Goal: Task Accomplishment & Management: Use online tool/utility

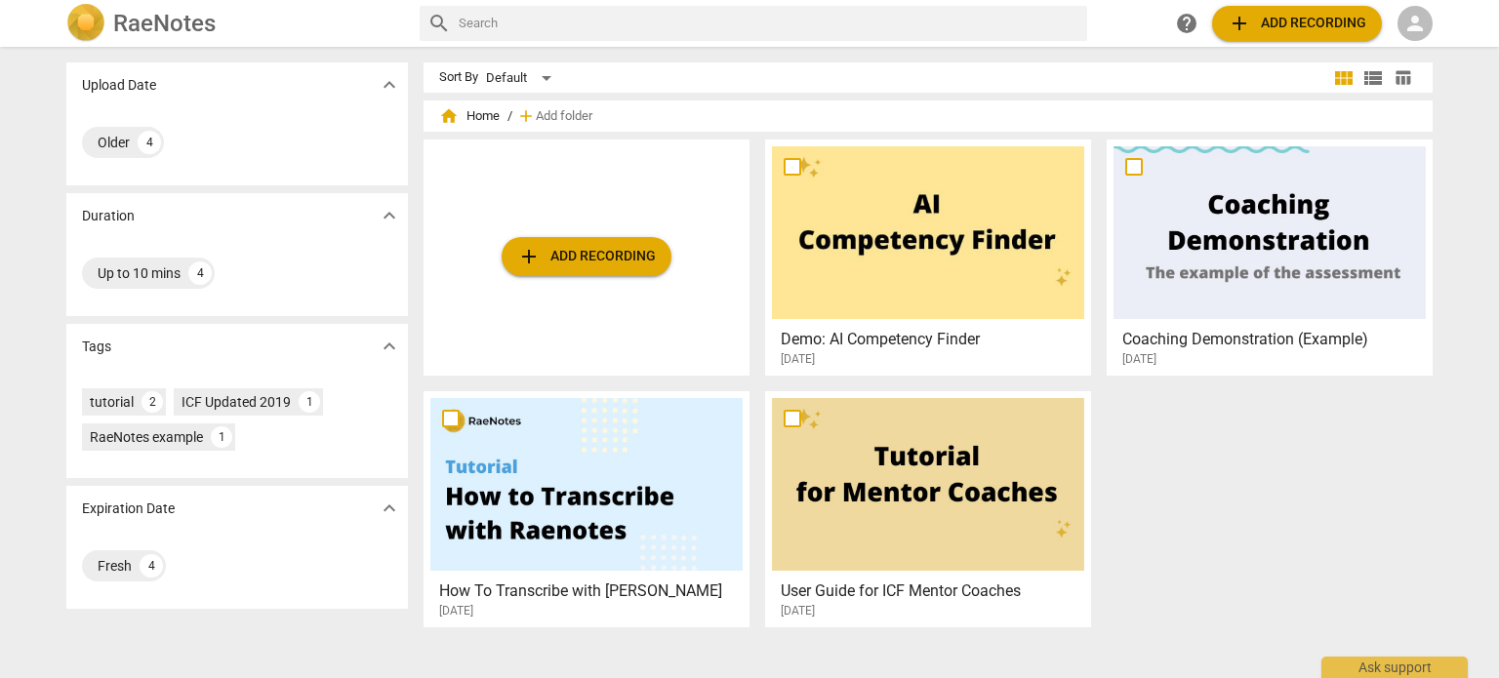
click at [582, 254] on span "add Add recording" at bounding box center [586, 256] width 139 height 23
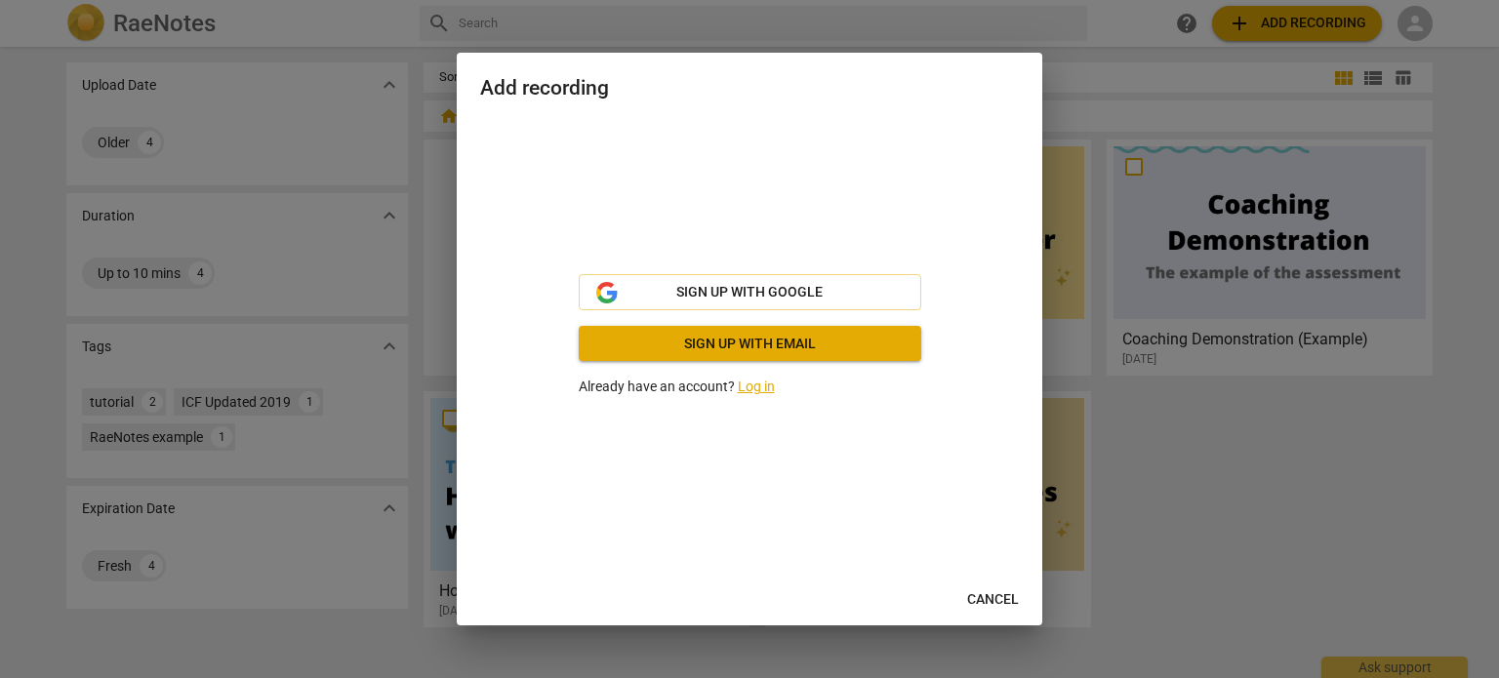
click at [634, 336] on span "Sign up with email" at bounding box center [749, 345] width 311 height 20
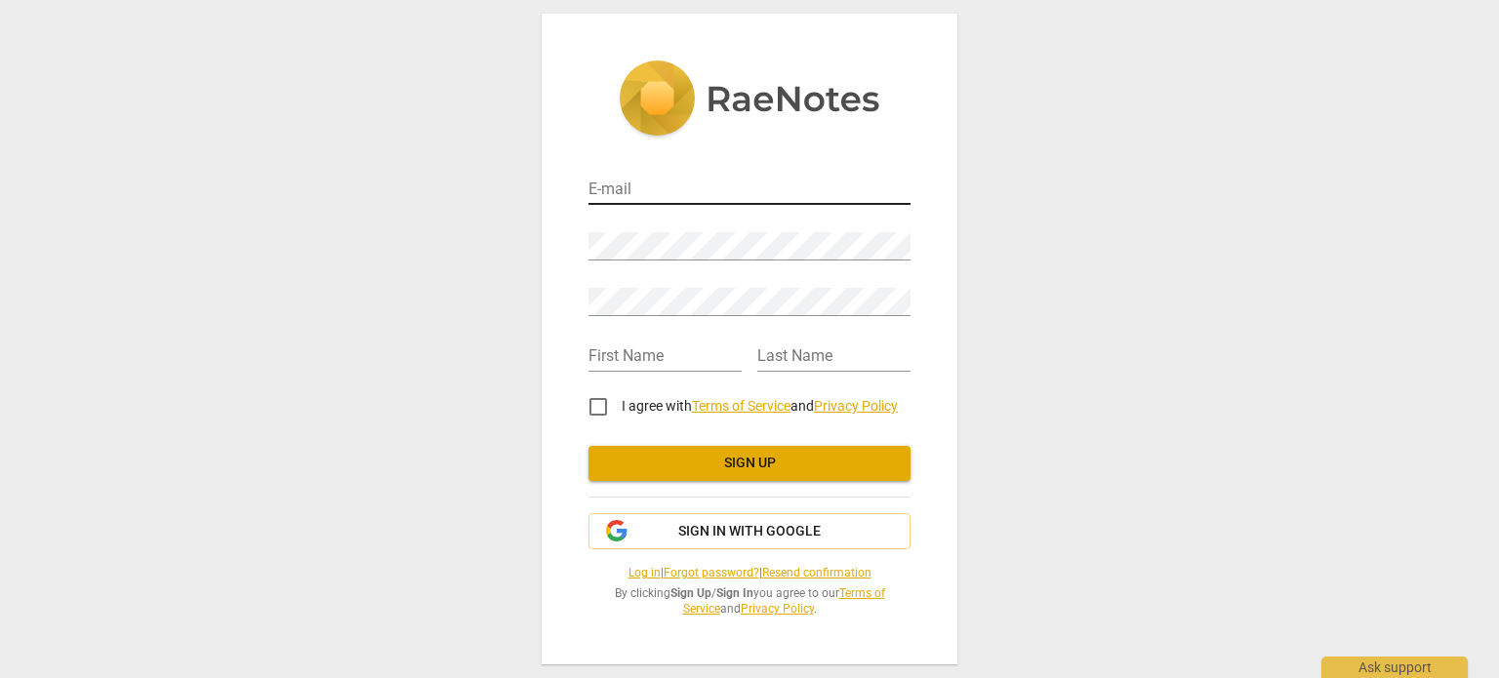
click at [669, 191] on input "email" at bounding box center [750, 191] width 322 height 28
type input "eftambourne@btinternet.com"
type input "Elizabeth"
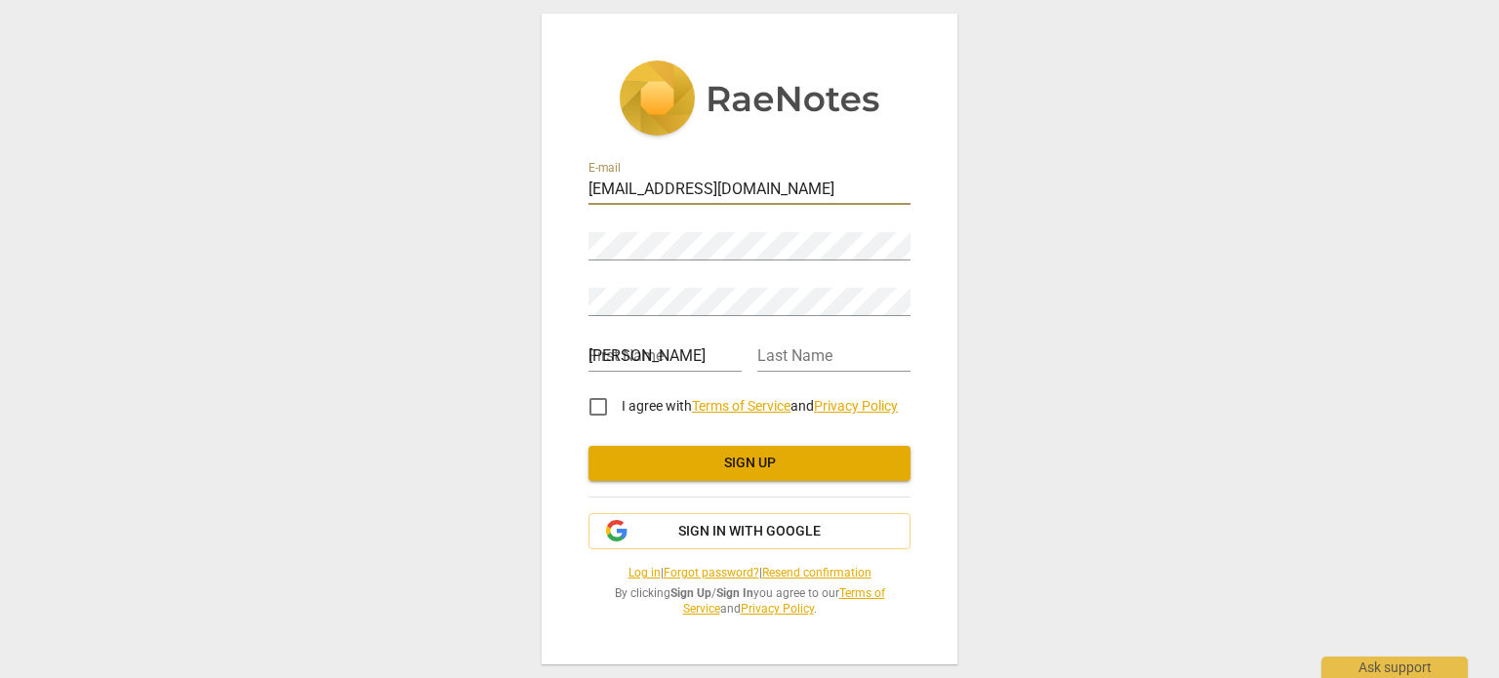
type input "Shorter"
click at [597, 403] on input "I agree with Terms of Service and Privacy Policy" at bounding box center [598, 407] width 47 height 47
checkbox input "true"
click at [674, 464] on span "Sign up" at bounding box center [749, 464] width 291 height 20
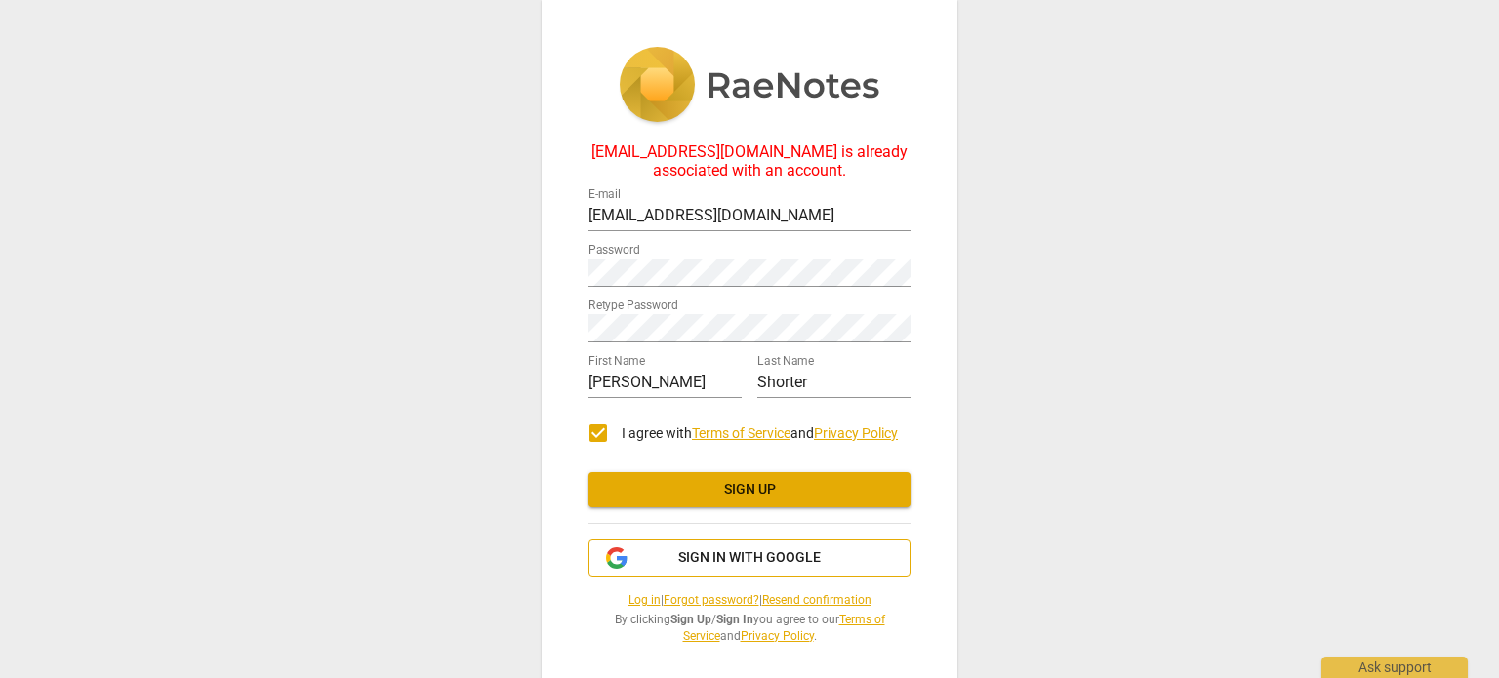
click at [778, 563] on span "Sign in with Google" at bounding box center [749, 559] width 142 height 20
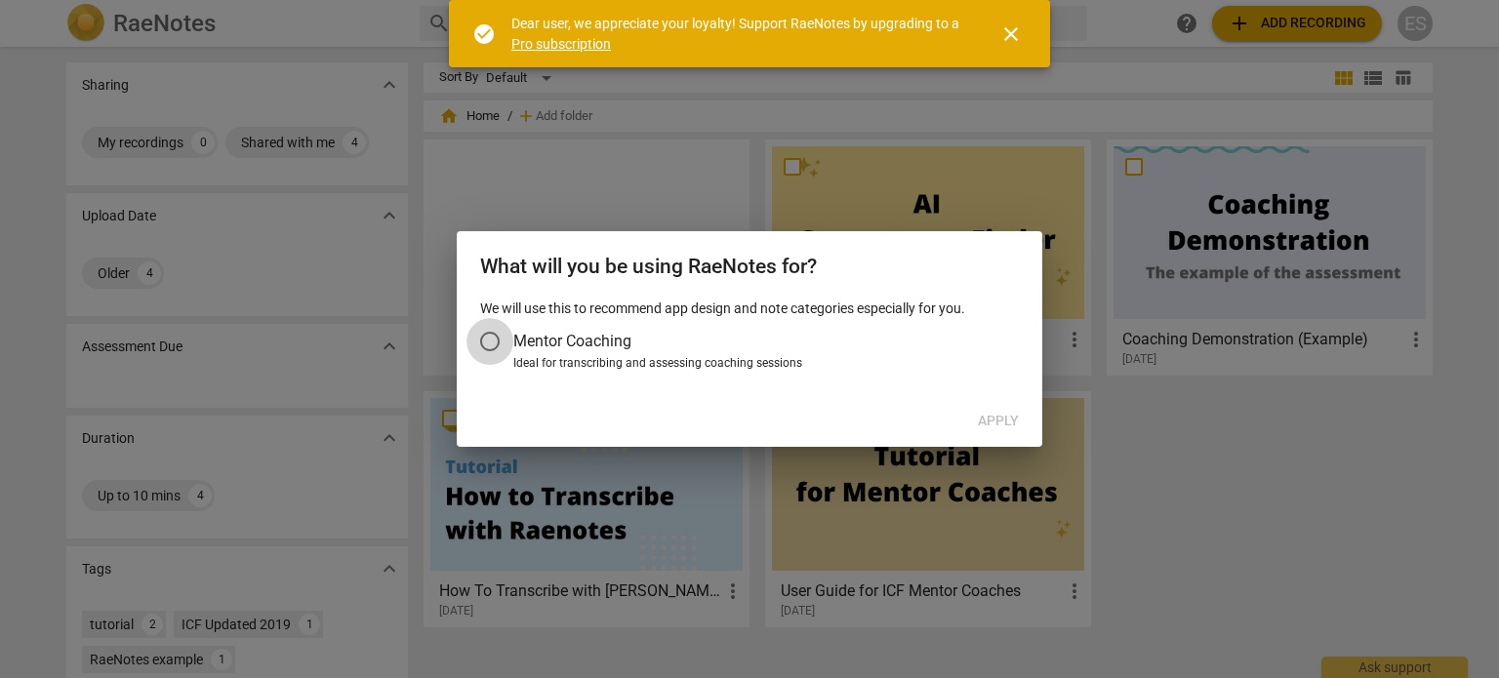
click at [496, 340] on input "Mentor Coaching" at bounding box center [490, 341] width 47 height 47
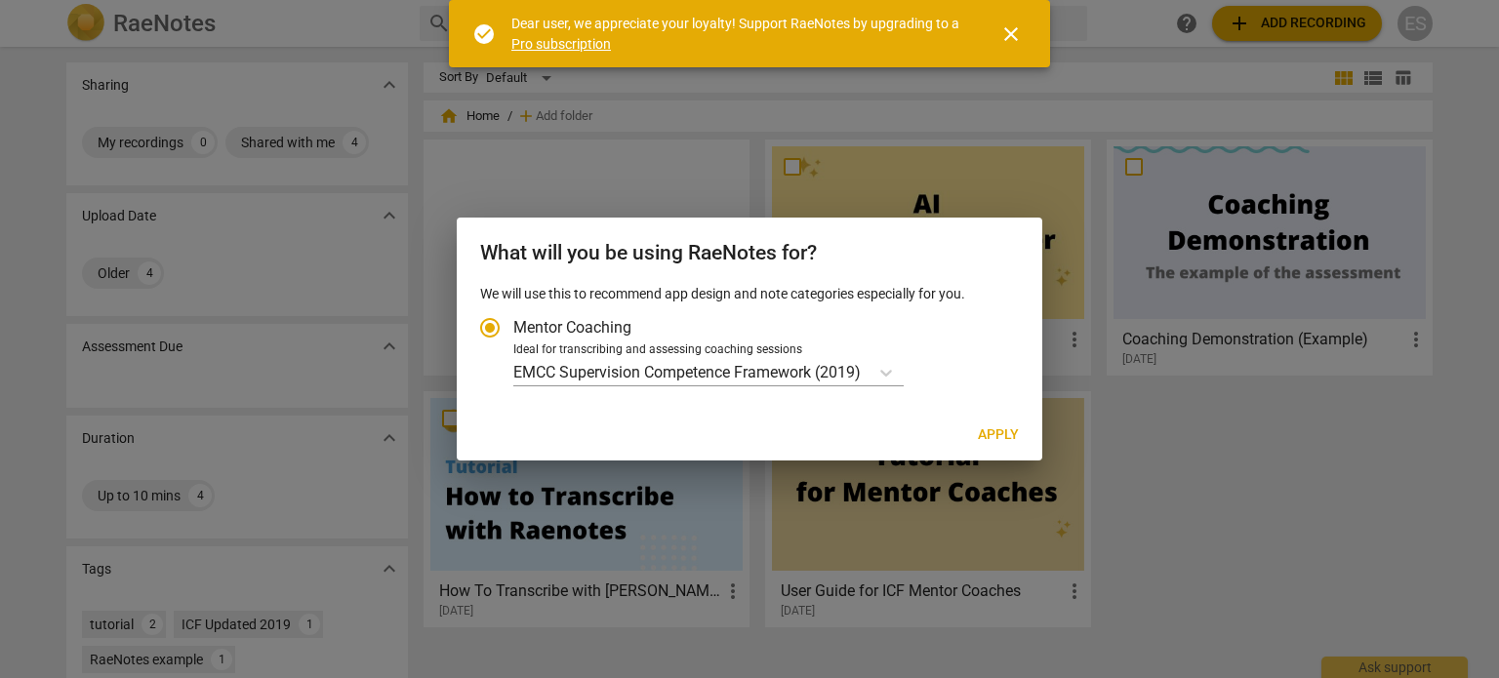
click at [1015, 440] on span "Apply" at bounding box center [998, 436] width 41 height 20
radio input "false"
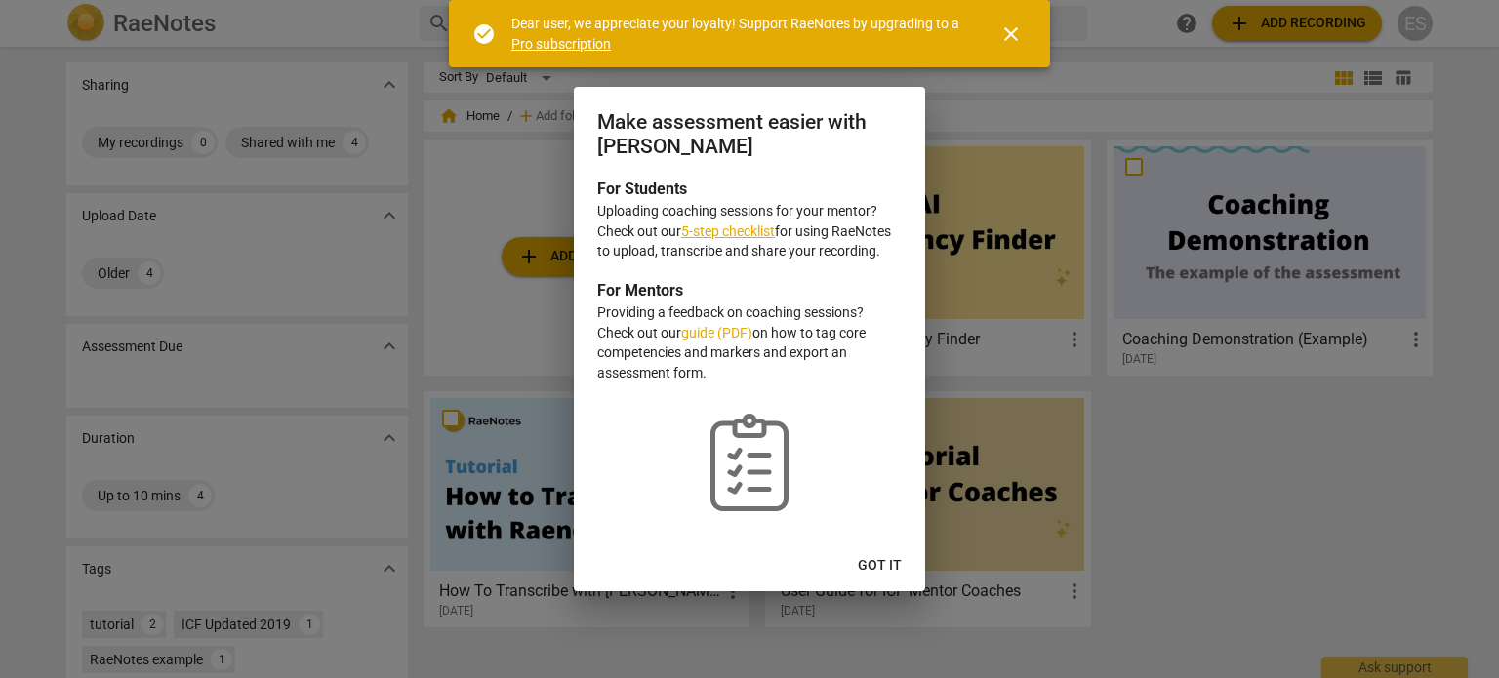
click at [869, 561] on span "Got it" at bounding box center [880, 566] width 44 height 20
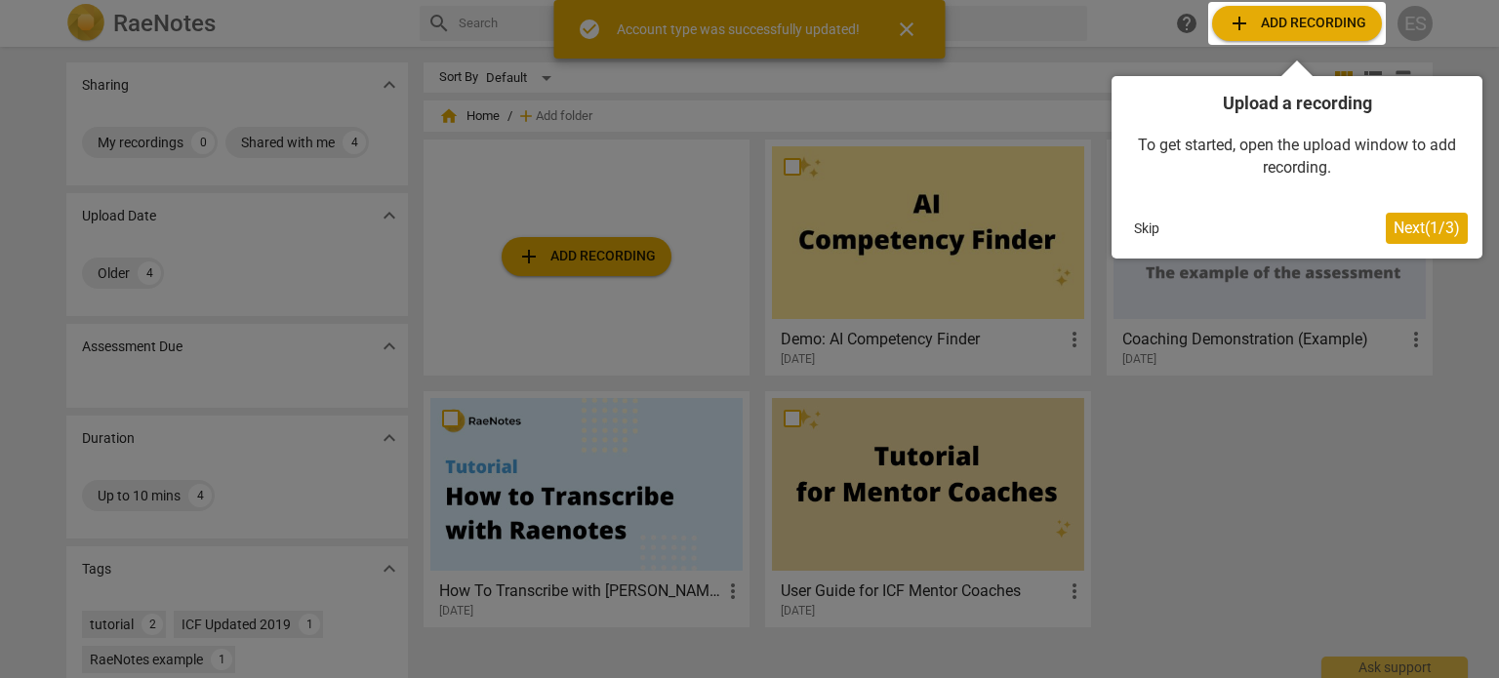
click at [630, 257] on div at bounding box center [749, 339] width 1499 height 678
click at [1338, 22] on div at bounding box center [1297, 23] width 178 height 43
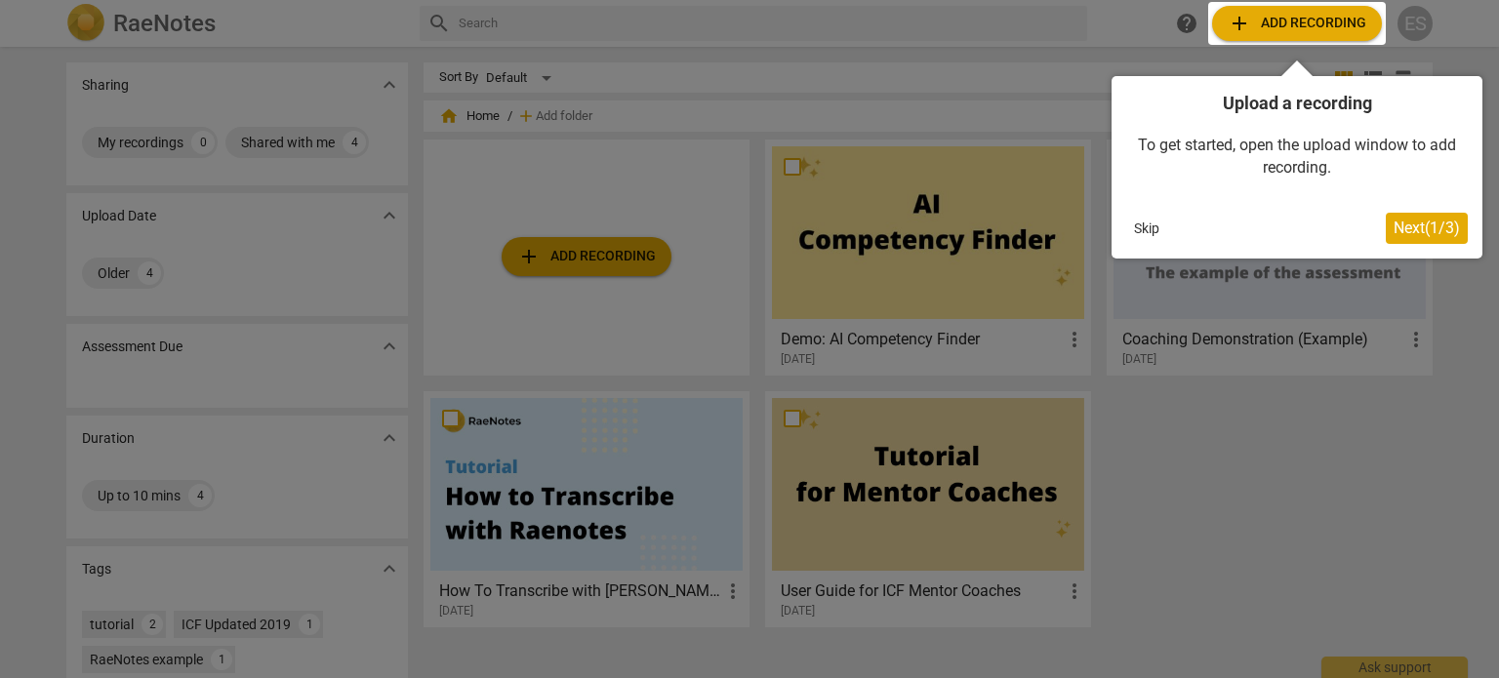
click at [1266, 27] on div at bounding box center [1297, 23] width 178 height 43
click at [761, 276] on div at bounding box center [749, 339] width 1499 height 678
click at [624, 252] on div at bounding box center [749, 339] width 1499 height 678
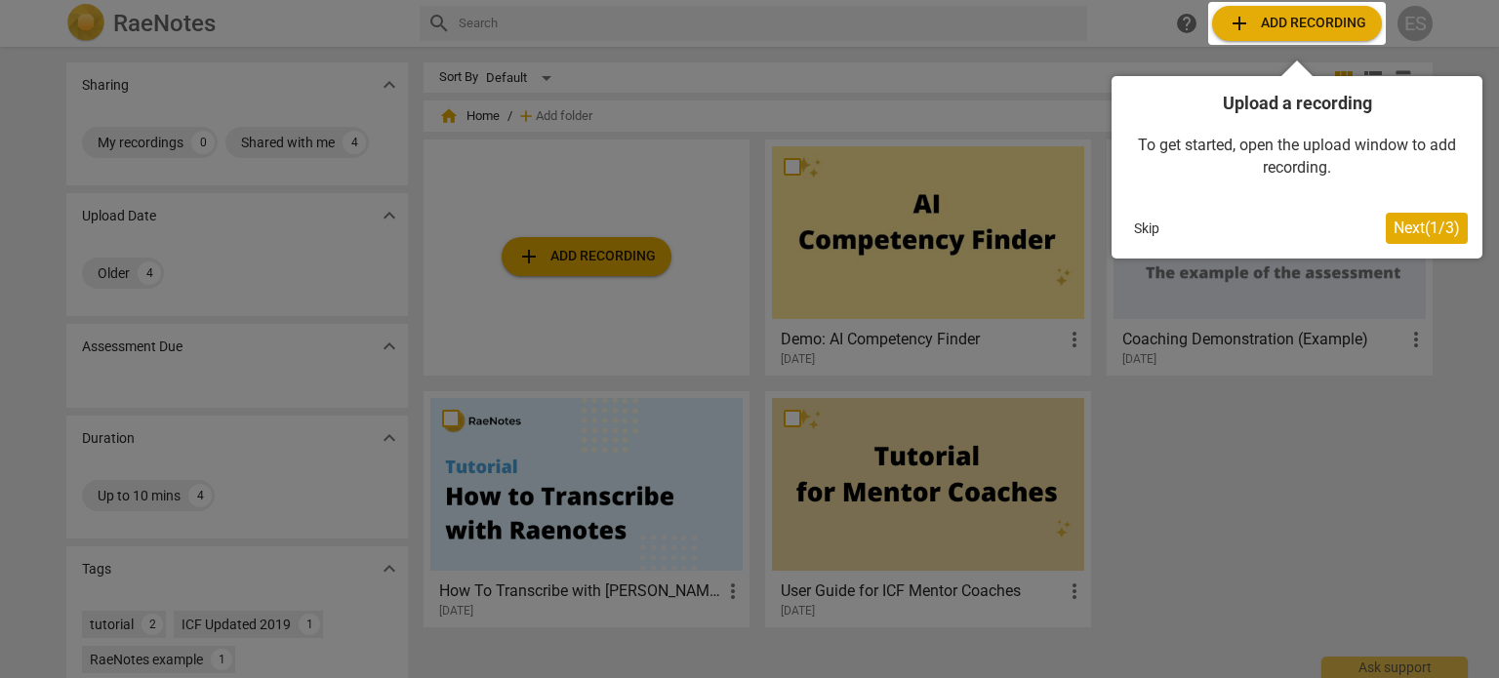
click at [624, 252] on div at bounding box center [749, 339] width 1499 height 678
click at [1143, 232] on button "Skip" at bounding box center [1146, 228] width 41 height 29
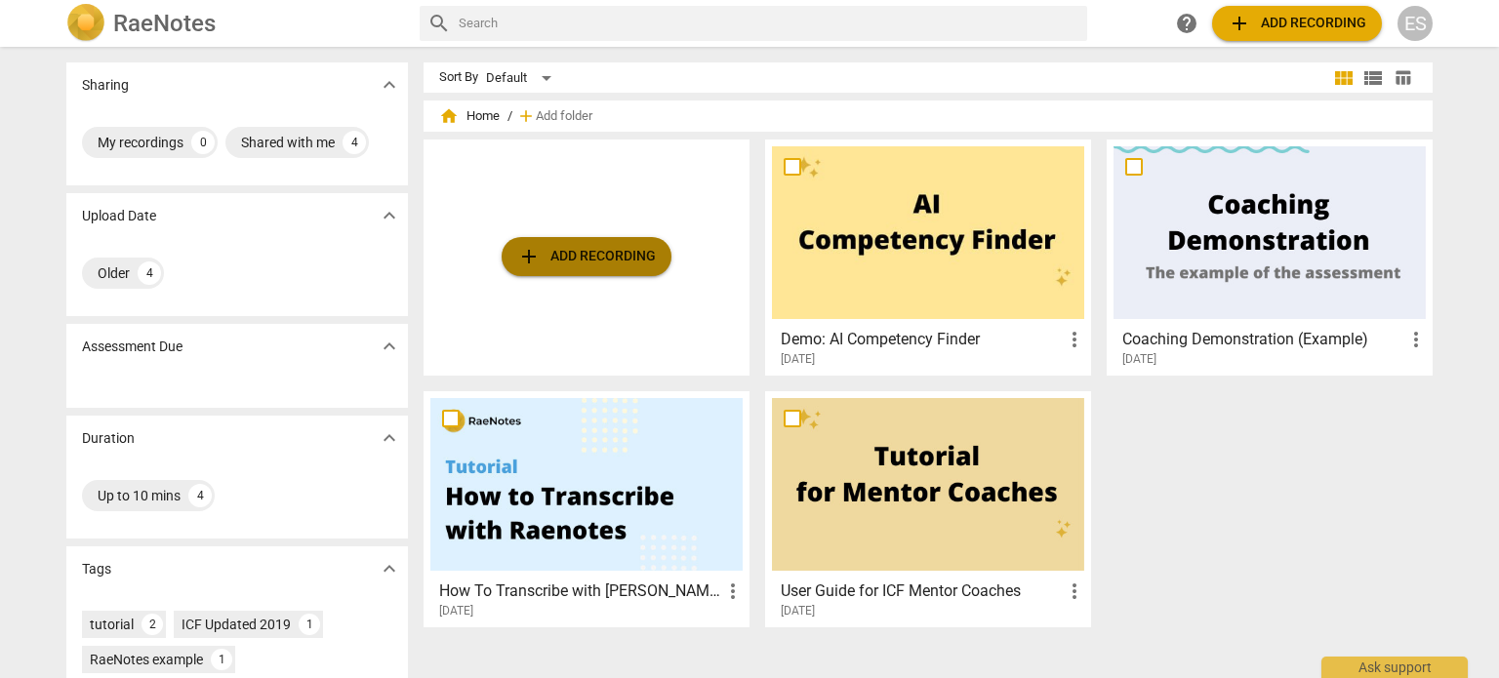
click at [537, 258] on span "add" at bounding box center [528, 256] width 23 height 23
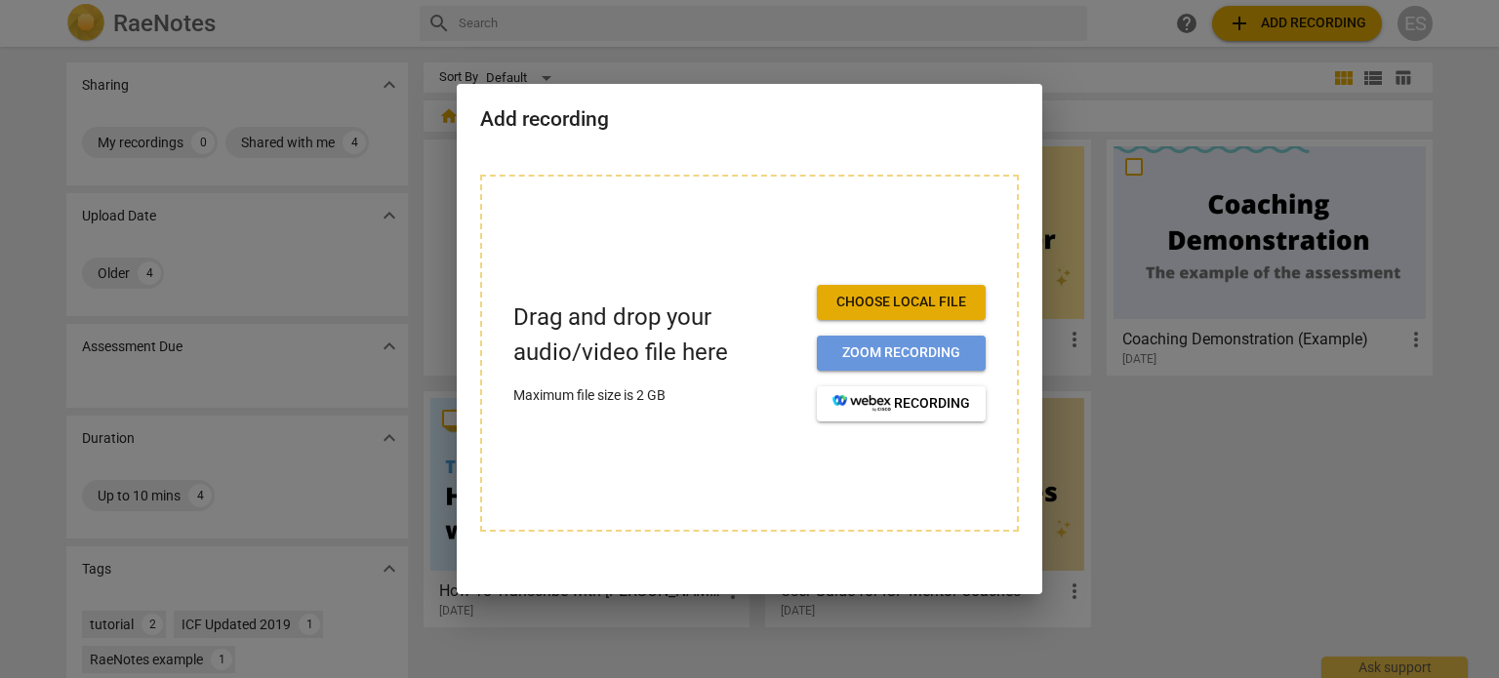
click at [871, 355] on span "Zoom recording" at bounding box center [902, 354] width 138 height 20
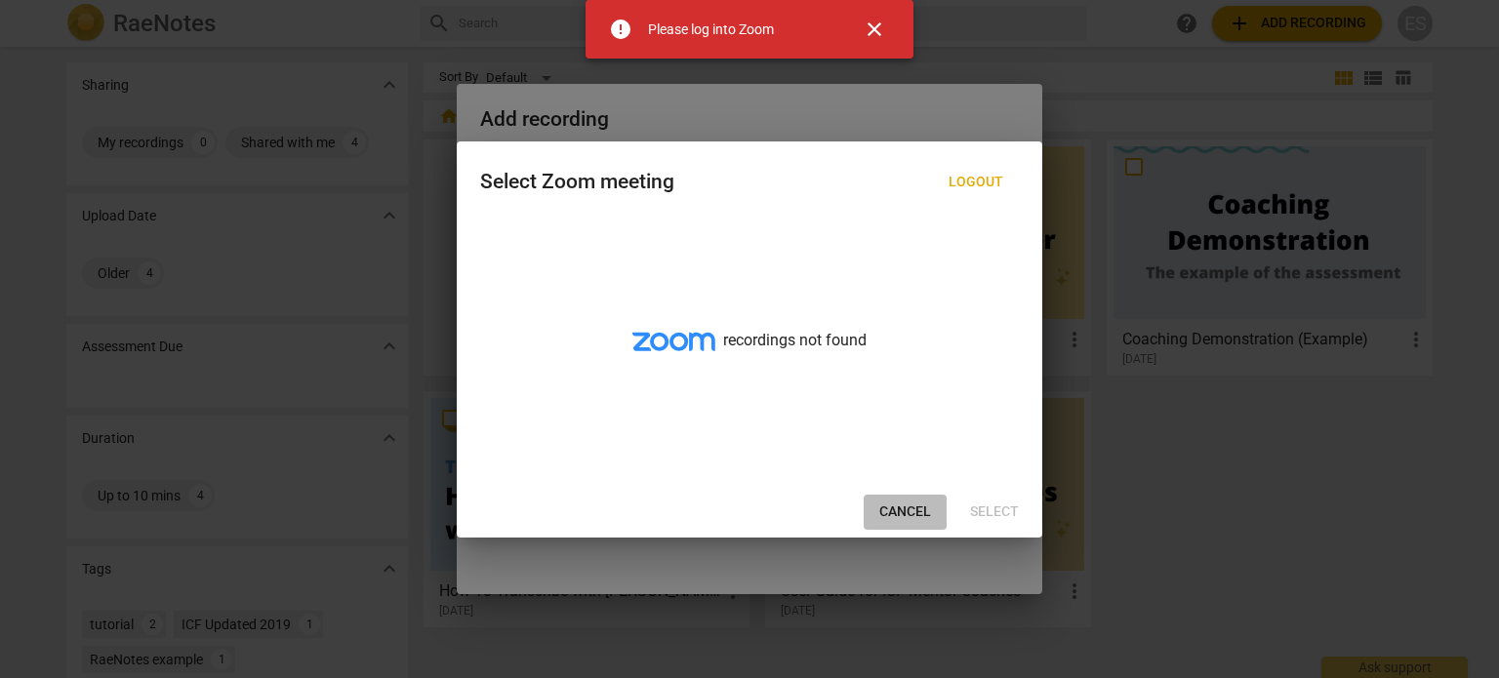
click at [929, 501] on button "Cancel" at bounding box center [905, 512] width 83 height 35
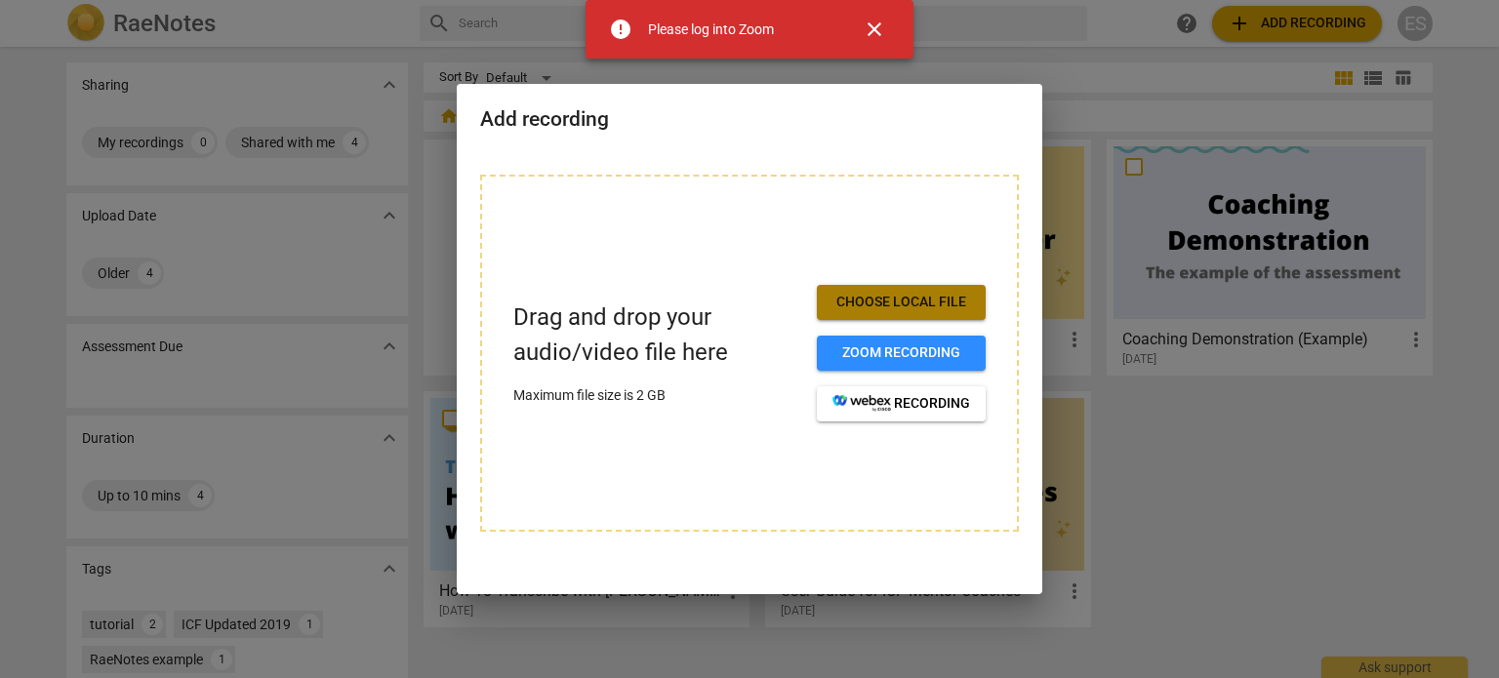
click at [911, 299] on span "Choose local file" at bounding box center [902, 303] width 138 height 20
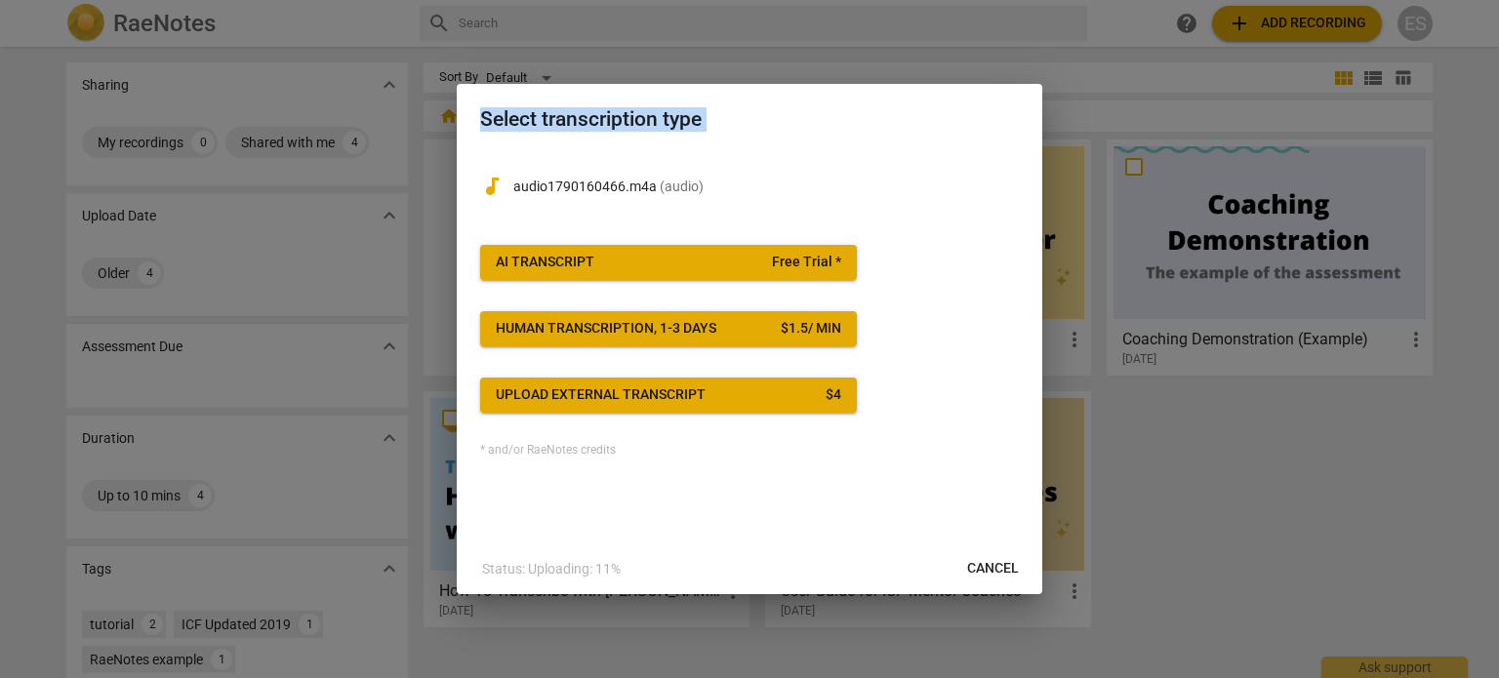
click at [313, 37] on div at bounding box center [749, 339] width 1499 height 678
click at [756, 270] on span "AI Transcript Free Trial *" at bounding box center [669, 263] width 346 height 20
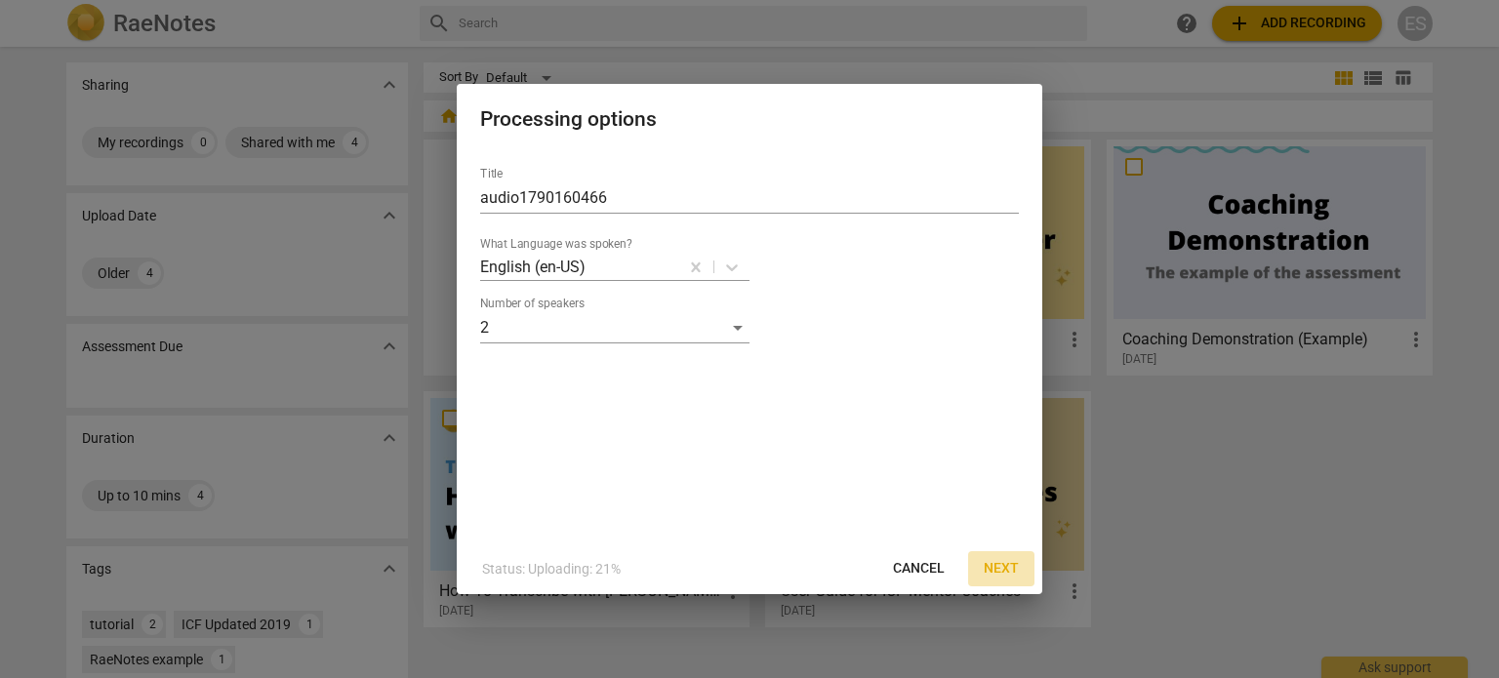
click at [1006, 568] on span "Next" at bounding box center [1001, 569] width 35 height 20
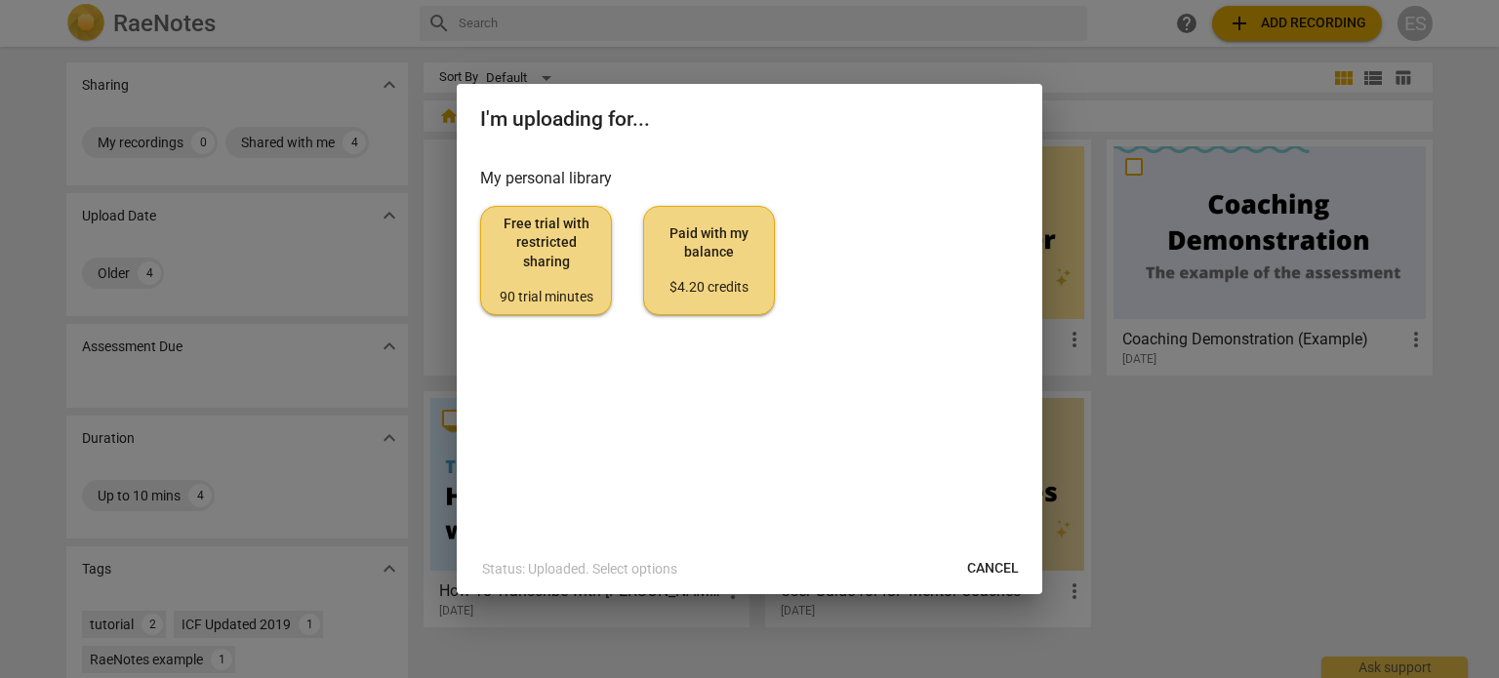
click at [524, 246] on span "Free trial with restricted sharing 90 trial minutes" at bounding box center [546, 261] width 99 height 92
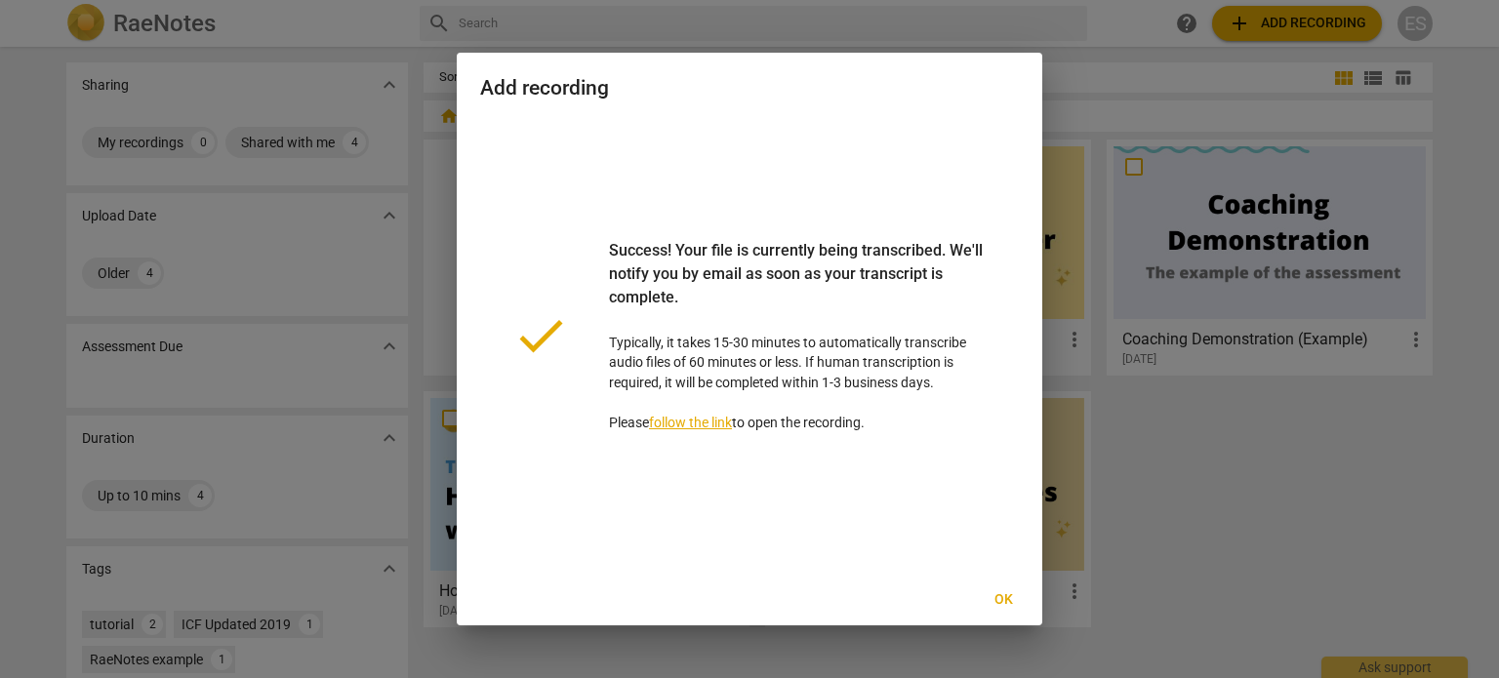
drag, startPoint x: 511, startPoint y: 247, endPoint x: 144, endPoint y: 573, distance: 490.9
drag, startPoint x: 144, startPoint y: 573, endPoint x: 656, endPoint y: 604, distance: 512.4
click at [656, 604] on div "Ok" at bounding box center [750, 600] width 578 height 35
click at [708, 428] on link "follow the link" at bounding box center [690, 423] width 83 height 16
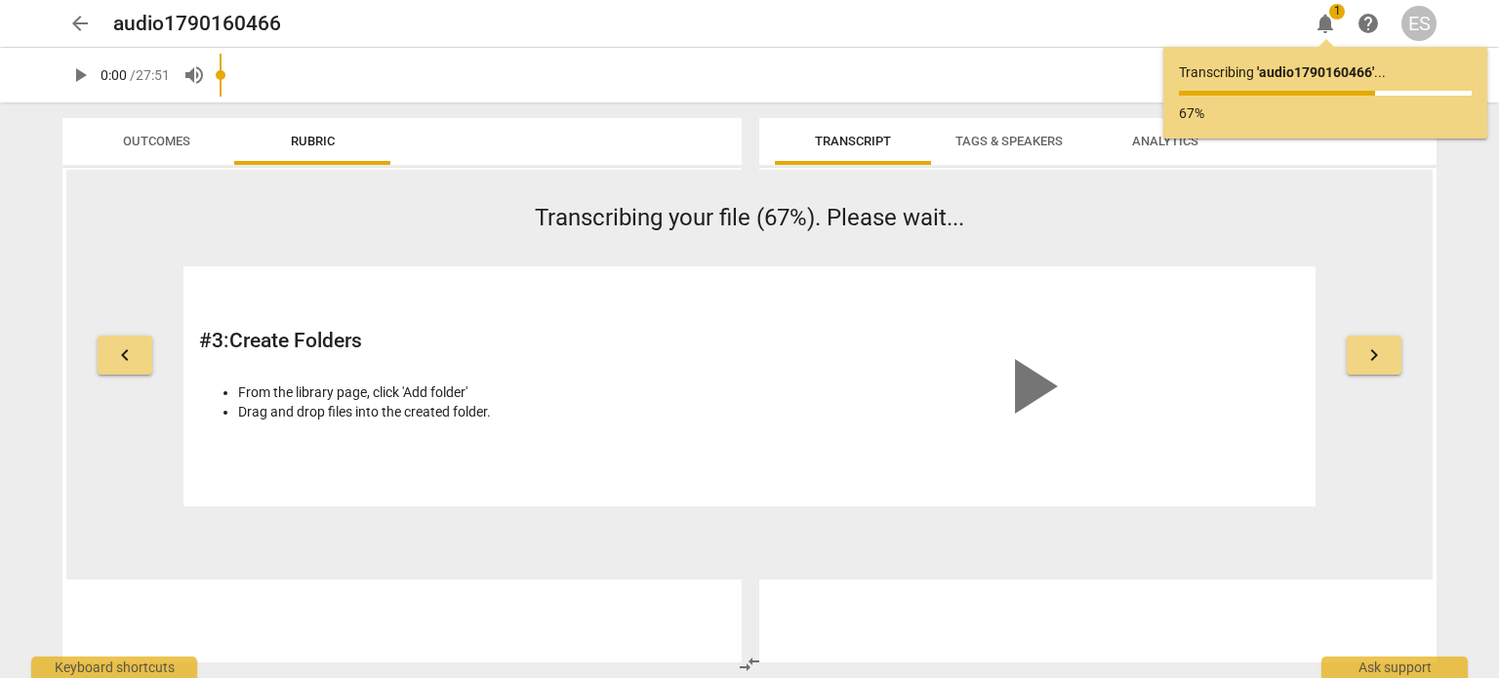
click at [0, 48] on div "play_arrow 0:00 / 27:51 volume_up 1x cloud_download" at bounding box center [749, 75] width 1499 height 55
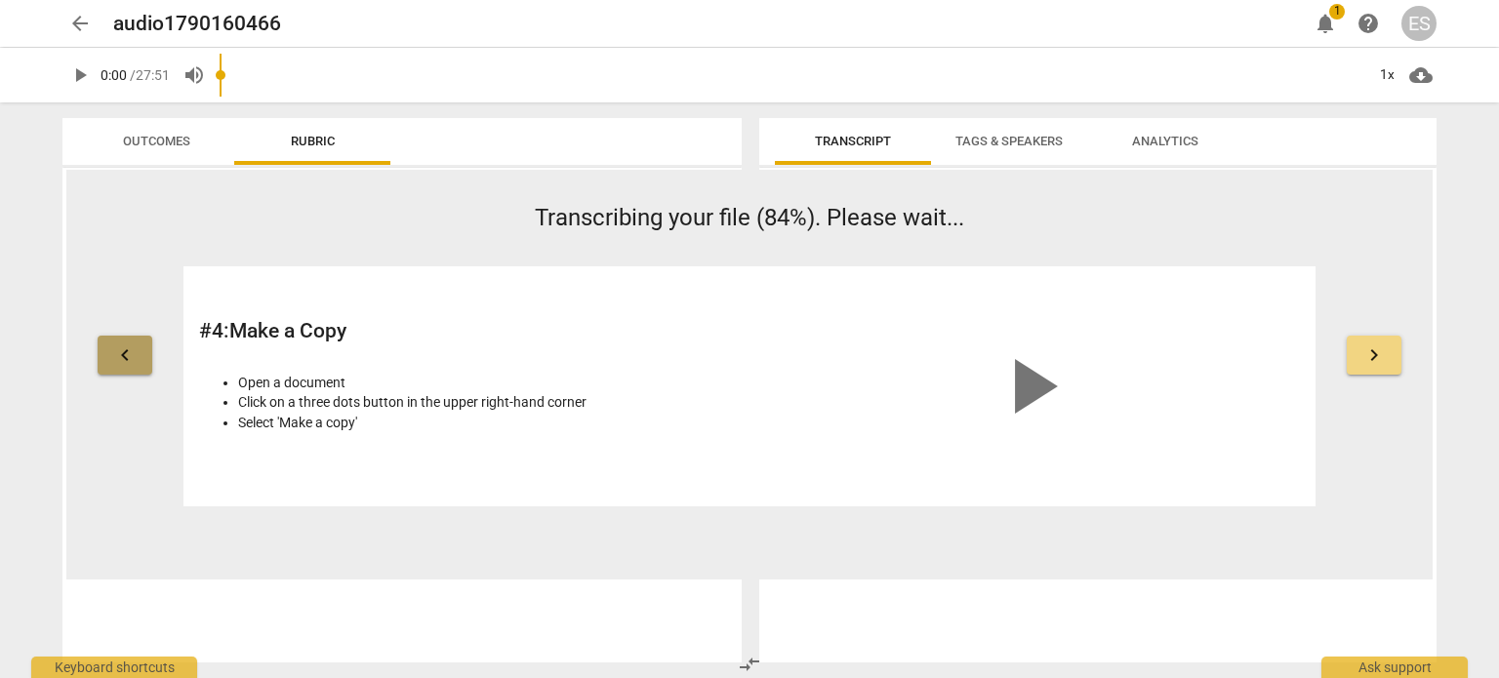
click at [127, 363] on span "keyboard_arrow_left" at bounding box center [124, 355] width 23 height 23
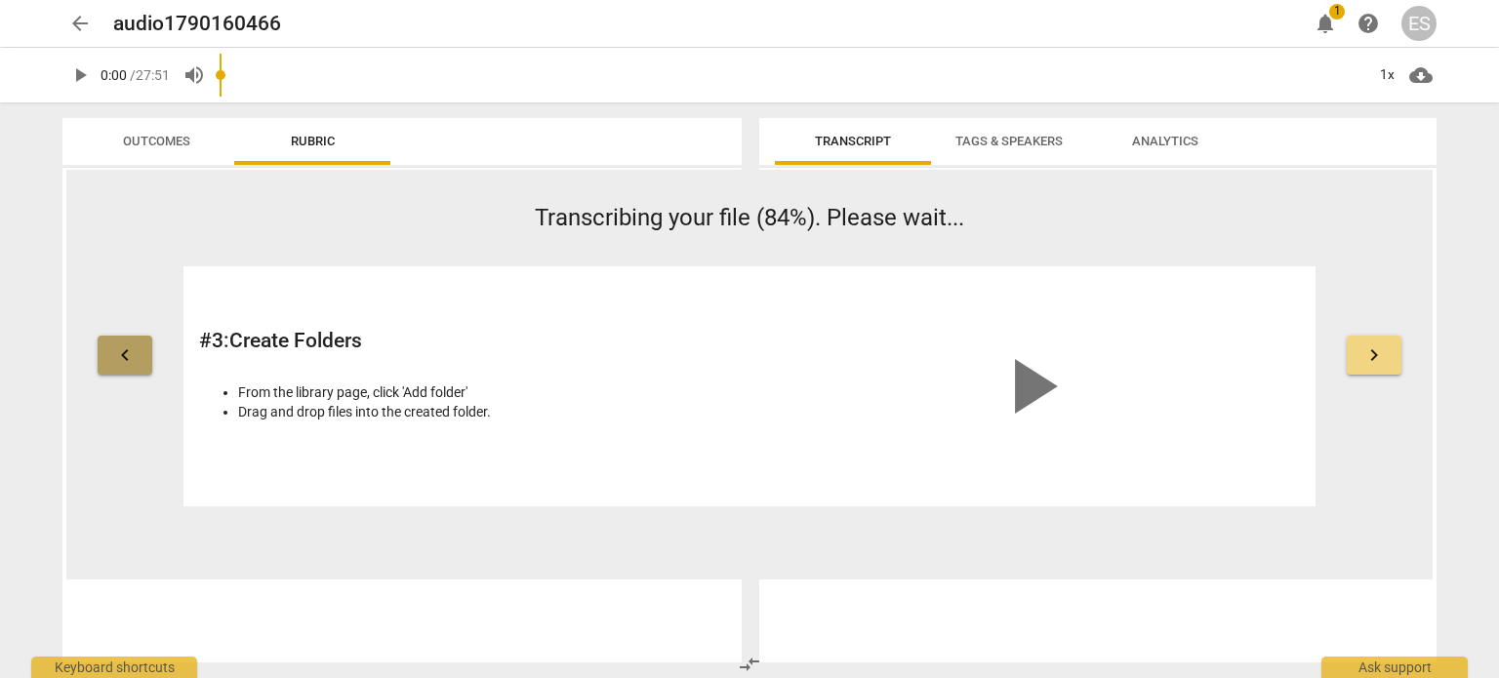
click at [127, 363] on span "keyboard_arrow_left" at bounding box center [124, 355] width 23 height 23
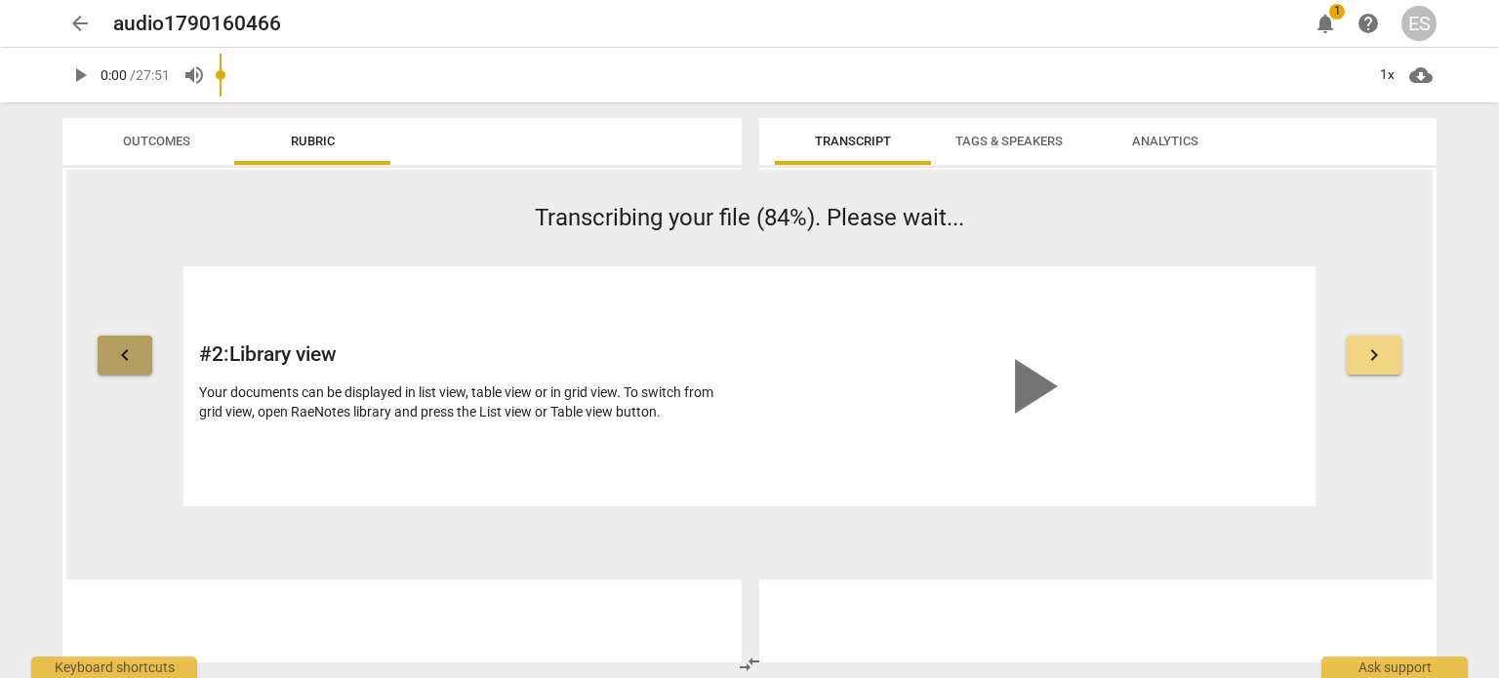
click at [127, 363] on span "keyboard_arrow_left" at bounding box center [124, 355] width 23 height 23
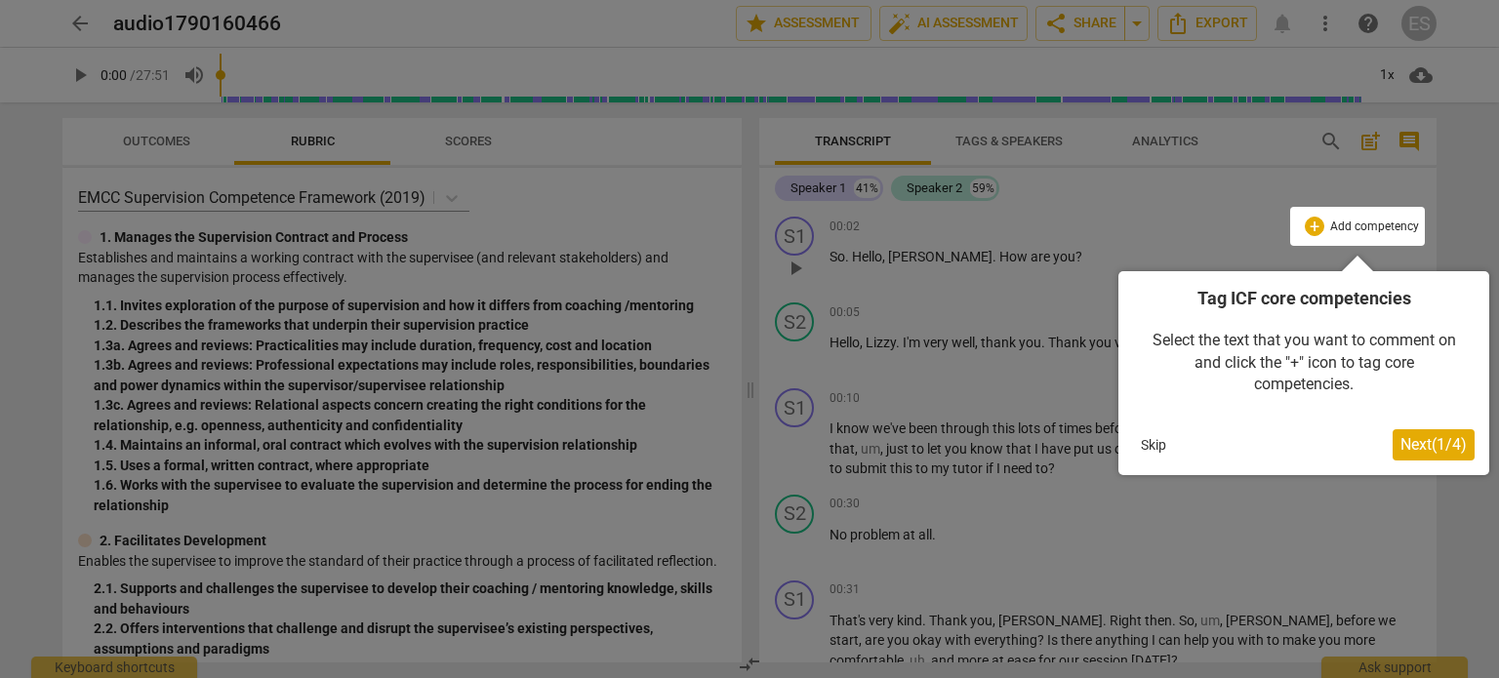
click at [1327, 222] on div at bounding box center [1357, 226] width 135 height 39
click at [1312, 225] on div at bounding box center [1357, 226] width 135 height 39
click at [1372, 222] on div at bounding box center [1357, 226] width 135 height 39
click at [1319, 228] on div at bounding box center [1357, 226] width 135 height 39
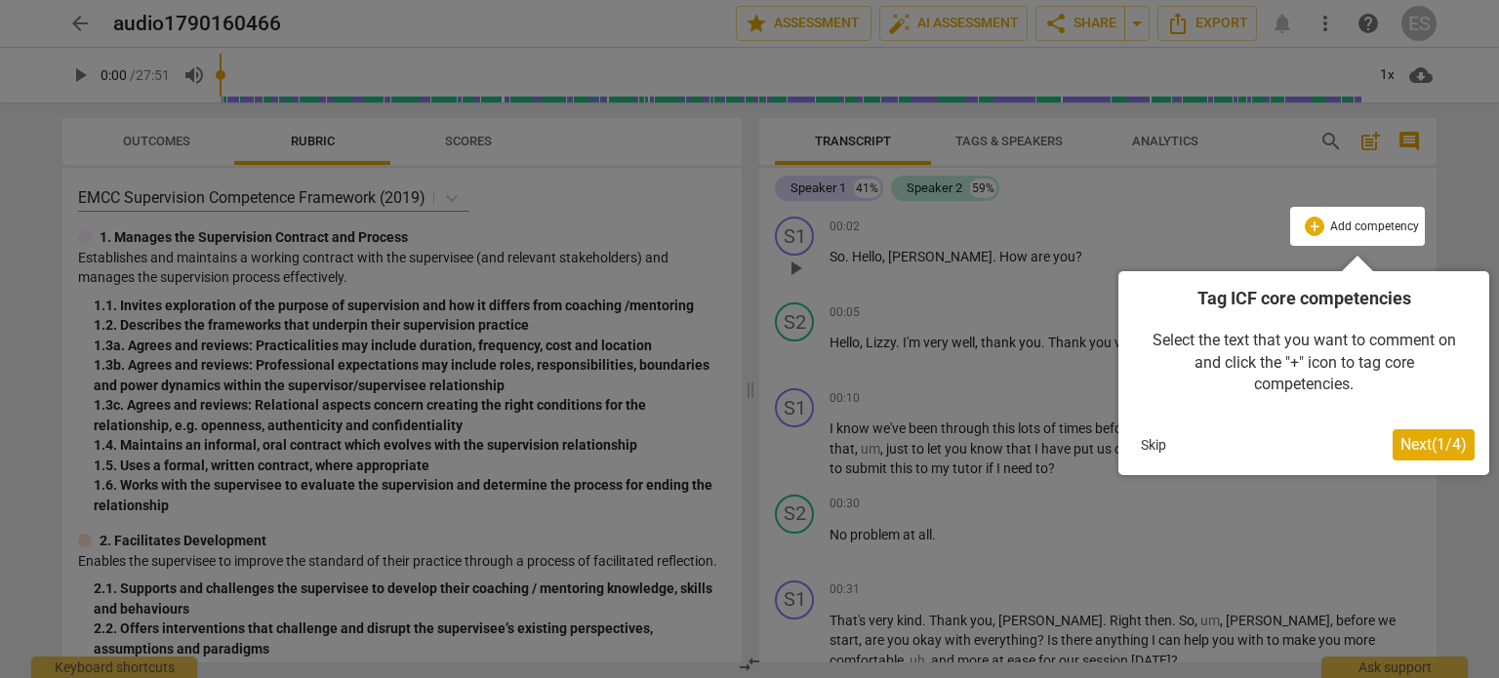
click at [1306, 226] on div at bounding box center [1357, 226] width 135 height 39
click at [1428, 452] on span "Next ( 1 / 4 )" at bounding box center [1434, 444] width 66 height 19
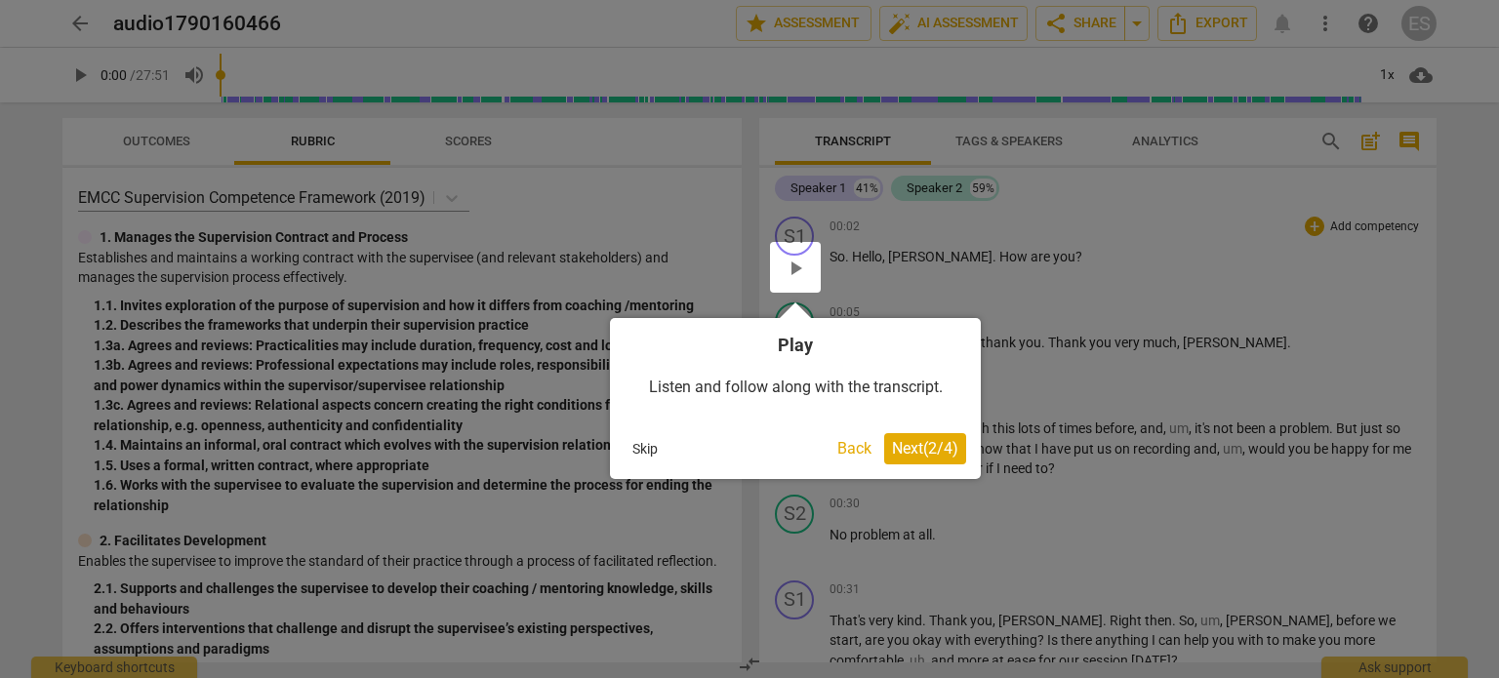
click at [949, 443] on span "Next ( 2 / 4 )" at bounding box center [925, 448] width 66 height 19
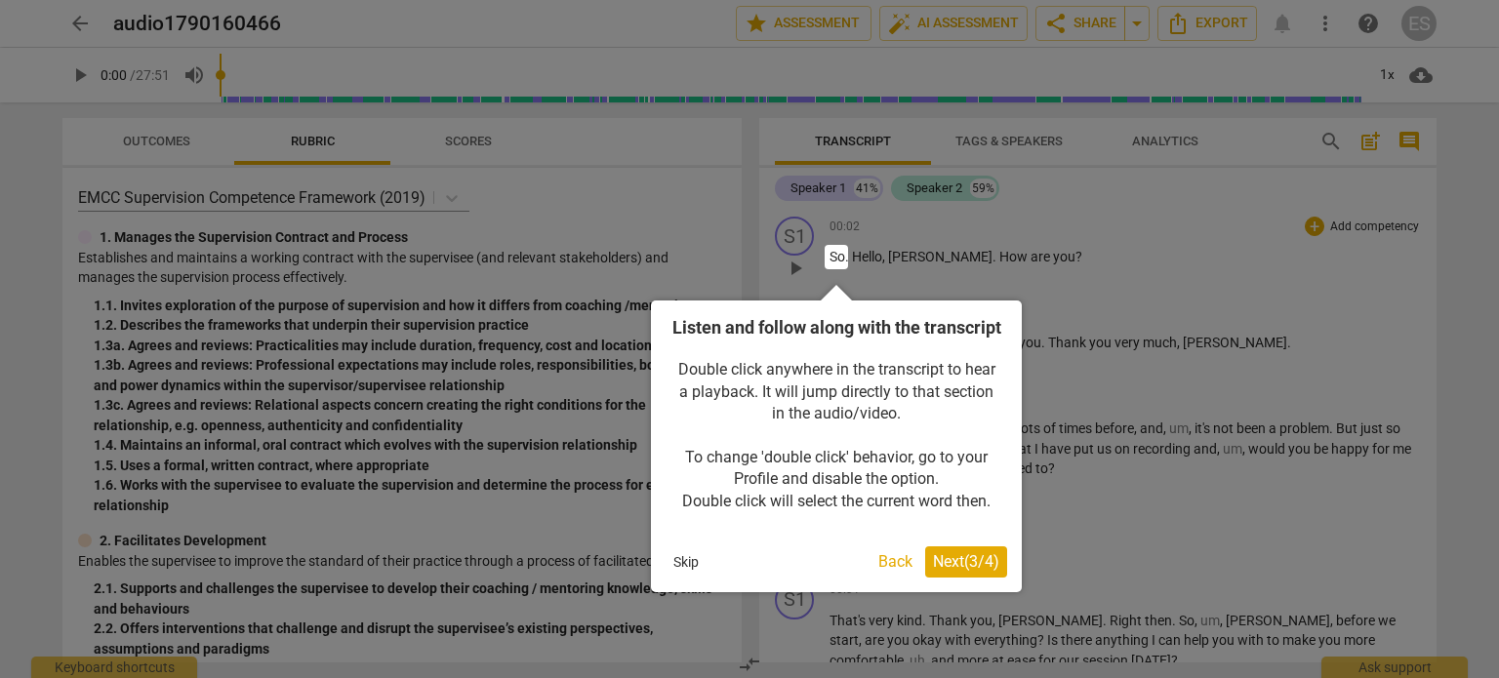
click at [977, 575] on button "Next ( 3 / 4 )" at bounding box center [966, 562] width 82 height 31
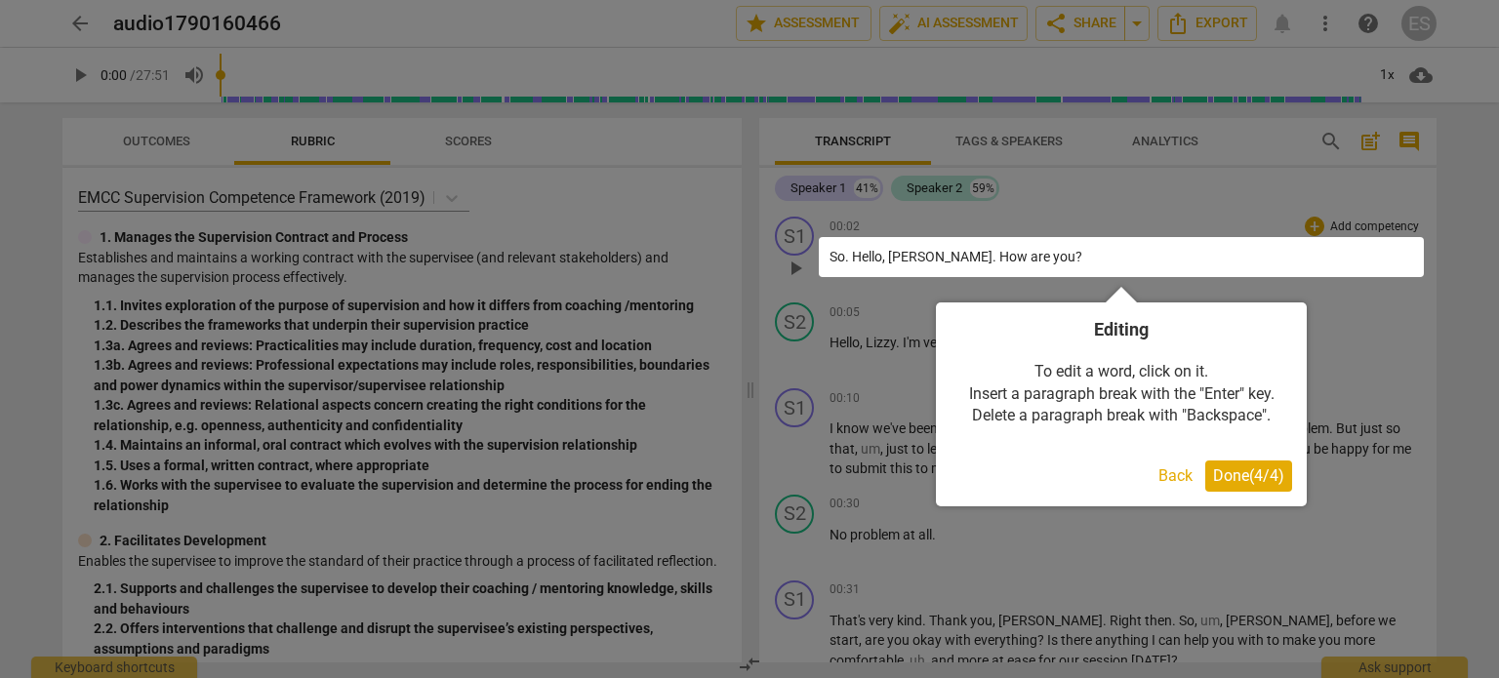
click at [1217, 475] on span "Done ( 4 / 4 )" at bounding box center [1248, 476] width 71 height 19
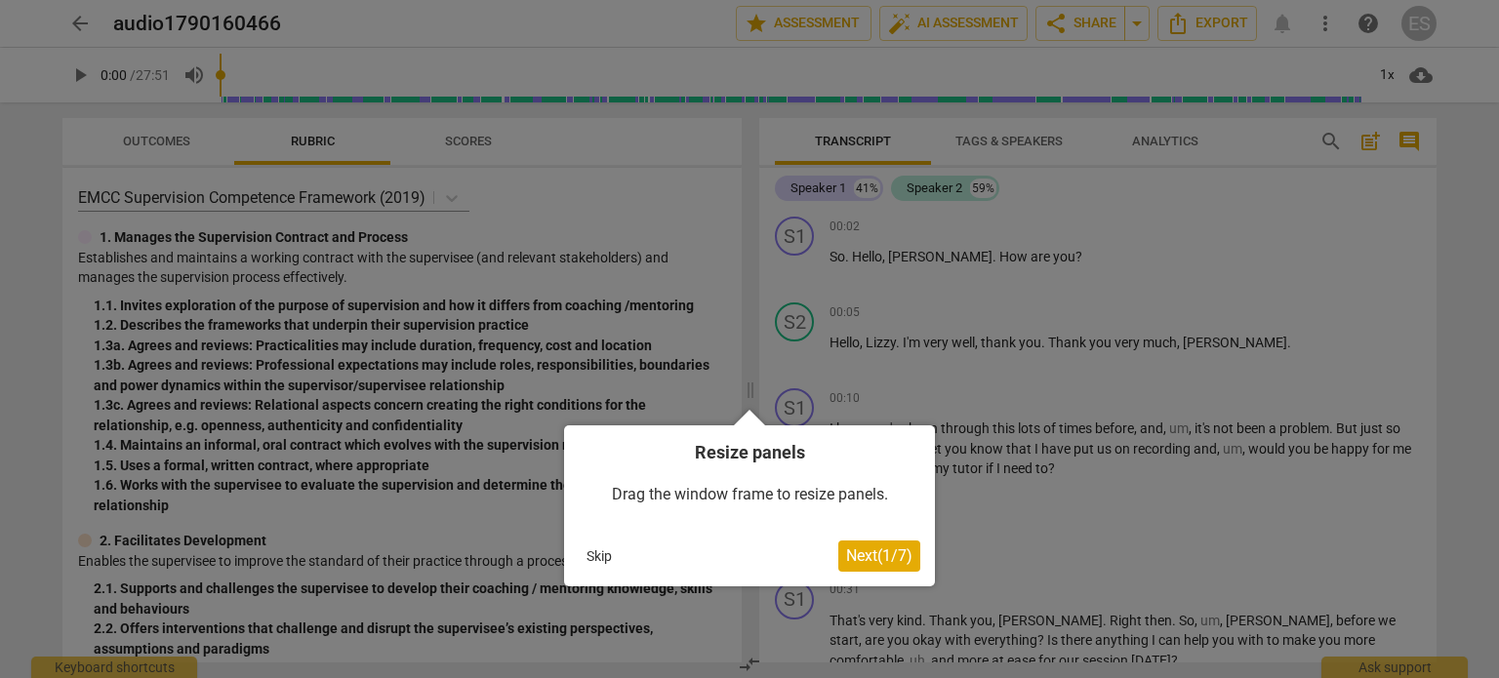
click at [1227, 179] on div at bounding box center [749, 339] width 1499 height 678
click at [609, 554] on button "Skip" at bounding box center [599, 556] width 41 height 29
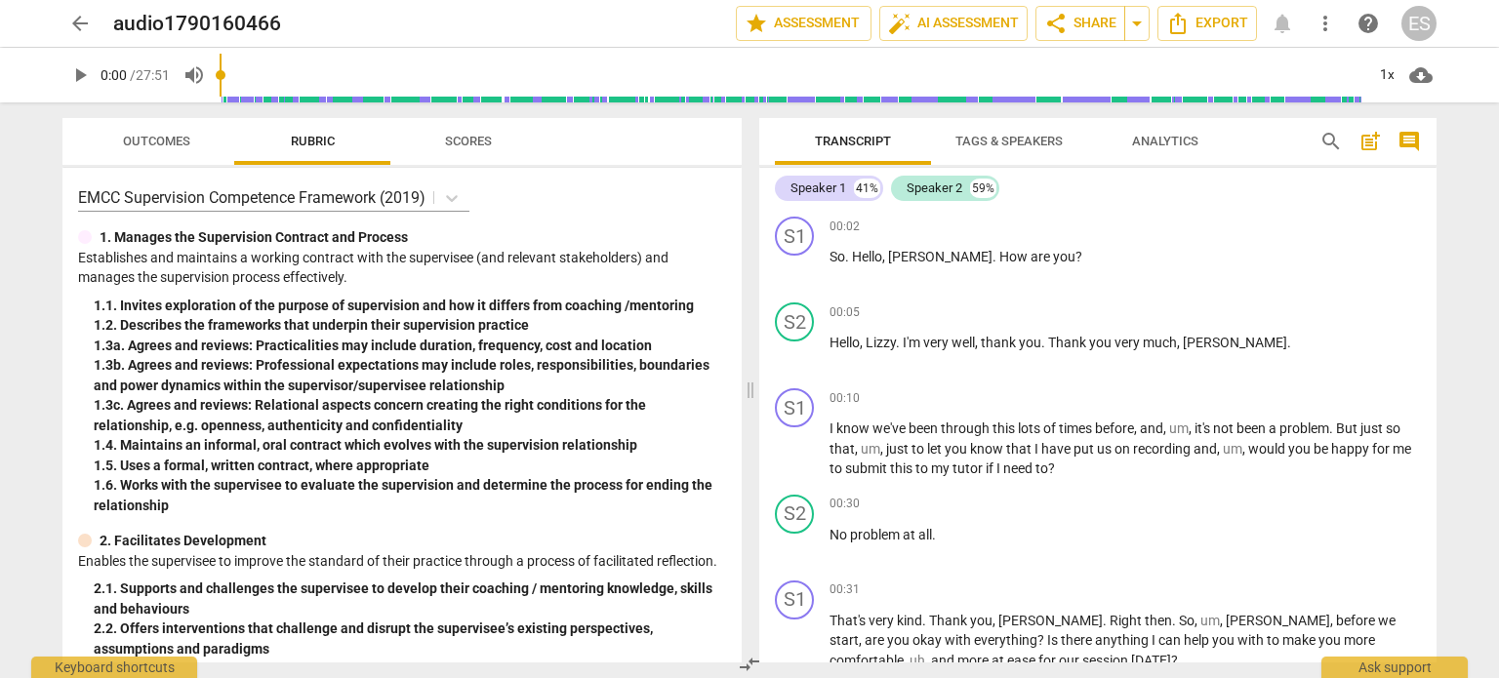
click at [1396, 118] on div "search post_add comment" at bounding box center [1370, 141] width 117 height 47
click at [1322, 222] on div "+ Add competency" at bounding box center [1363, 227] width 116 height 20
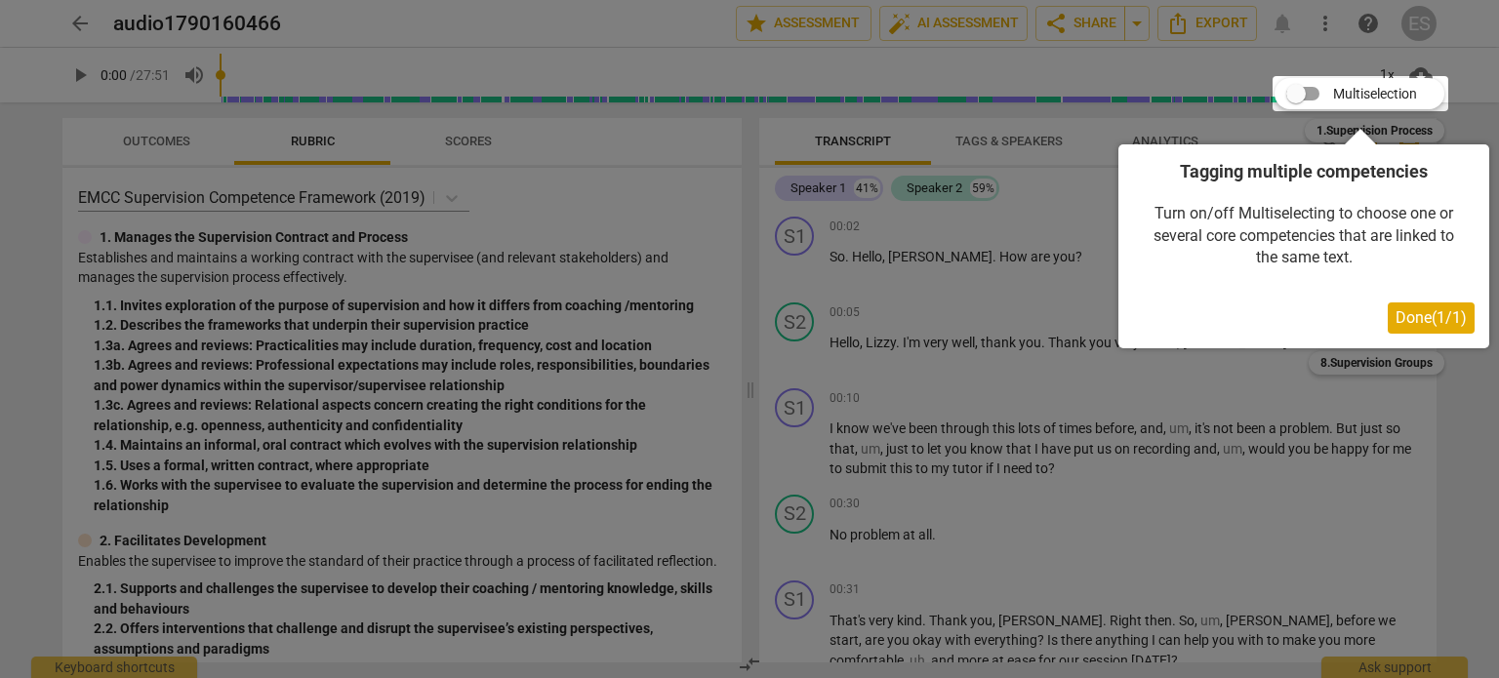
click at [1402, 315] on span "Done ( 1 / 1 )" at bounding box center [1431, 317] width 71 height 19
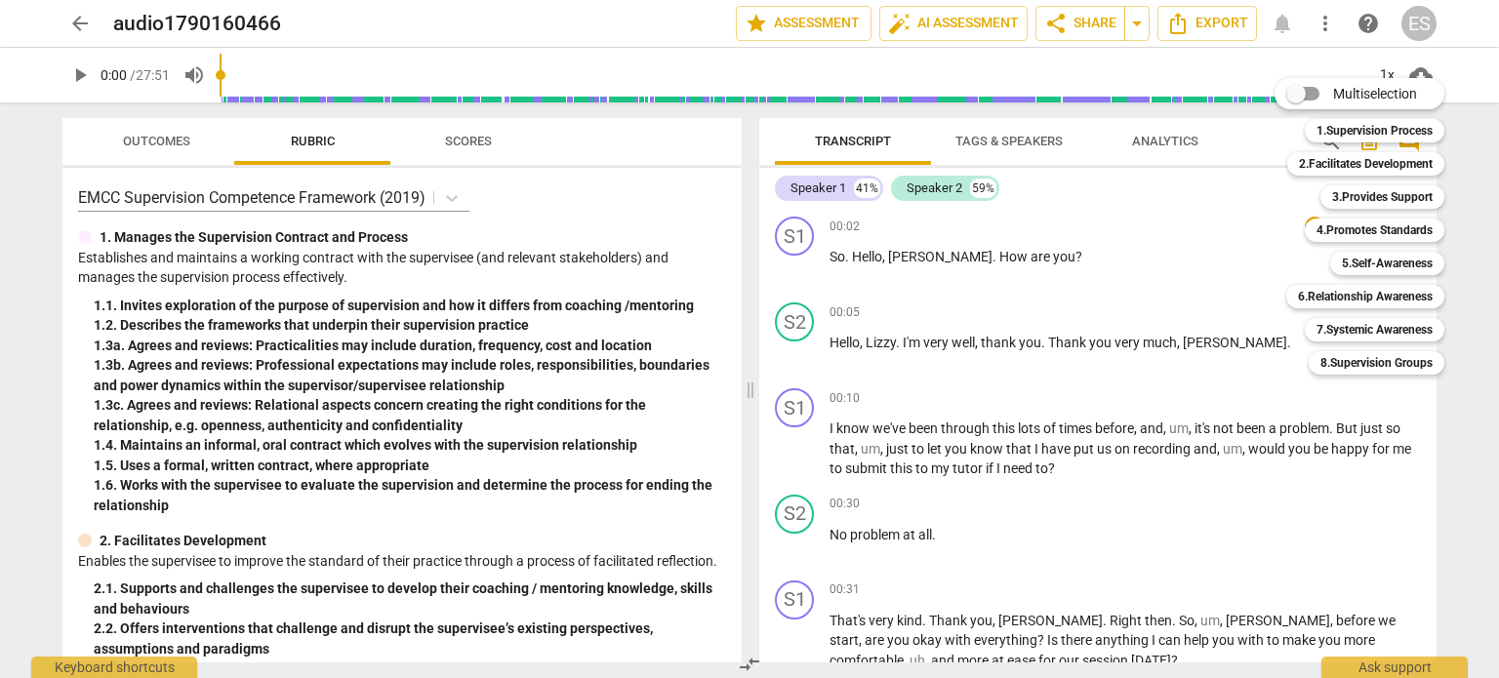
click at [1253, 555] on div at bounding box center [749, 339] width 1499 height 678
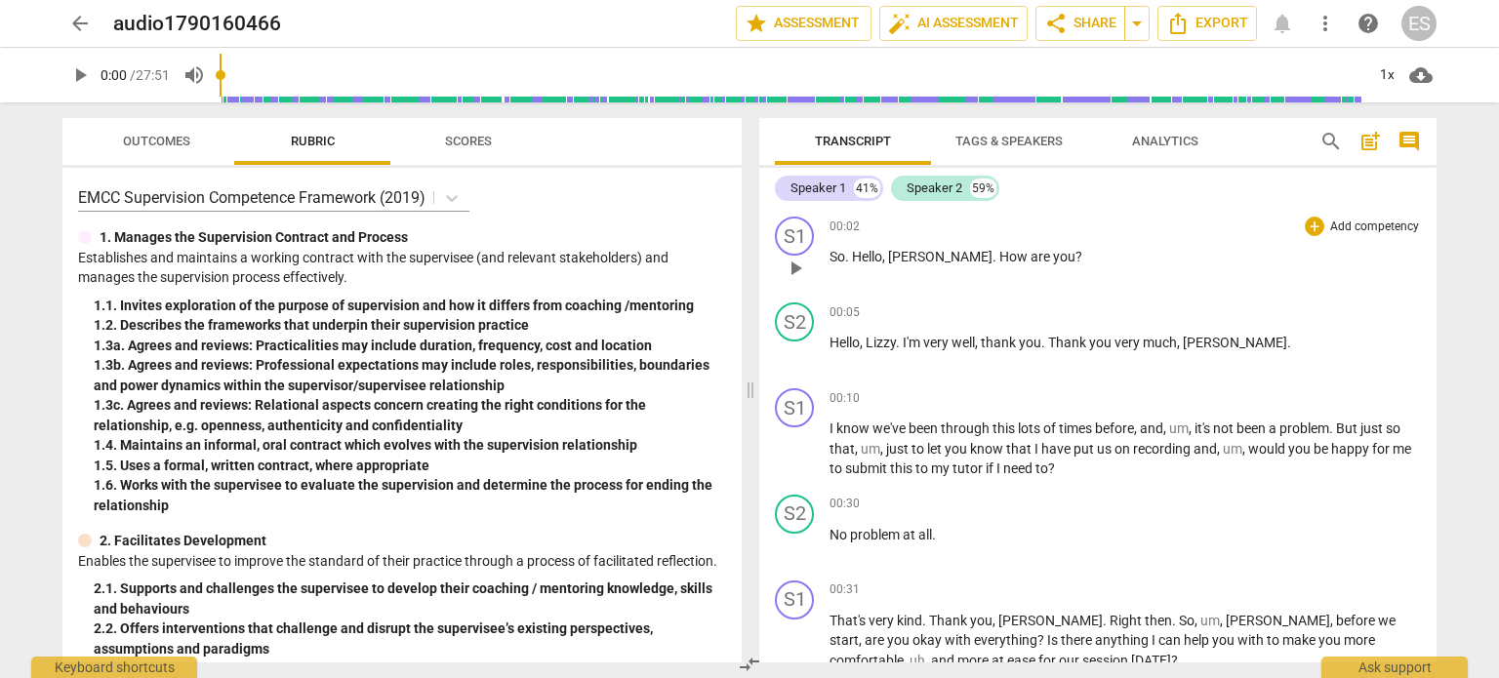
click at [1316, 236] on div "+ Add competency" at bounding box center [1363, 227] width 116 height 20
click at [1308, 229] on div "+" at bounding box center [1315, 227] width 20 height 20
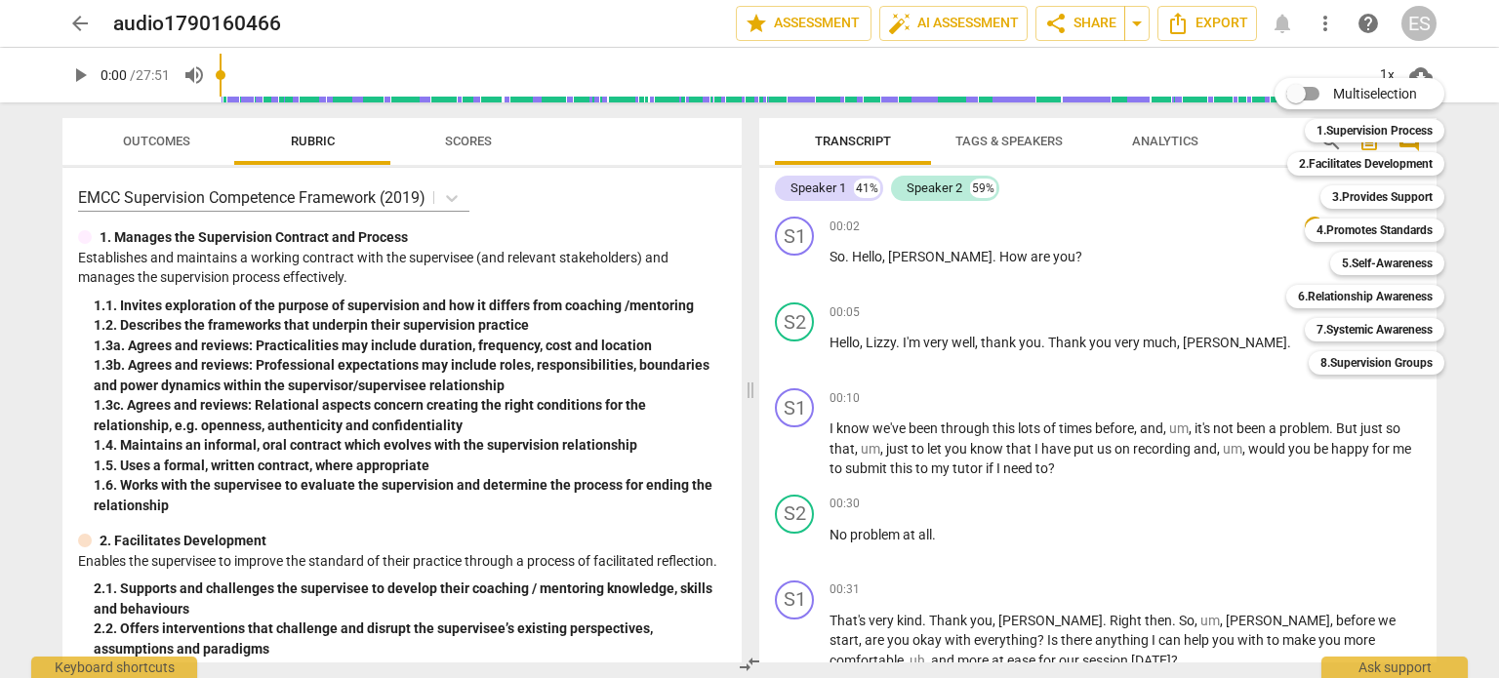
click at [1347, 91] on span "Multiselection" at bounding box center [1375, 94] width 84 height 20
click at [1320, 91] on input "Multiselection" at bounding box center [1296, 93] width 47 height 47
checkbox input "true"
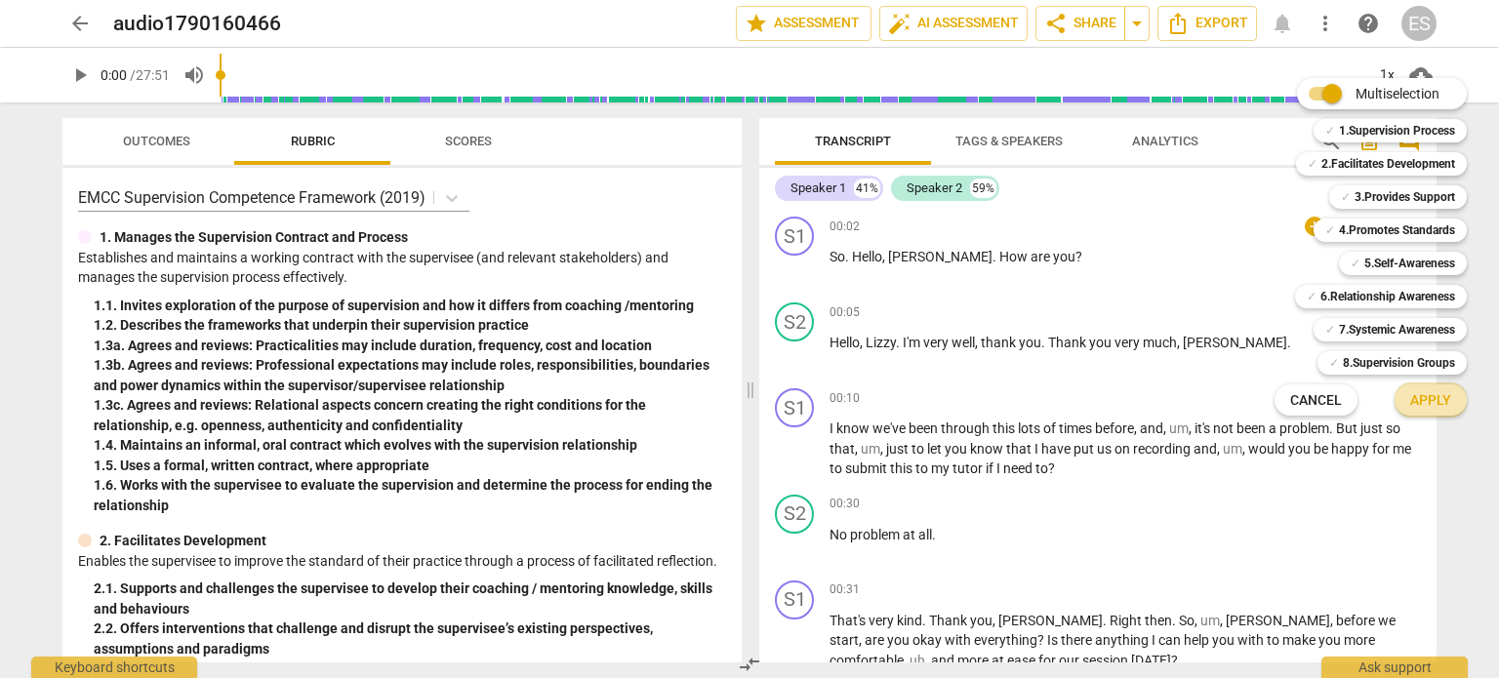
click at [1433, 393] on span "Apply" at bounding box center [1430, 401] width 41 height 20
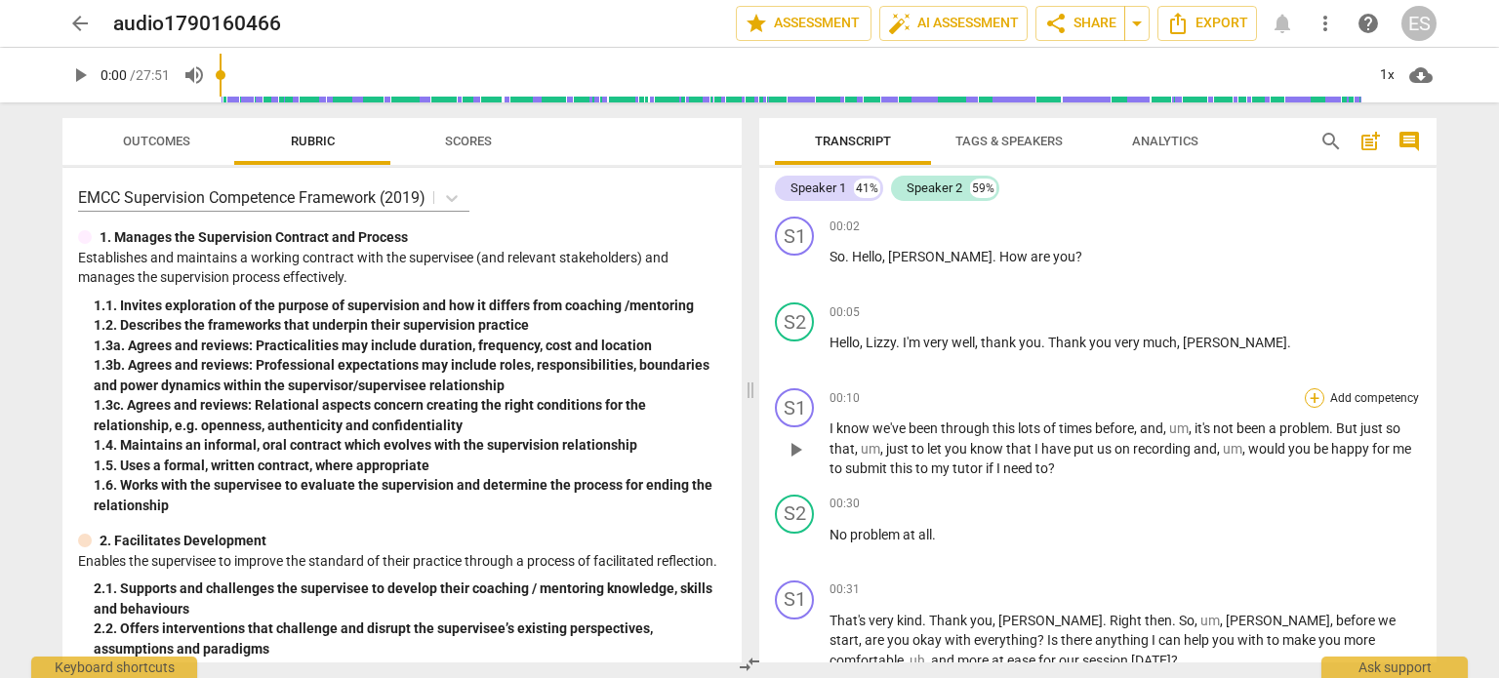
click at [1307, 404] on div "+" at bounding box center [1315, 398] width 20 height 20
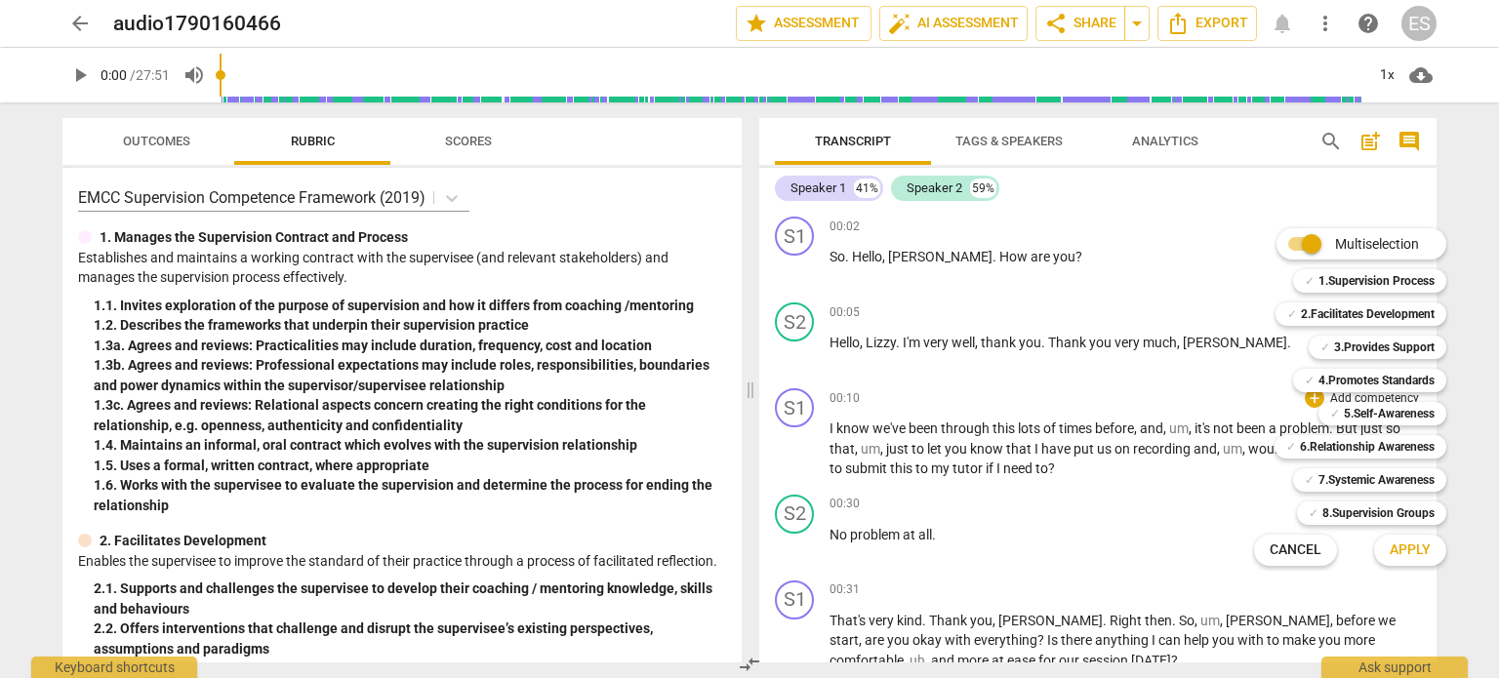
click at [1174, 145] on div at bounding box center [749, 339] width 1499 height 678
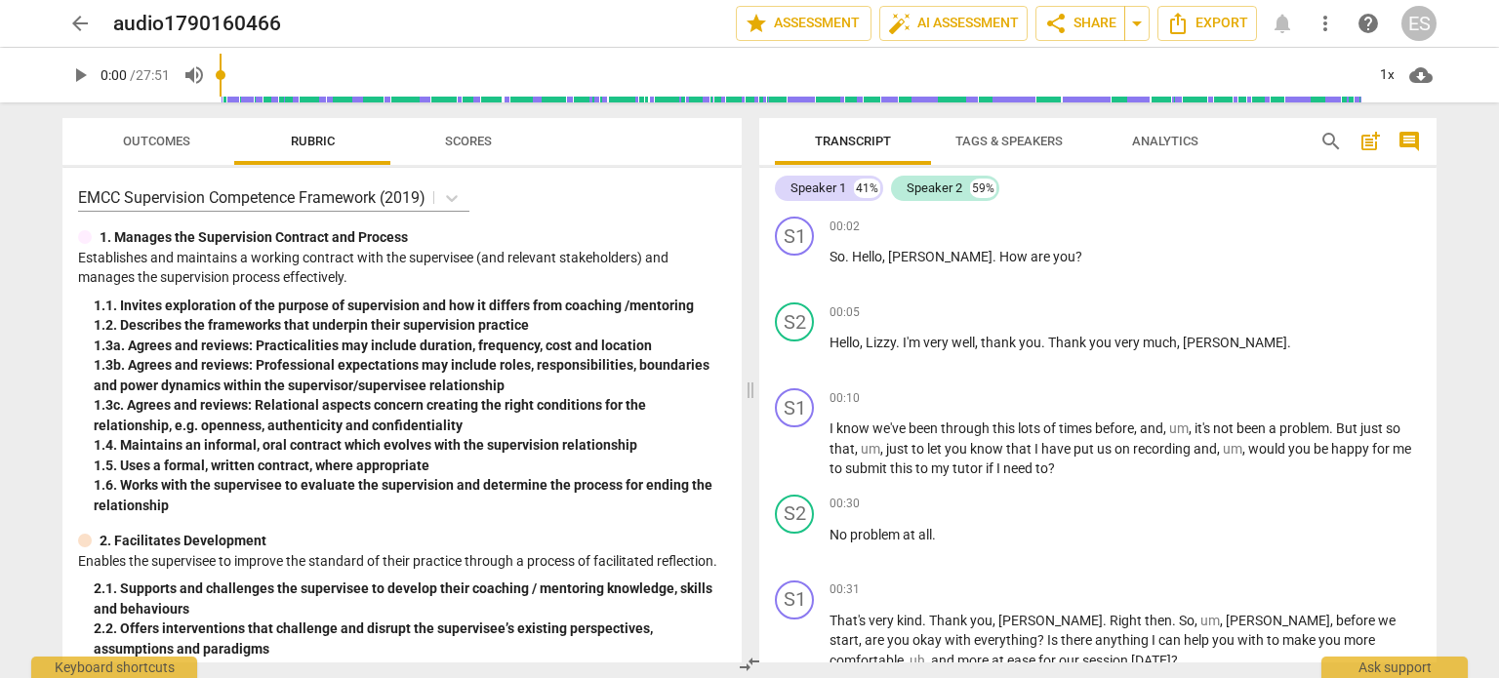
click at [1174, 145] on span "Analytics" at bounding box center [1165, 141] width 66 height 15
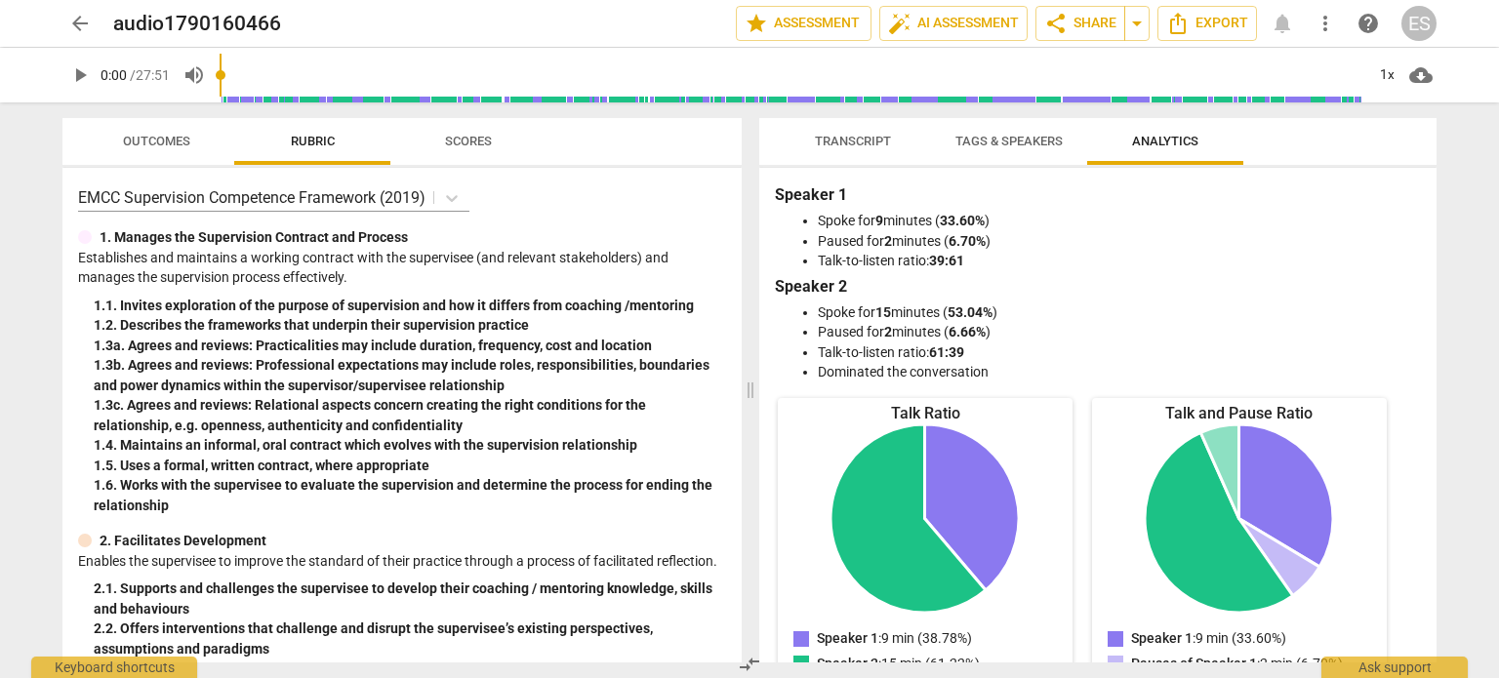
click at [863, 103] on div "Transcript Tags & Speakers Analytics Speaker 1 41% Speaker 2 59% S1 play_arrow …" at bounding box center [1102, 390] width 701 height 576
click at [851, 28] on span "star Assessment" at bounding box center [804, 23] width 118 height 23
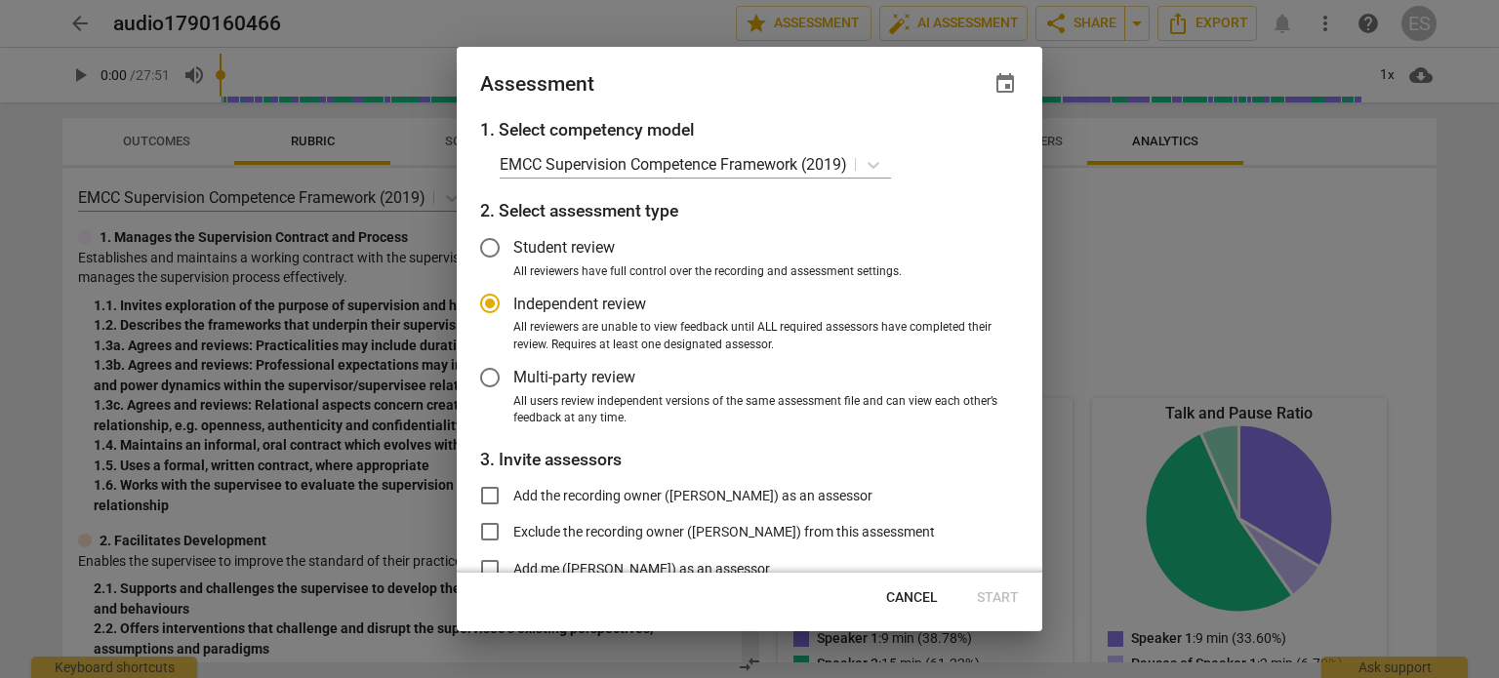
click at [910, 594] on span "Cancel" at bounding box center [912, 599] width 52 height 20
radio input "false"
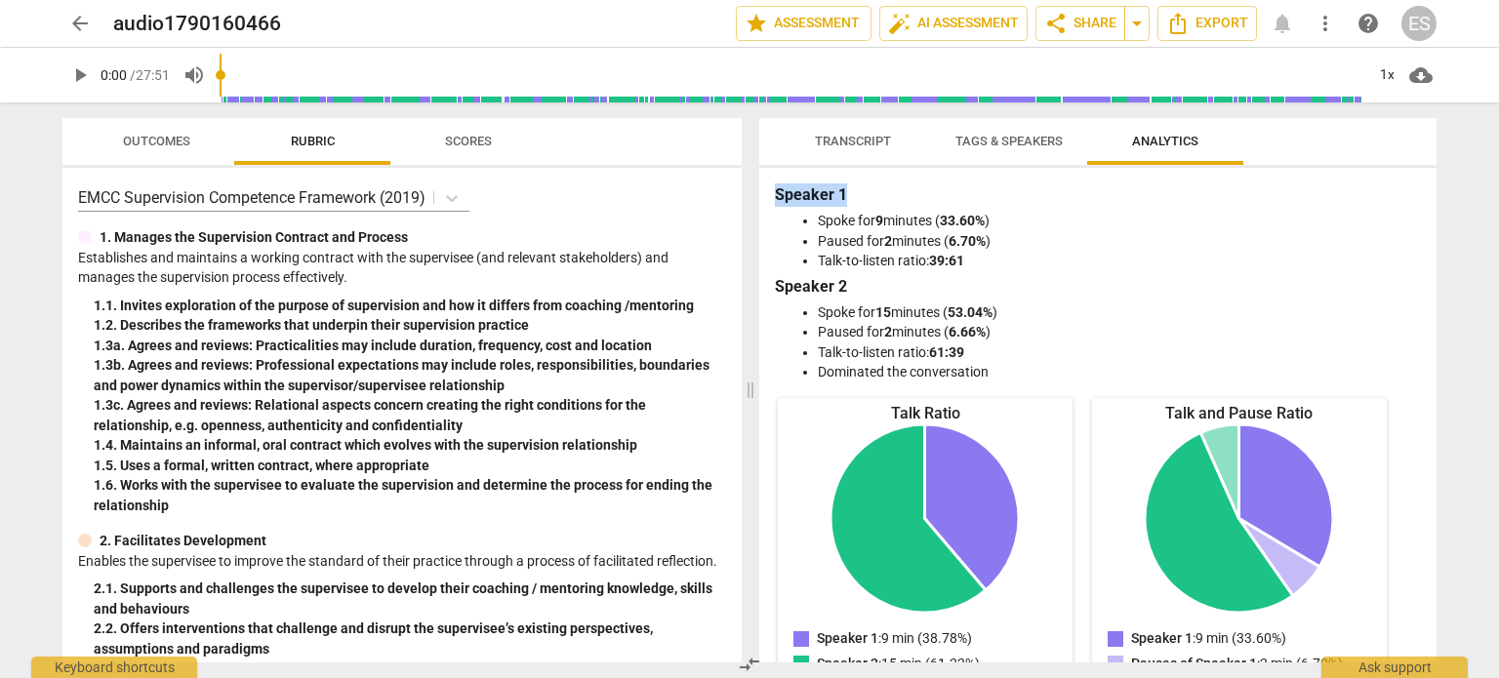
drag, startPoint x: 1393, startPoint y: 171, endPoint x: 839, endPoint y: 140, distance: 554.3
click at [839, 140] on div "Transcript Tags & Speakers Analytics Speaker 1 41% Speaker 2 59% S1 play_arrow …" at bounding box center [1097, 390] width 677 height 545
click at [839, 140] on span "Transcript" at bounding box center [853, 141] width 76 height 15
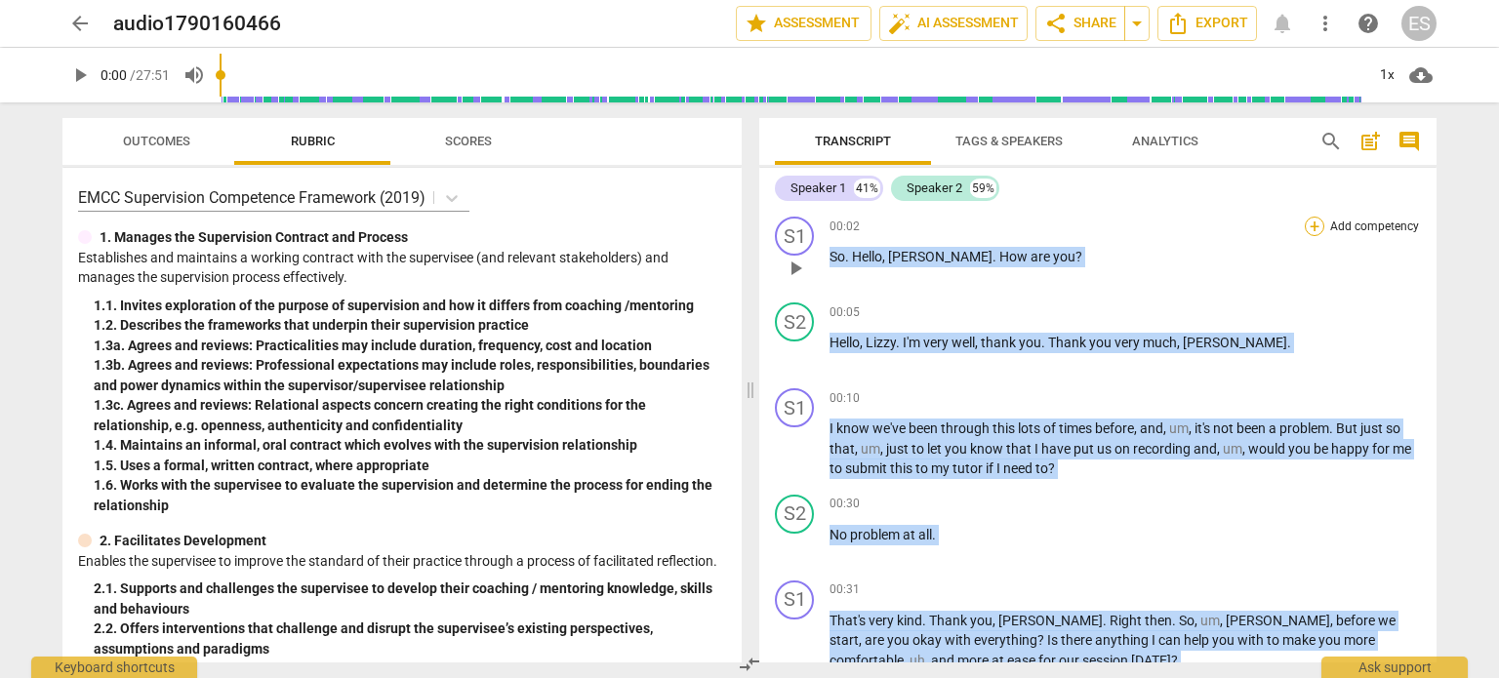
click at [1316, 225] on div "+" at bounding box center [1315, 227] width 20 height 20
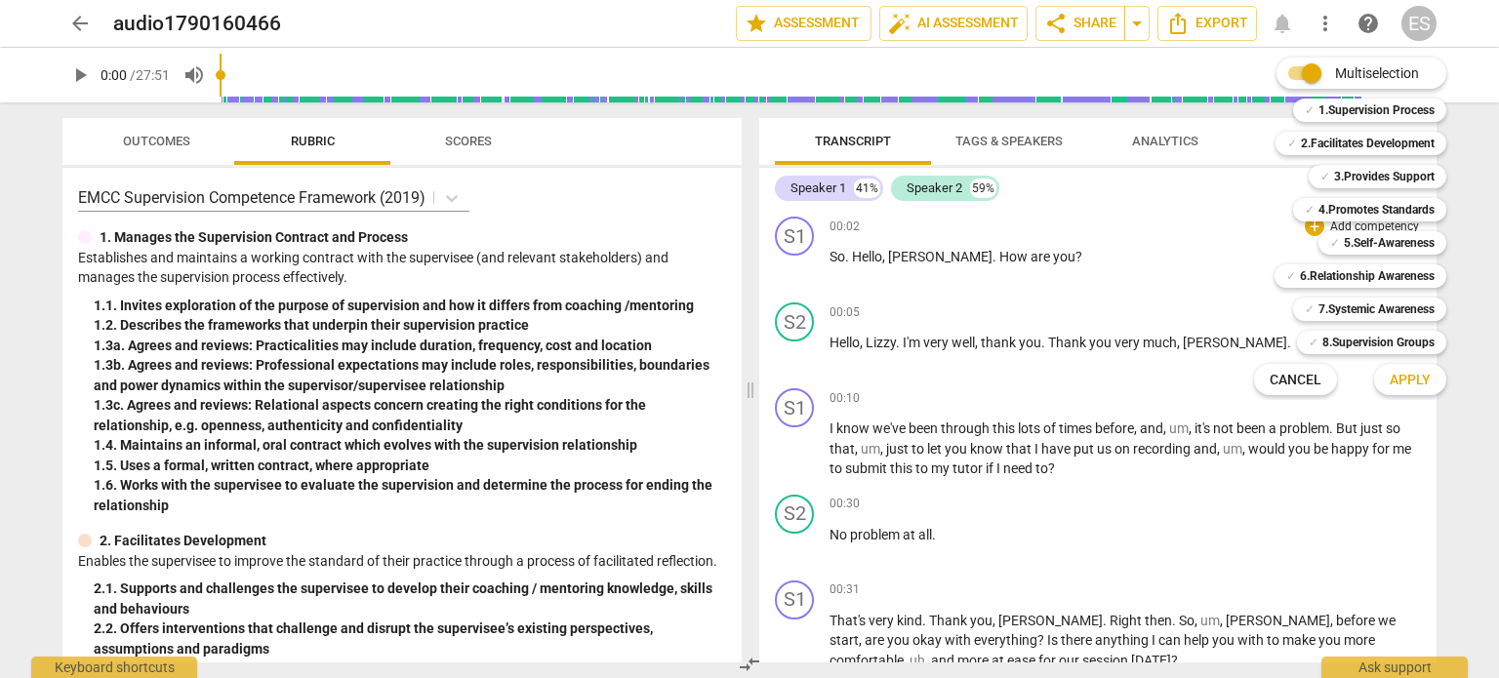
click at [183, 153] on div at bounding box center [749, 339] width 1499 height 678
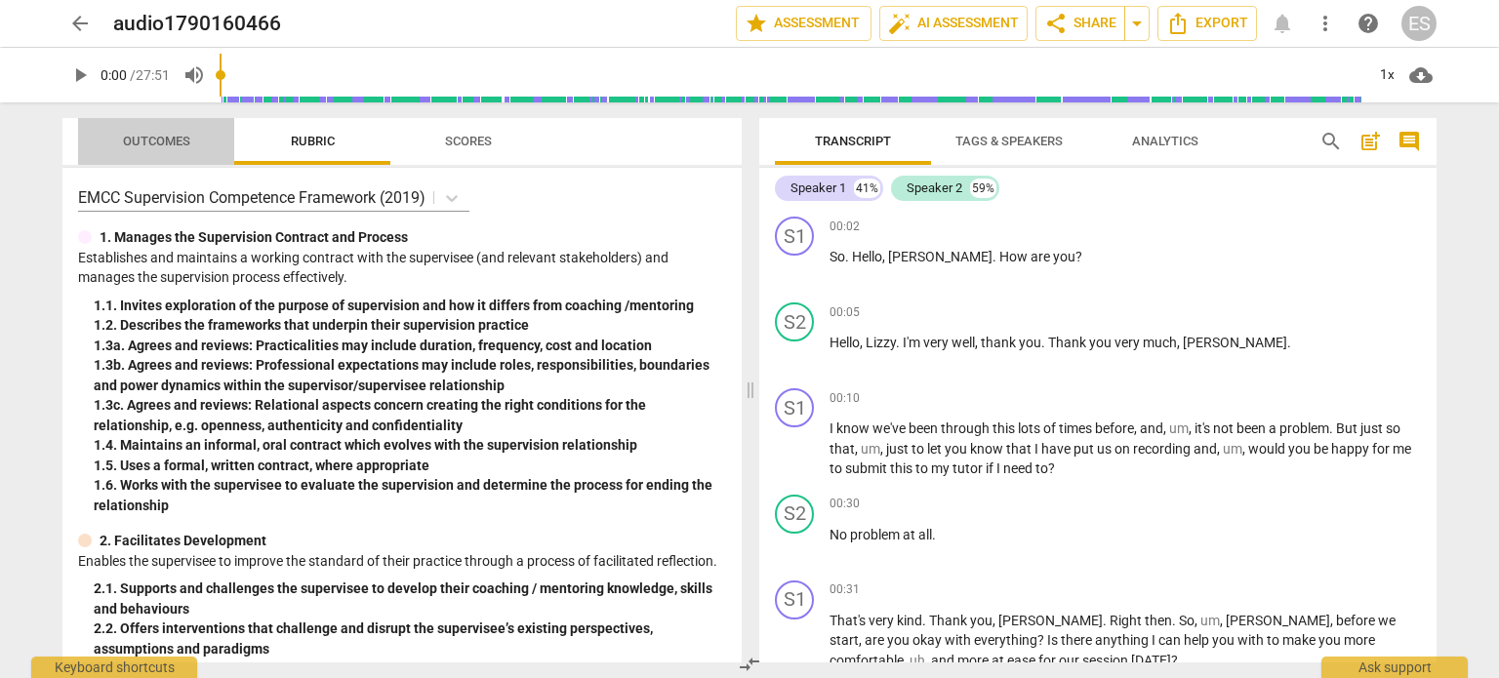
click at [183, 153] on span "Outcomes" at bounding box center [157, 142] width 114 height 26
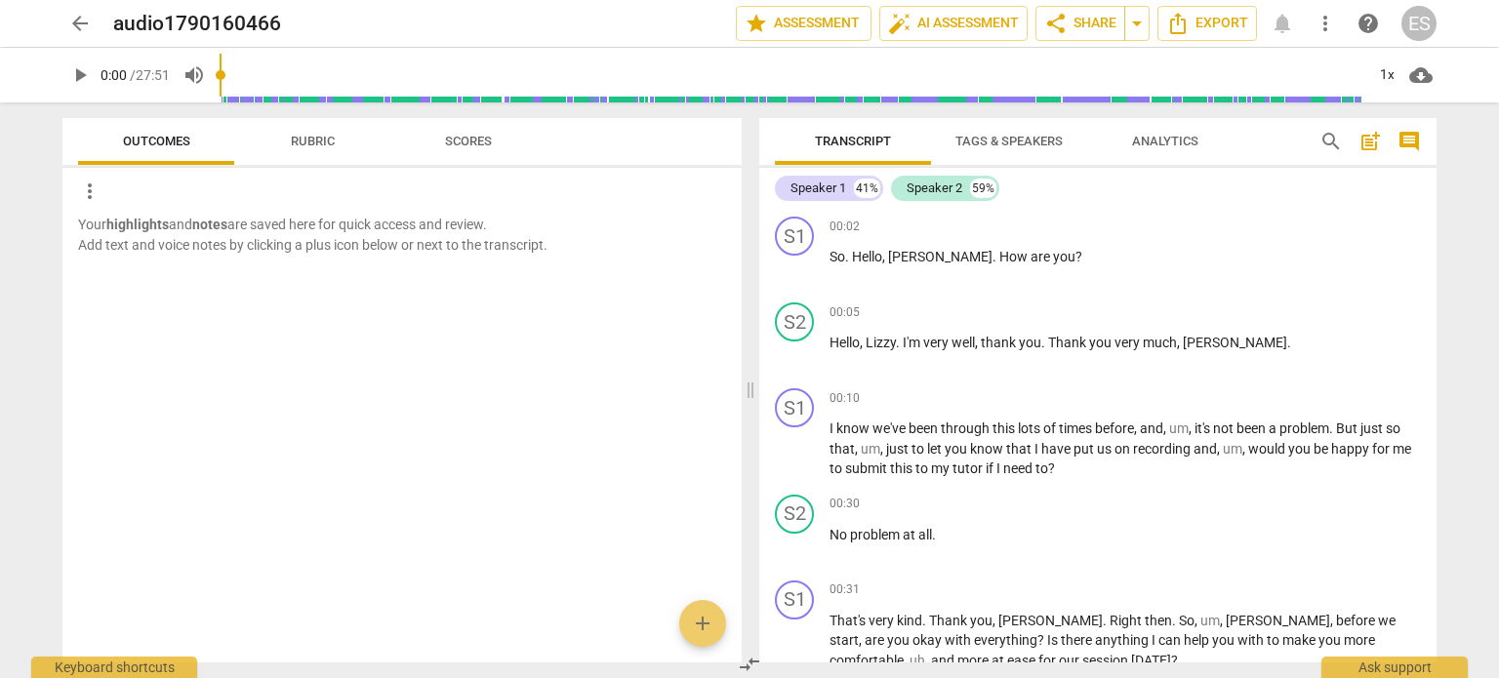
click at [465, 135] on span "Scores" at bounding box center [468, 141] width 47 height 15
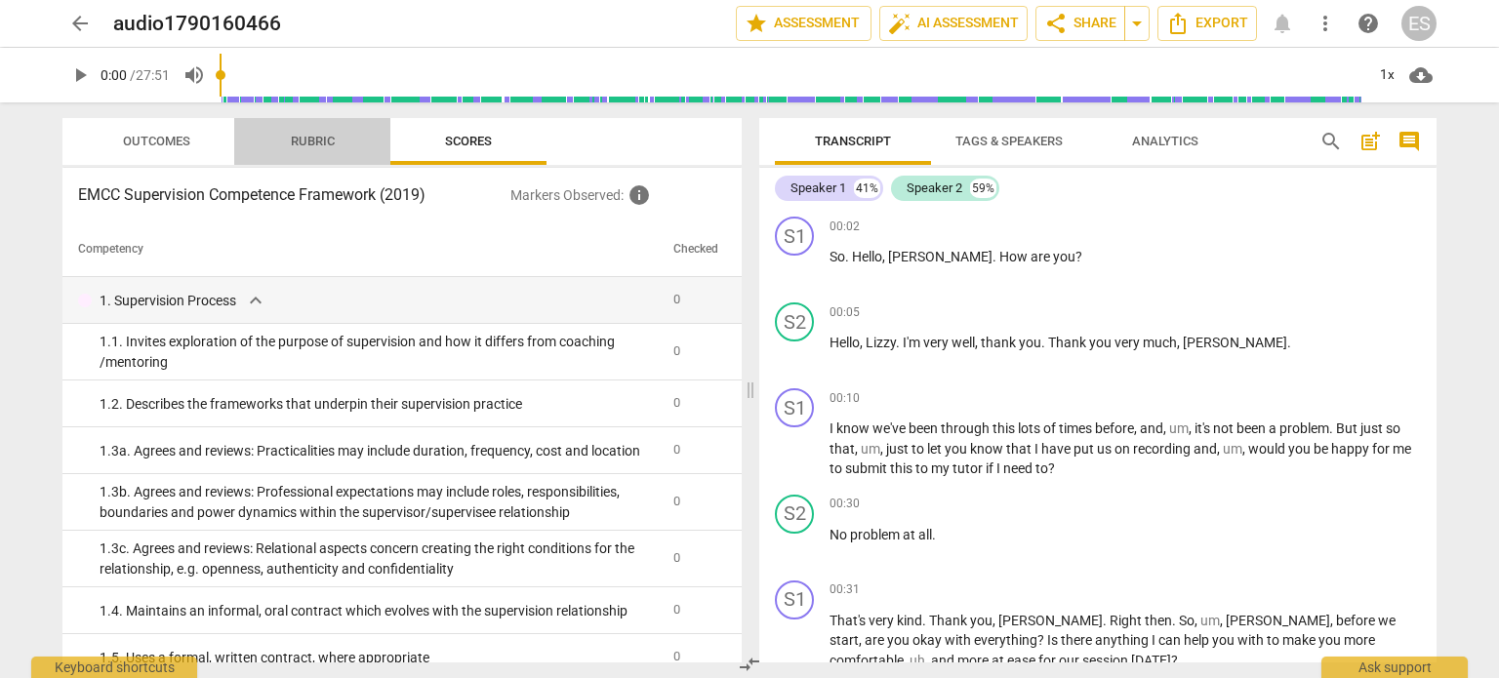
click at [285, 143] on span "Rubric" at bounding box center [312, 142] width 91 height 26
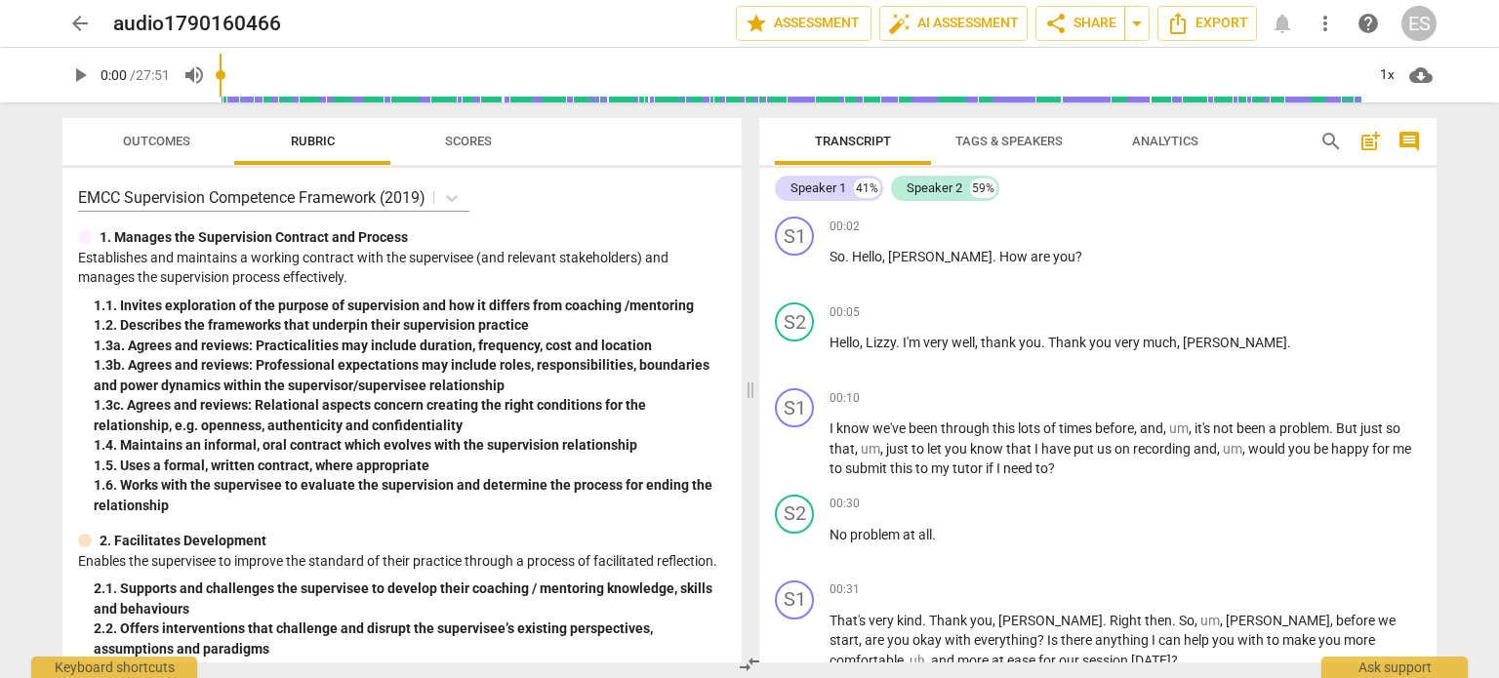
click at [1011, 144] on span "Tags & Speakers" at bounding box center [1009, 141] width 107 height 15
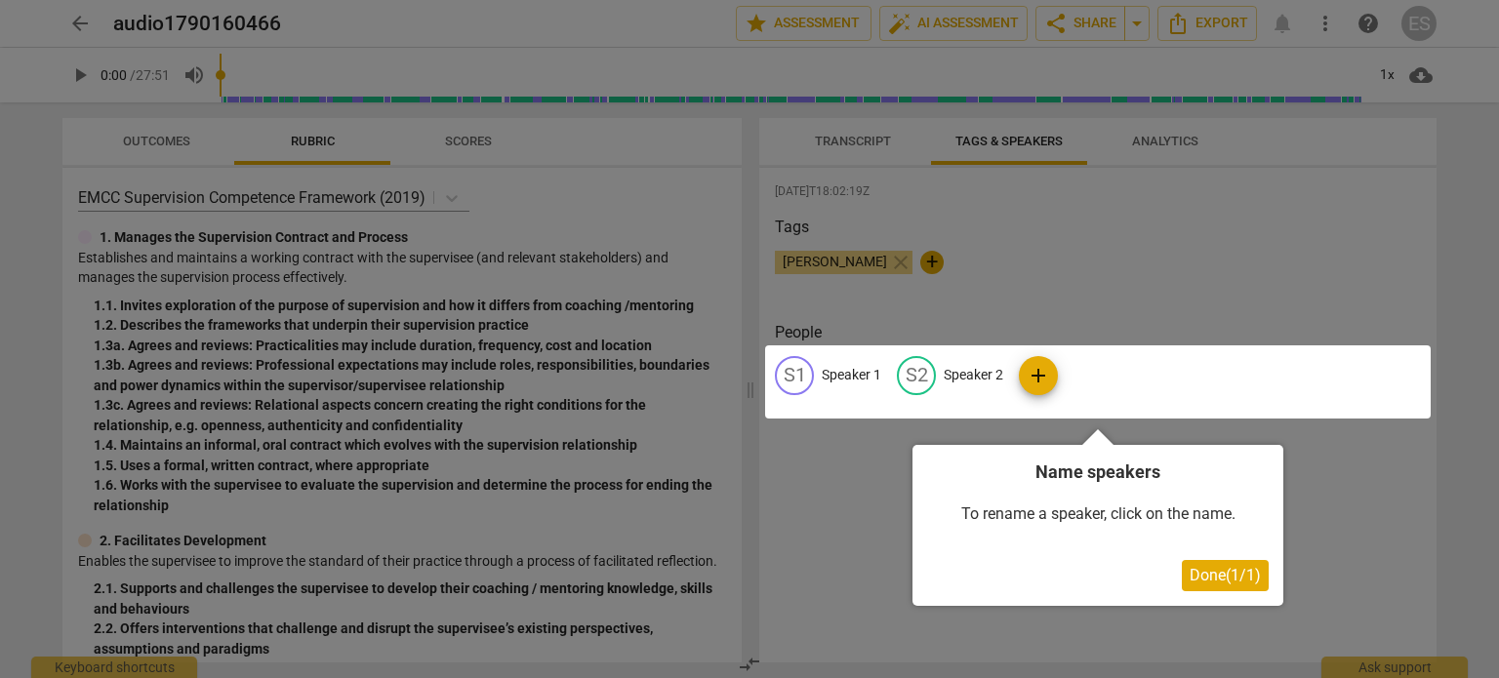
click at [1241, 570] on span "Done ( 1 / 1 )" at bounding box center [1225, 575] width 71 height 19
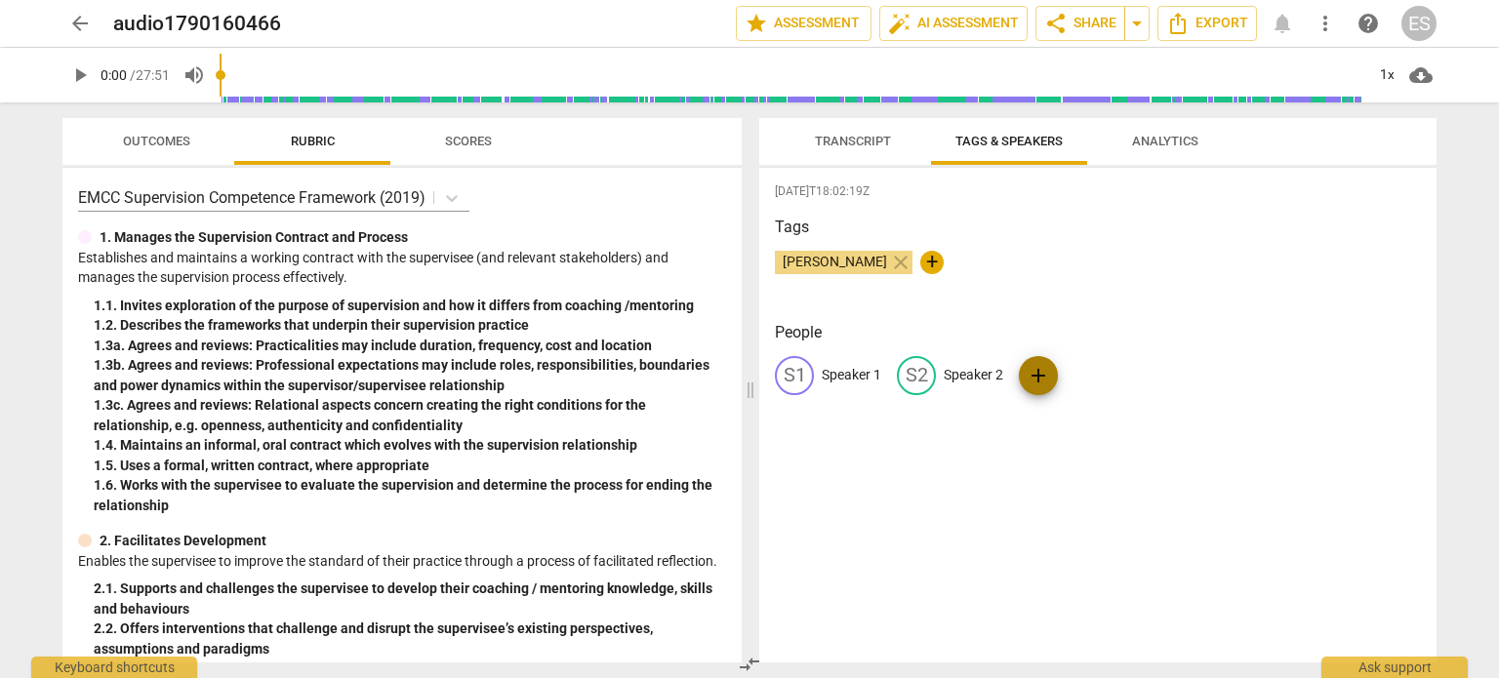
click at [1028, 378] on span "add" at bounding box center [1038, 375] width 23 height 23
click at [1074, 374] on input "text" at bounding box center [1144, 375] width 156 height 31
type input "[PERSON_NAME]"
click at [1276, 378] on span "add" at bounding box center [1287, 375] width 23 height 23
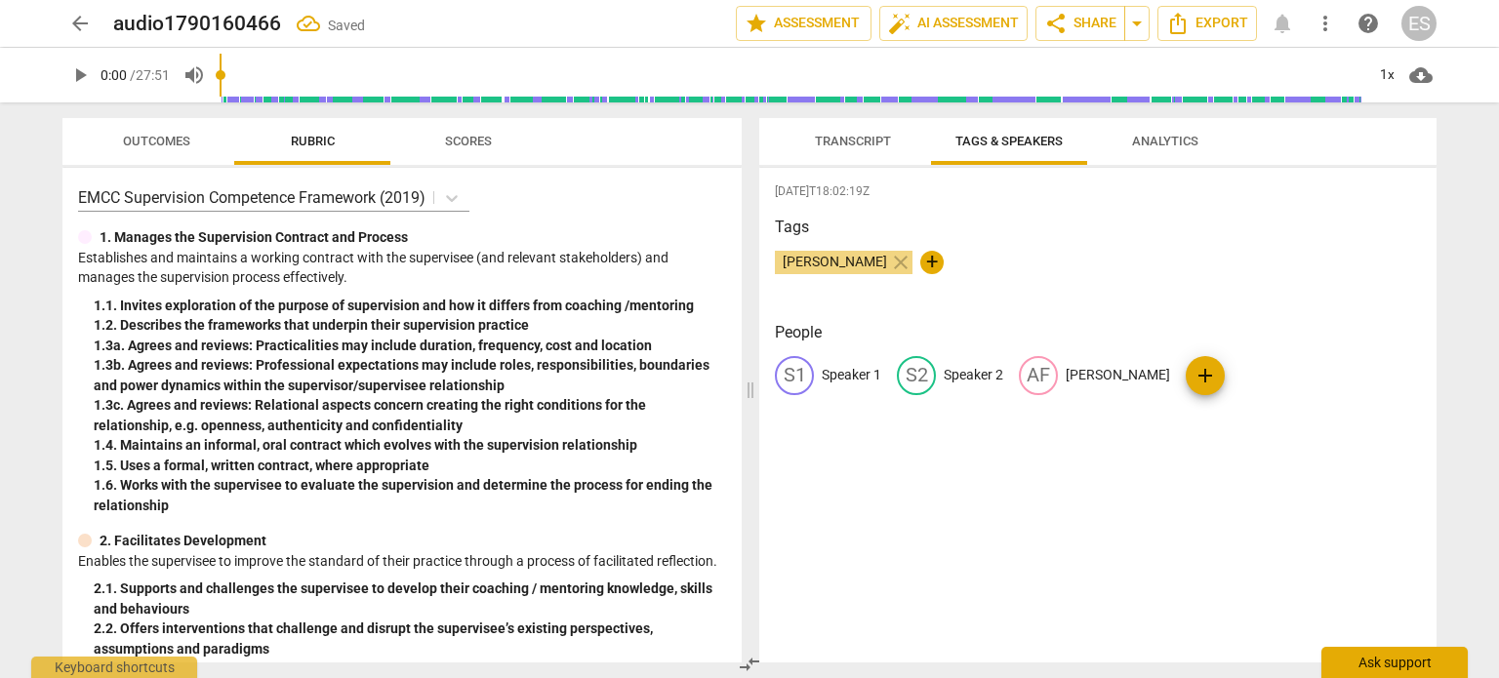
click at [1399, 657] on div "Ask support" at bounding box center [1395, 662] width 146 height 31
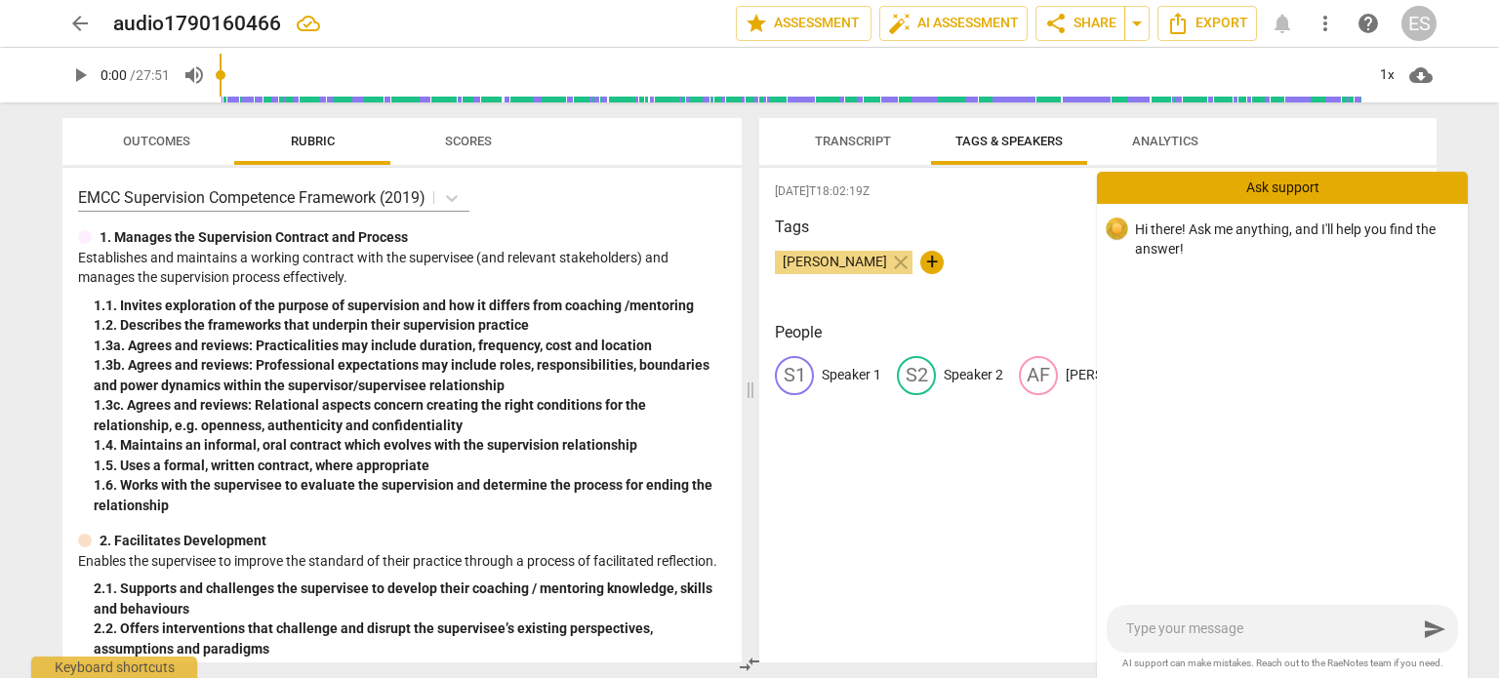
click at [1028, 469] on div "[DATE]T18:02:19Z Tags [PERSON_NAME] close + People S1 Speaker 1 S2 Speaker 2 AF…" at bounding box center [1097, 415] width 677 height 495
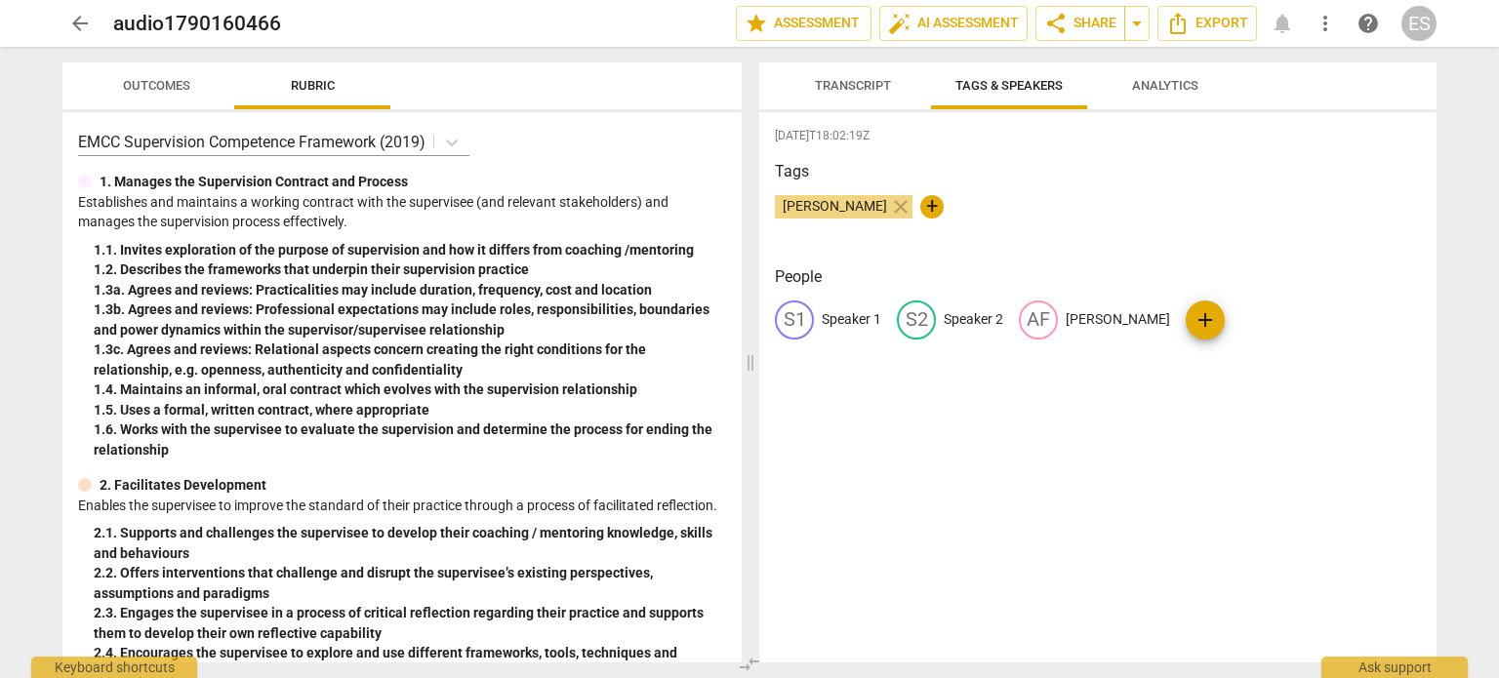
click at [845, 219] on div "[PERSON_NAME] close" at bounding box center [844, 206] width 138 height 23
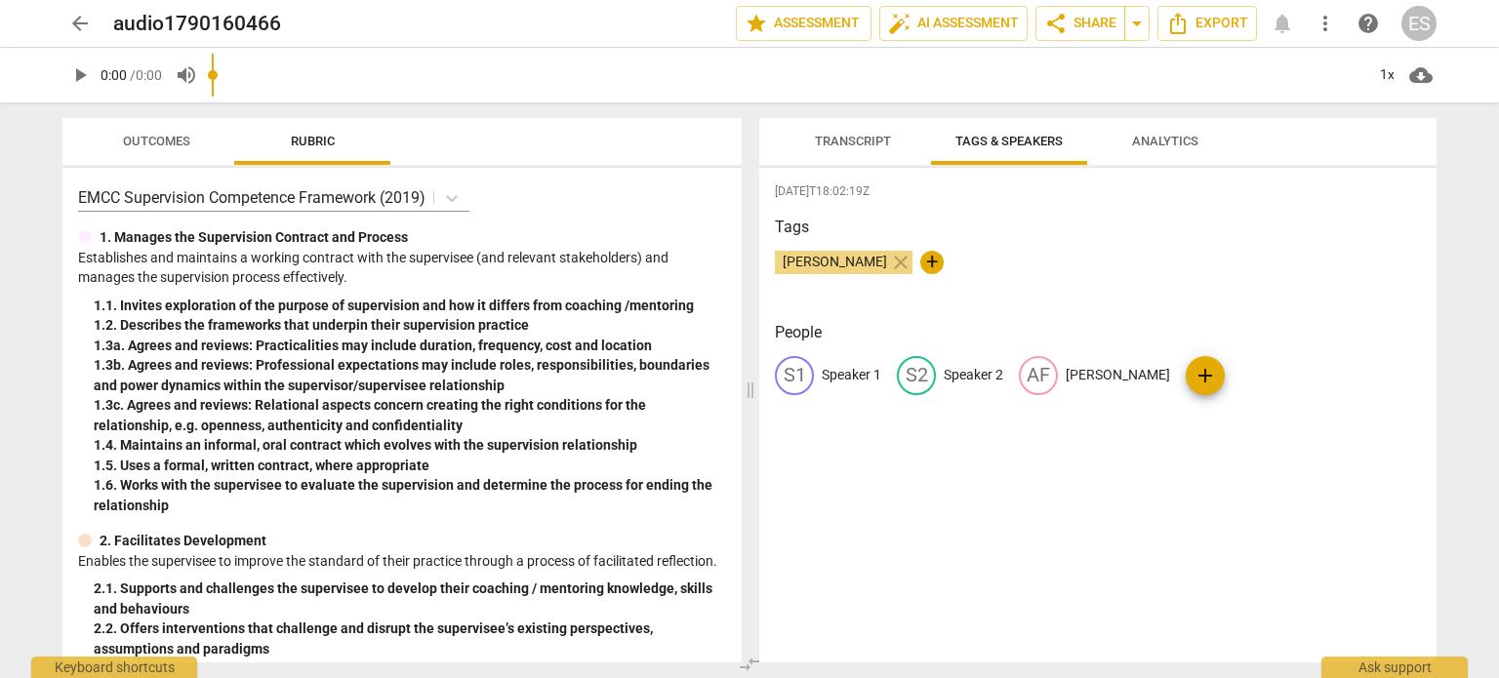
click at [1083, 221] on div "Tags [PERSON_NAME] close +" at bounding box center [1098, 261] width 646 height 90
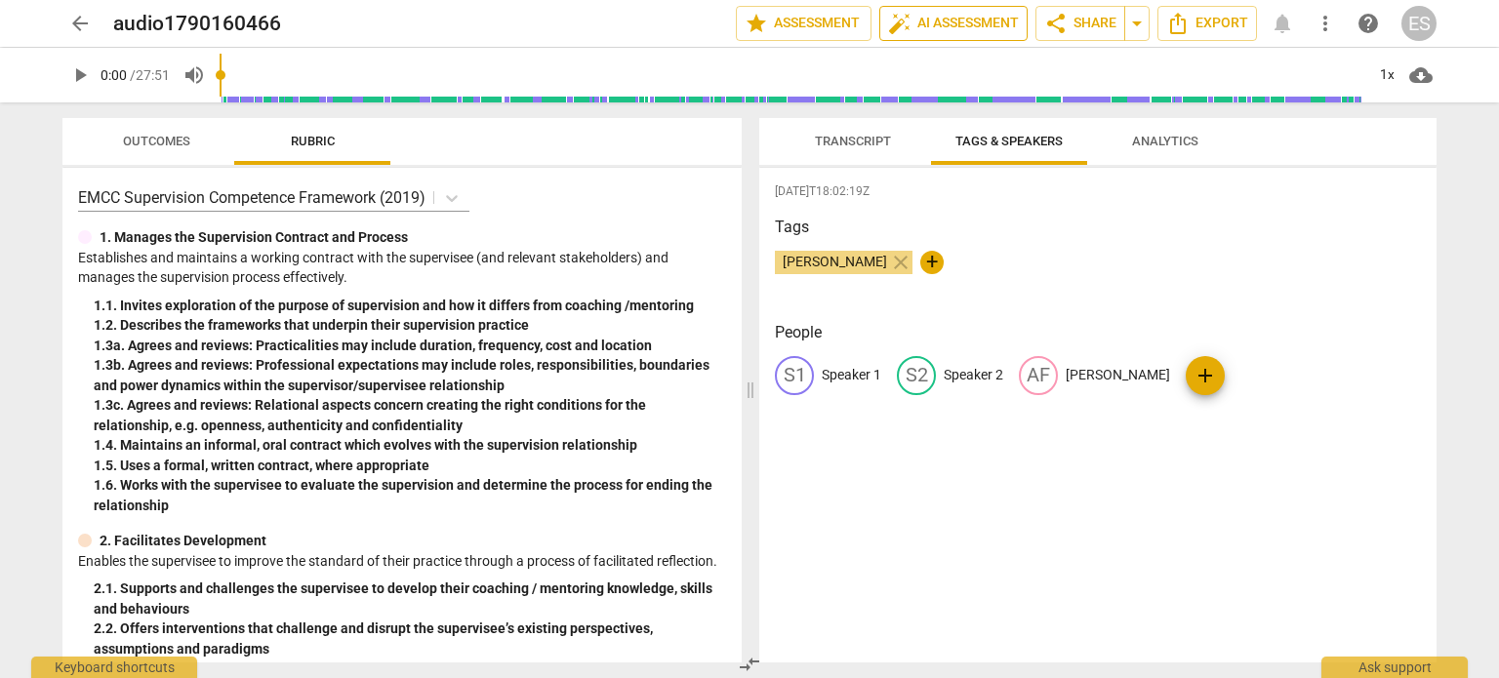
click at [945, 8] on button "auto_fix_high AI Assessment" at bounding box center [953, 23] width 148 height 35
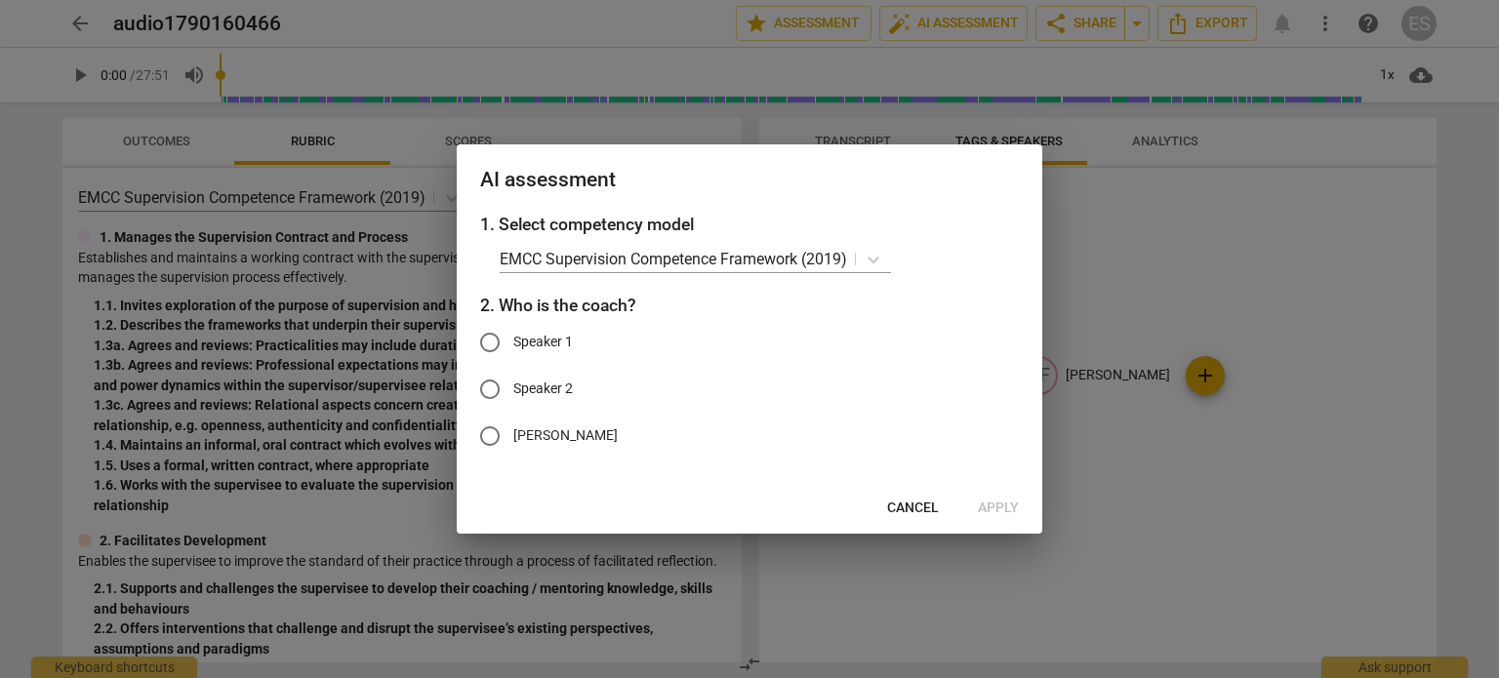
click at [556, 352] on label "Speaker 1" at bounding box center [735, 342] width 537 height 47
click at [513, 352] on input "Speaker 1" at bounding box center [490, 342] width 47 height 47
radio input "true"
click at [1005, 509] on span "Apply" at bounding box center [998, 509] width 41 height 20
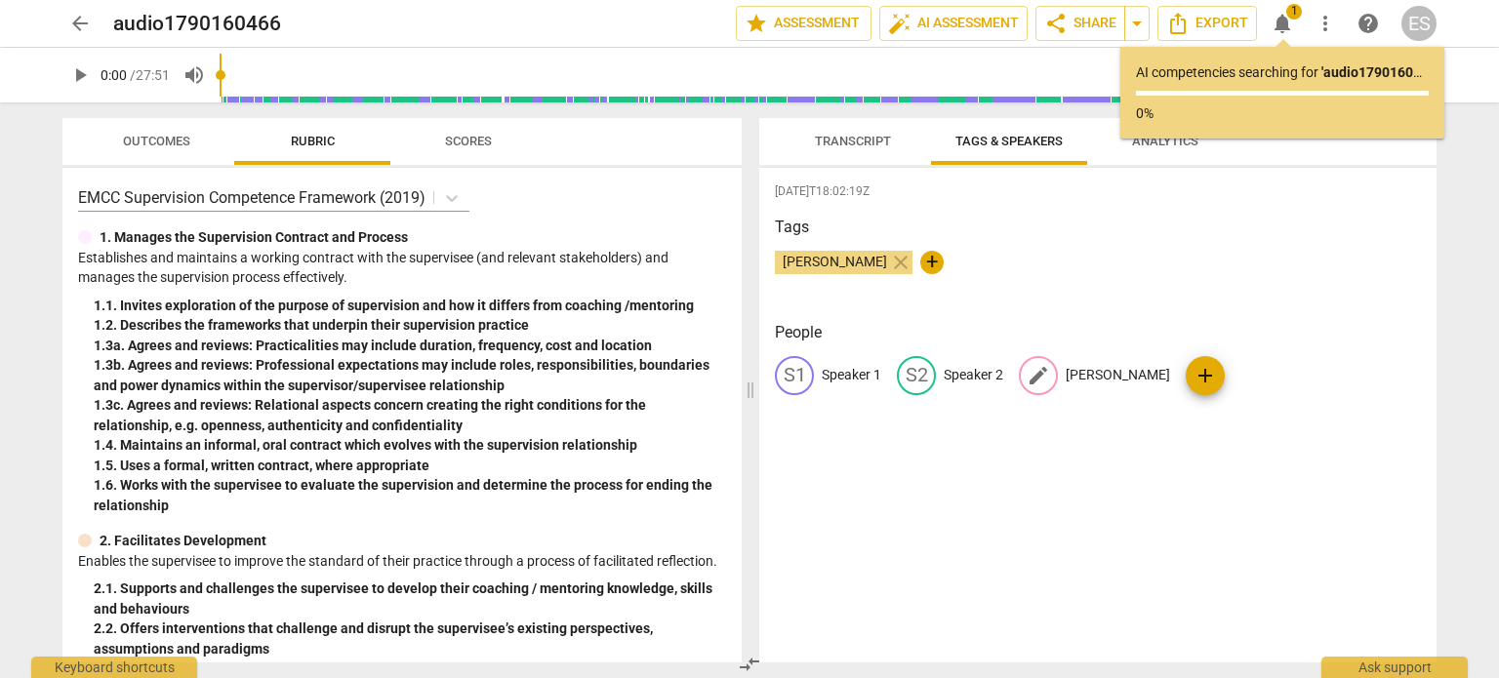
click at [1124, 374] on p "[PERSON_NAME]" at bounding box center [1118, 375] width 104 height 20
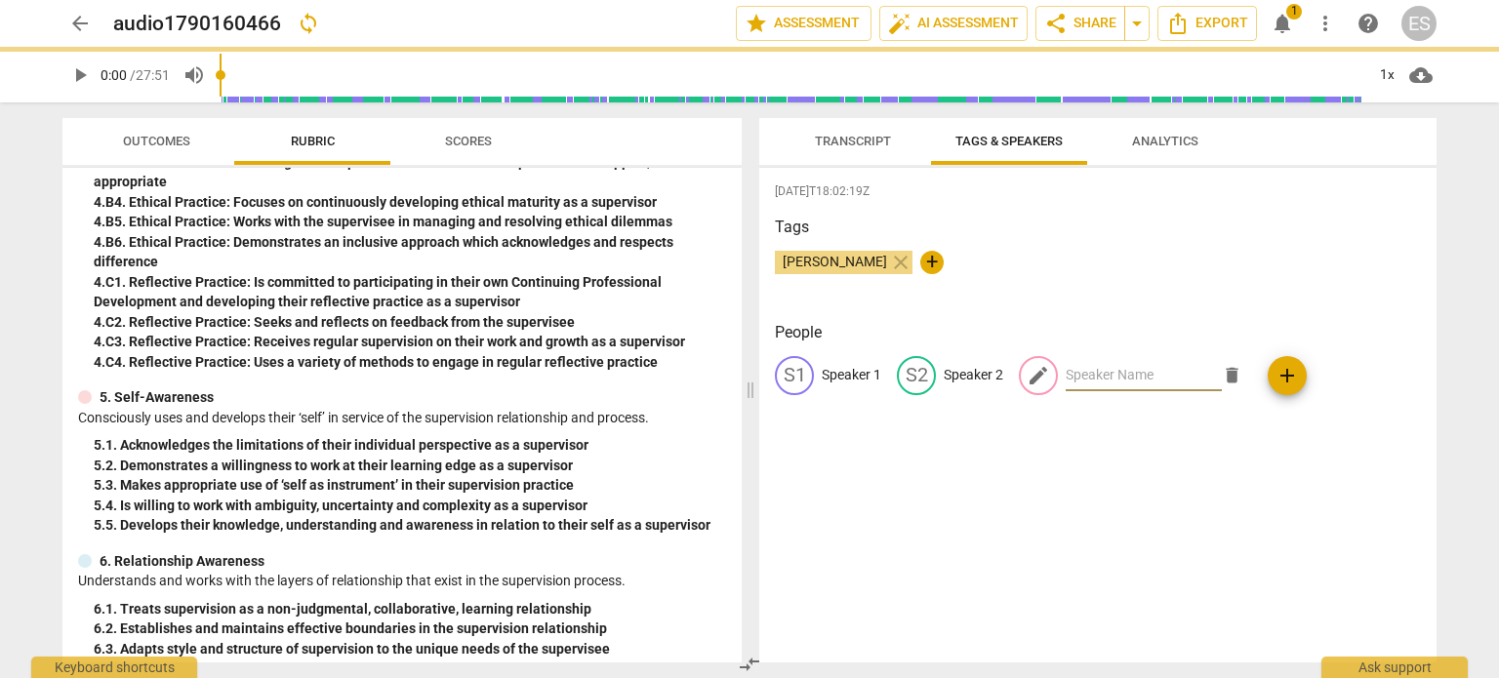
scroll to position [1216, 0]
click at [820, 0] on html "arrow_back audio1790160466 sync edit star Assessment auto_fix_high AI Assessmen…" at bounding box center [749, 0] width 1499 height 0
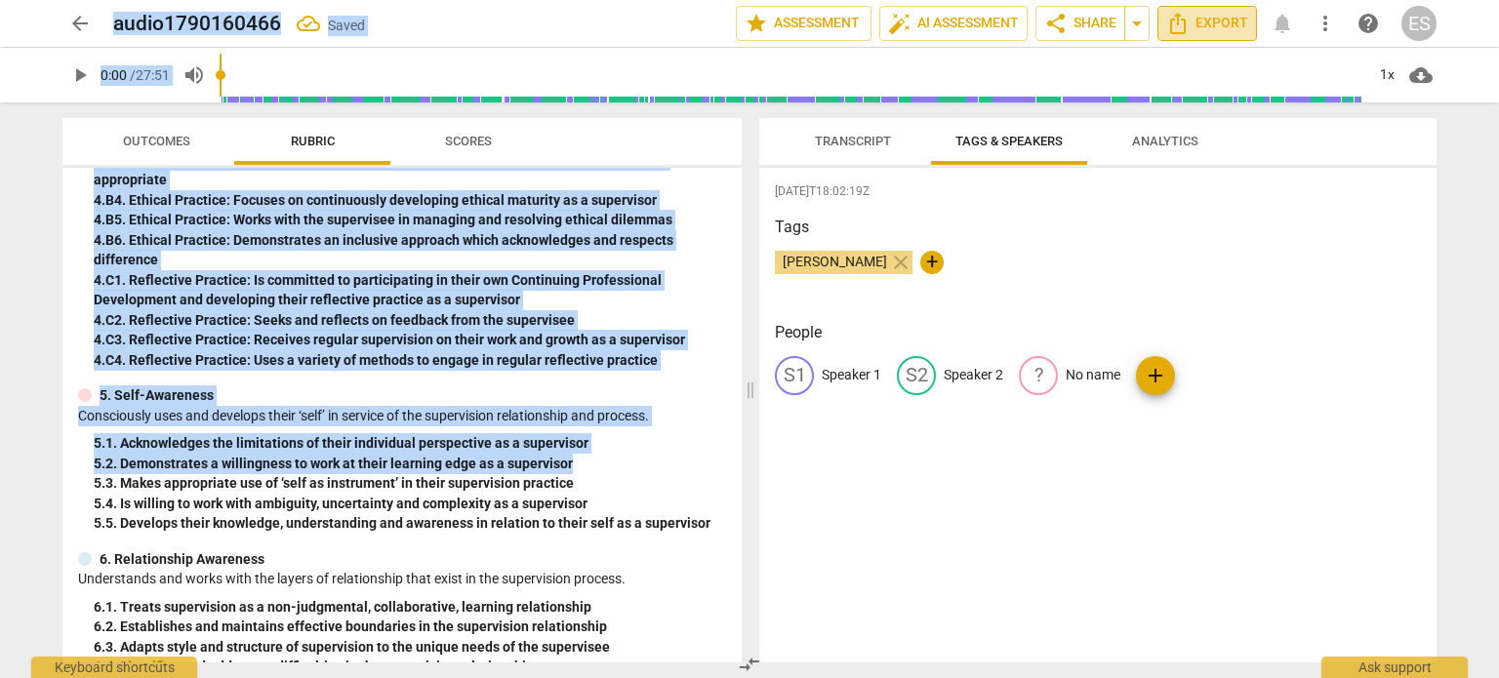
click at [1217, 24] on span "Export" at bounding box center [1207, 23] width 82 height 23
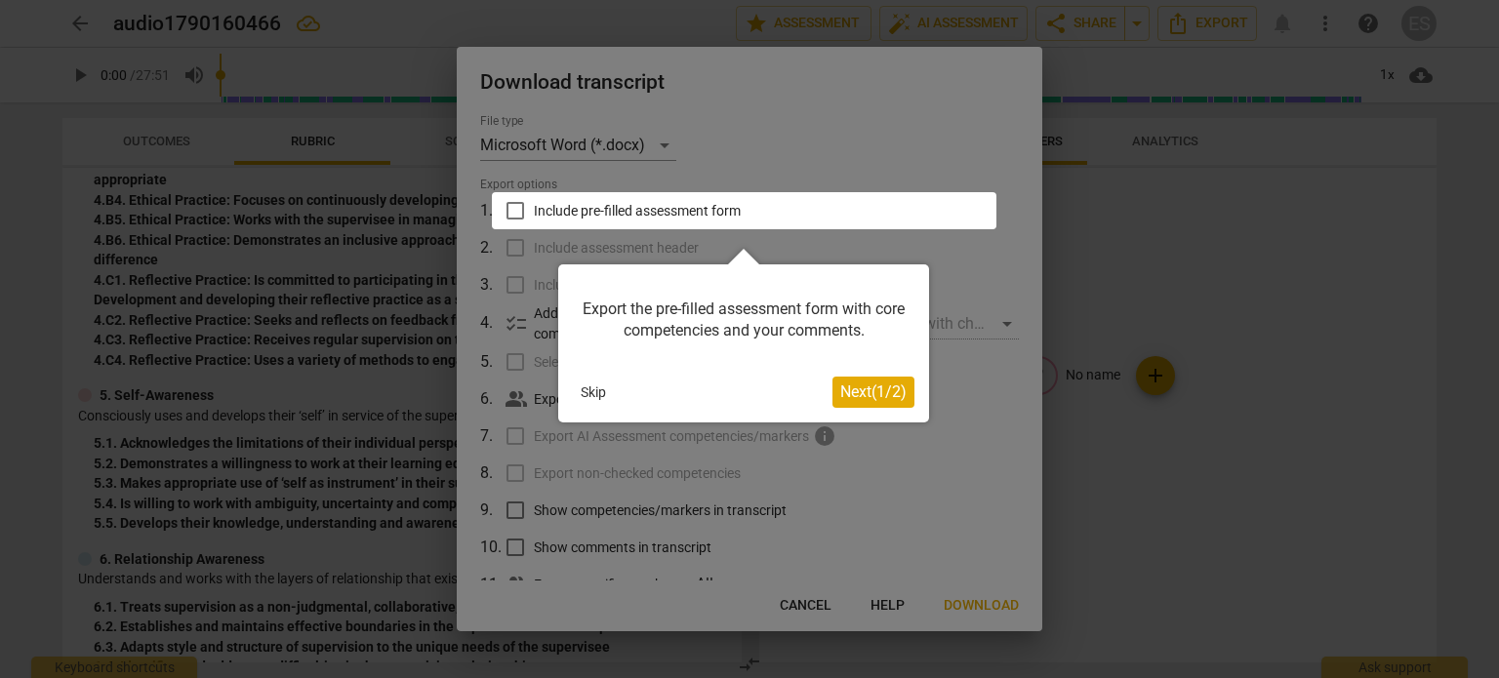
click at [785, 604] on div at bounding box center [749, 339] width 1499 height 678
click at [753, 510] on div at bounding box center [749, 339] width 1499 height 678
click at [602, 394] on button "Skip" at bounding box center [593, 392] width 41 height 29
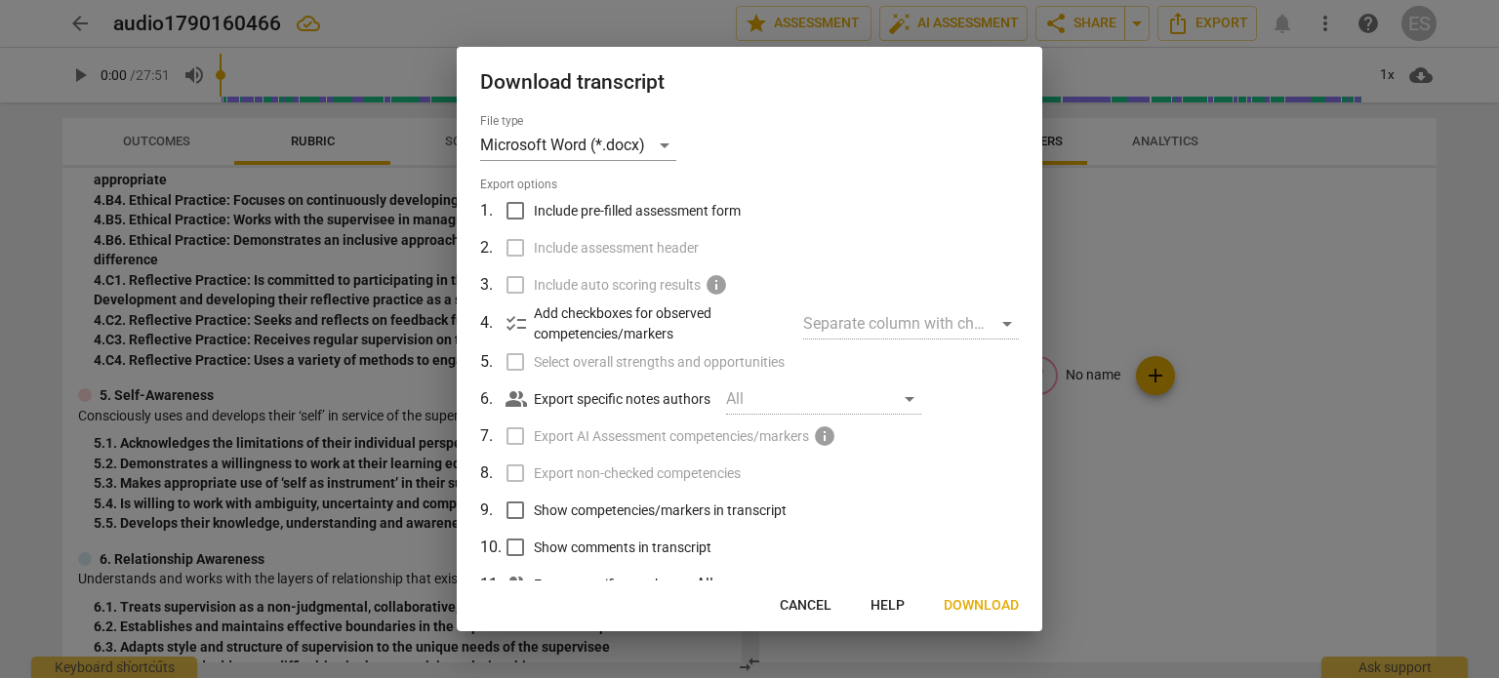
click at [586, 515] on span "Show competencies/markers in transcript" at bounding box center [660, 511] width 253 height 20
click at [534, 515] on input "Show competencies/markers in transcript" at bounding box center [515, 510] width 37 height 37
checkbox input "true"
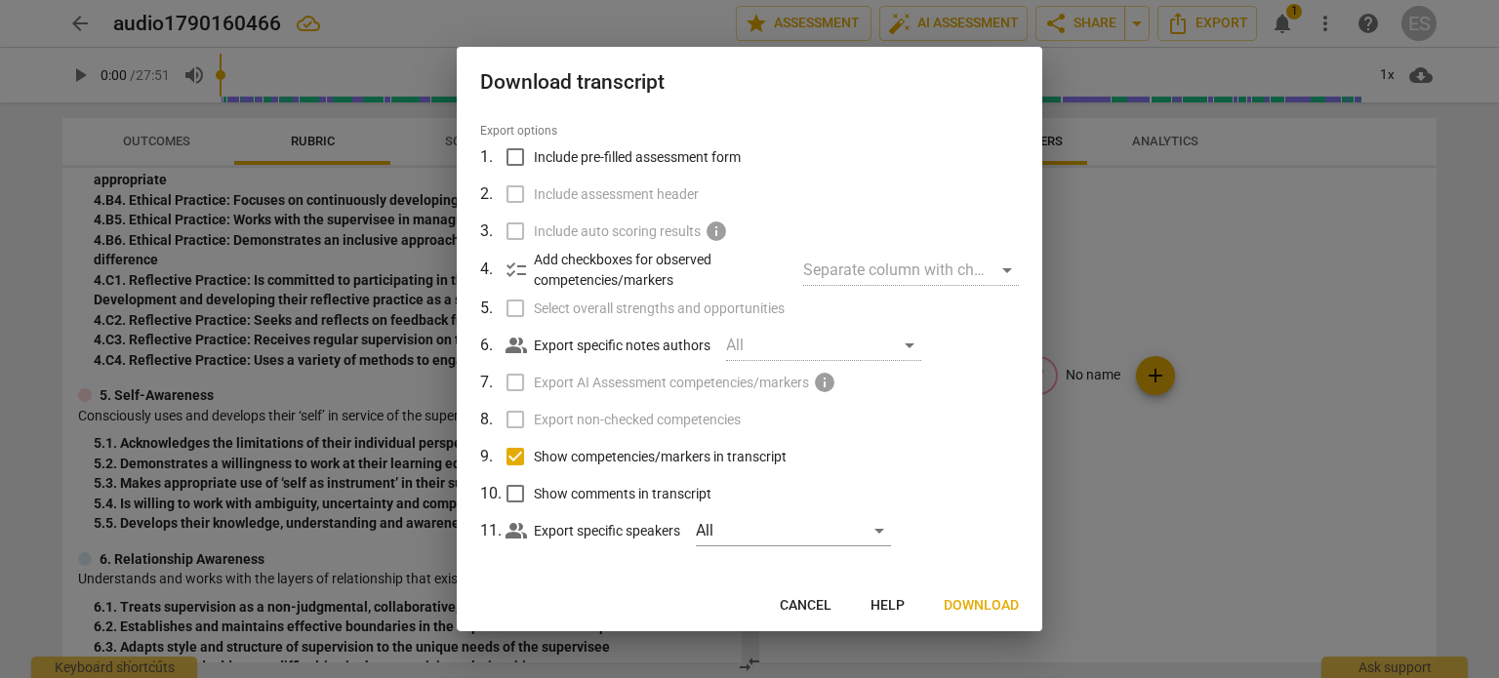
scroll to position [61, 0]
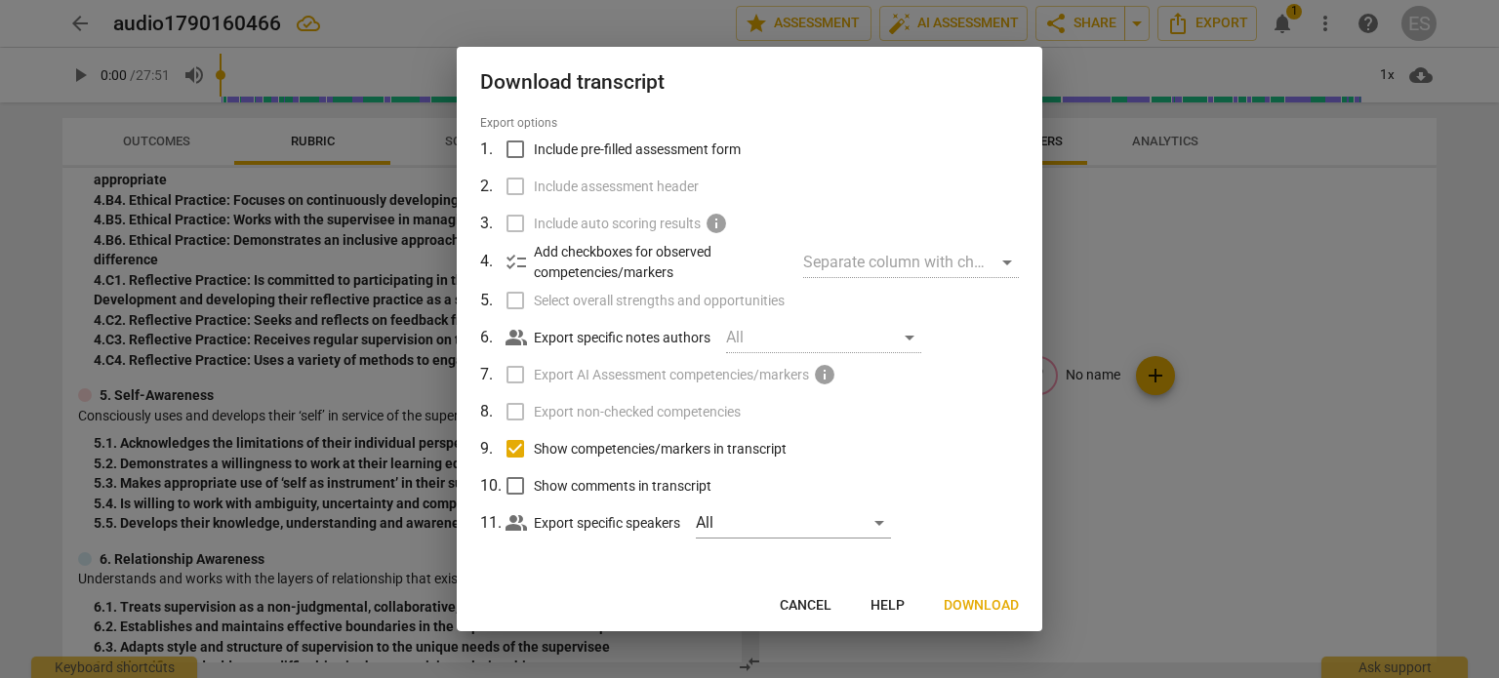
click at [625, 271] on p "Add checkboxes for observed competencies/markers" at bounding box center [661, 262] width 254 height 40
click at [1007, 261] on div "Separate column with check marks" at bounding box center [911, 262] width 216 height 31
click at [990, 608] on span "Download" at bounding box center [981, 606] width 75 height 20
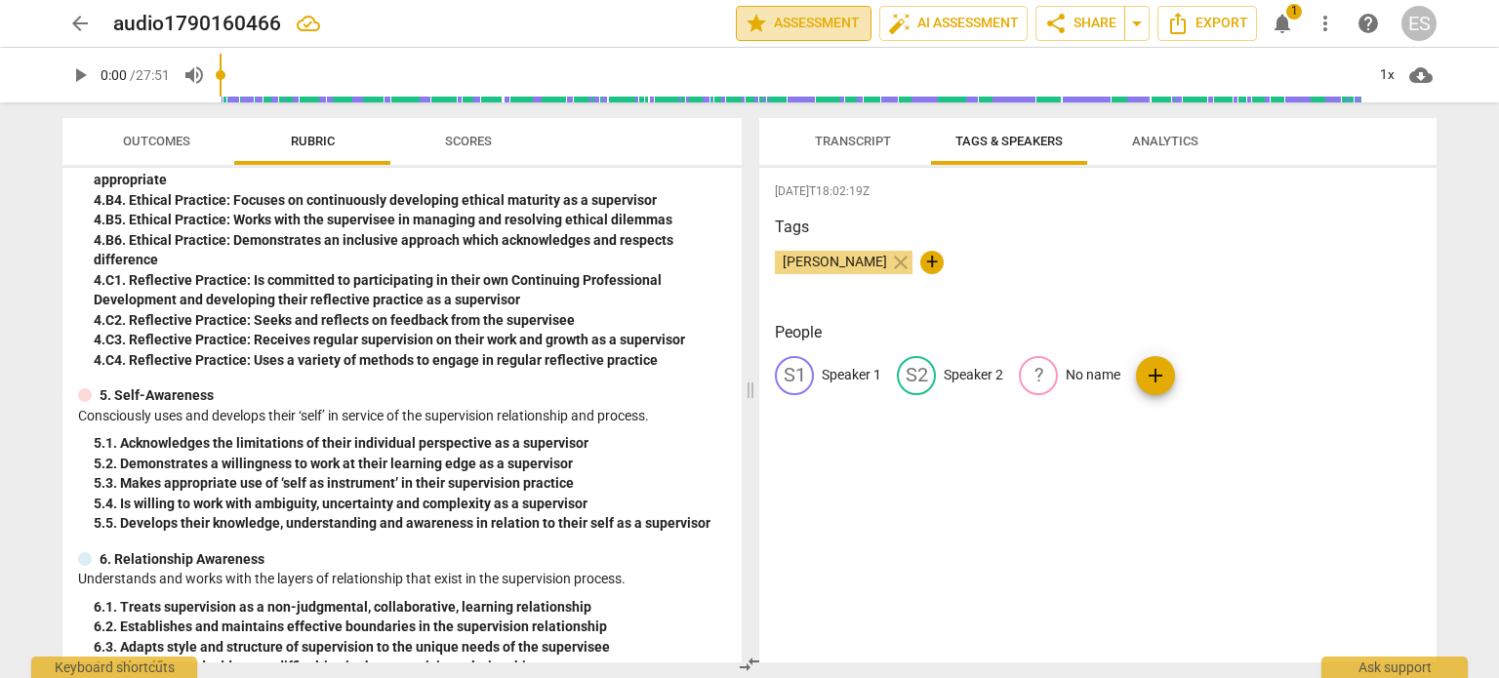
click at [811, 23] on span "star Assessment" at bounding box center [804, 23] width 118 height 23
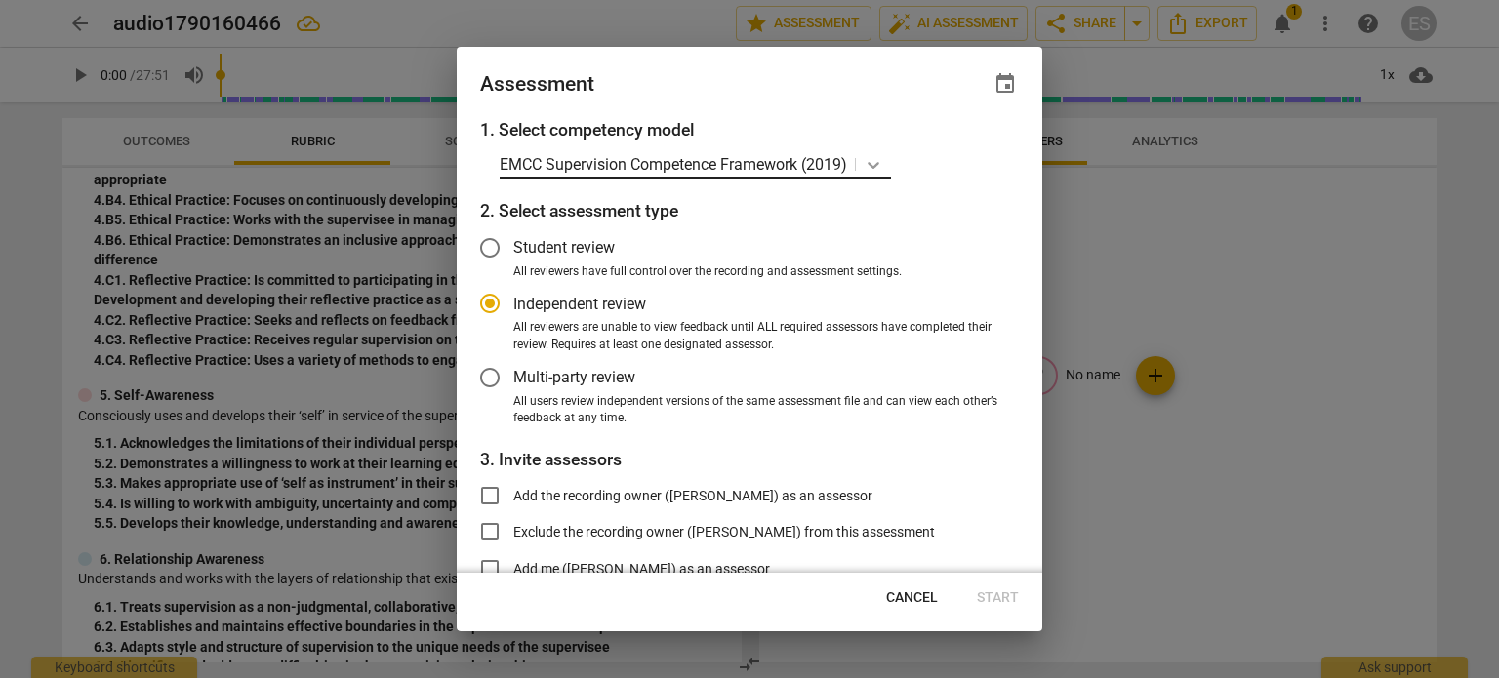
click at [869, 163] on icon at bounding box center [874, 165] width 20 height 20
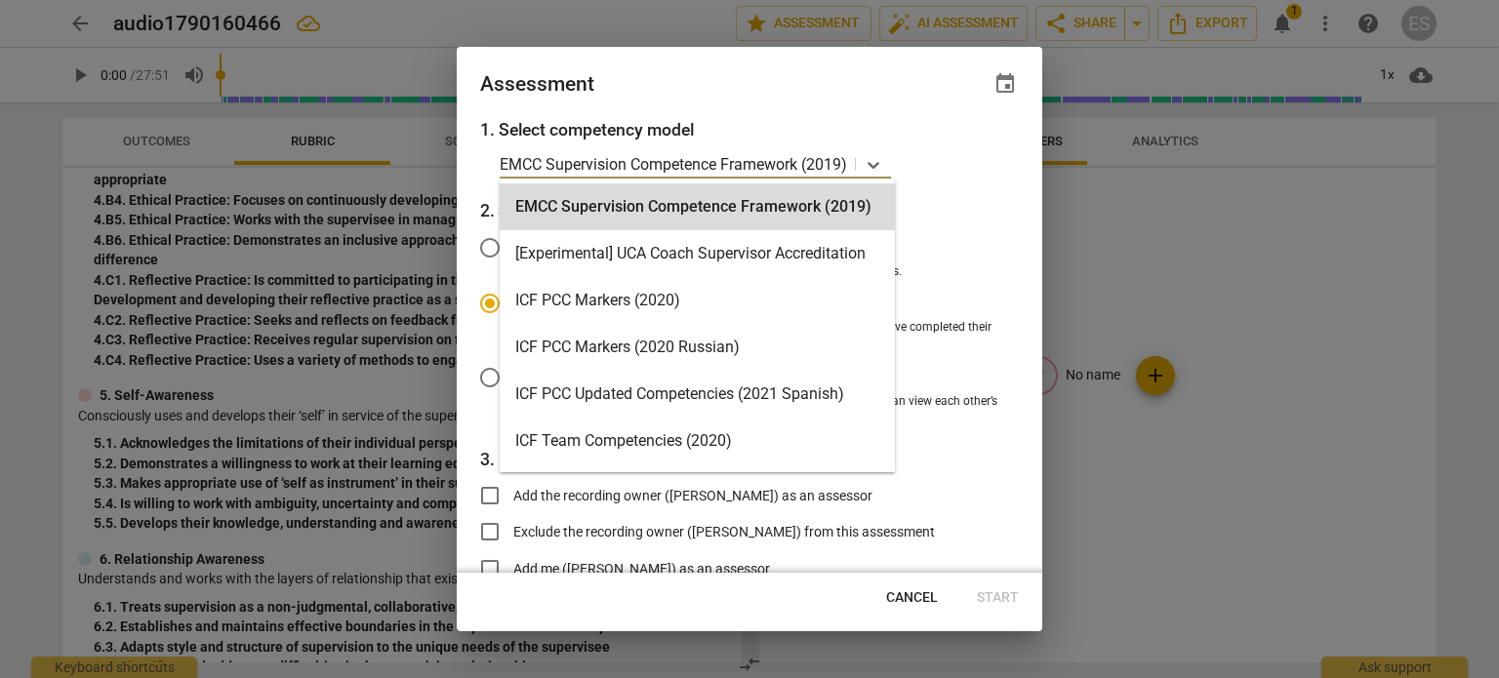
click at [934, 595] on span "Cancel" at bounding box center [912, 599] width 52 height 20
radio input "false"
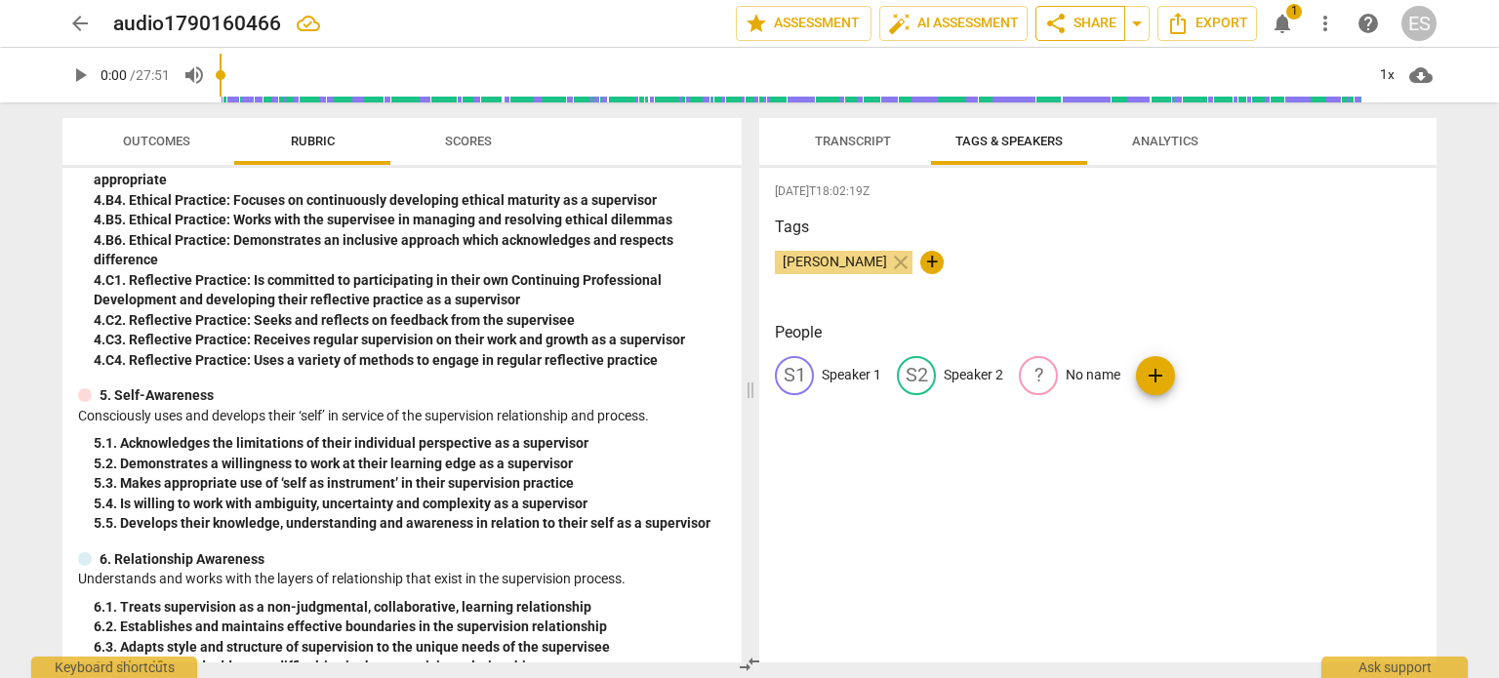
click at [1106, 25] on span "share Share" at bounding box center [1080, 23] width 72 height 23
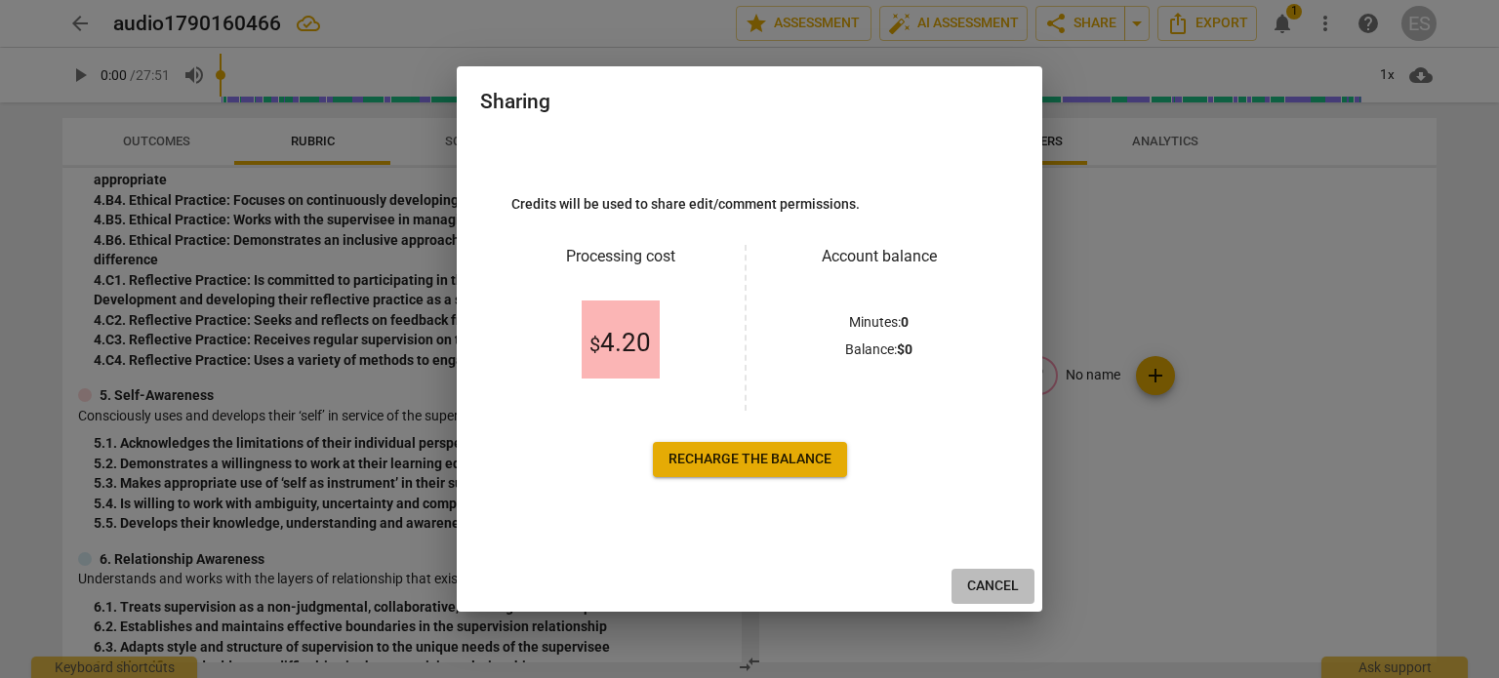
click at [1011, 593] on span "Cancel" at bounding box center [993, 587] width 52 height 20
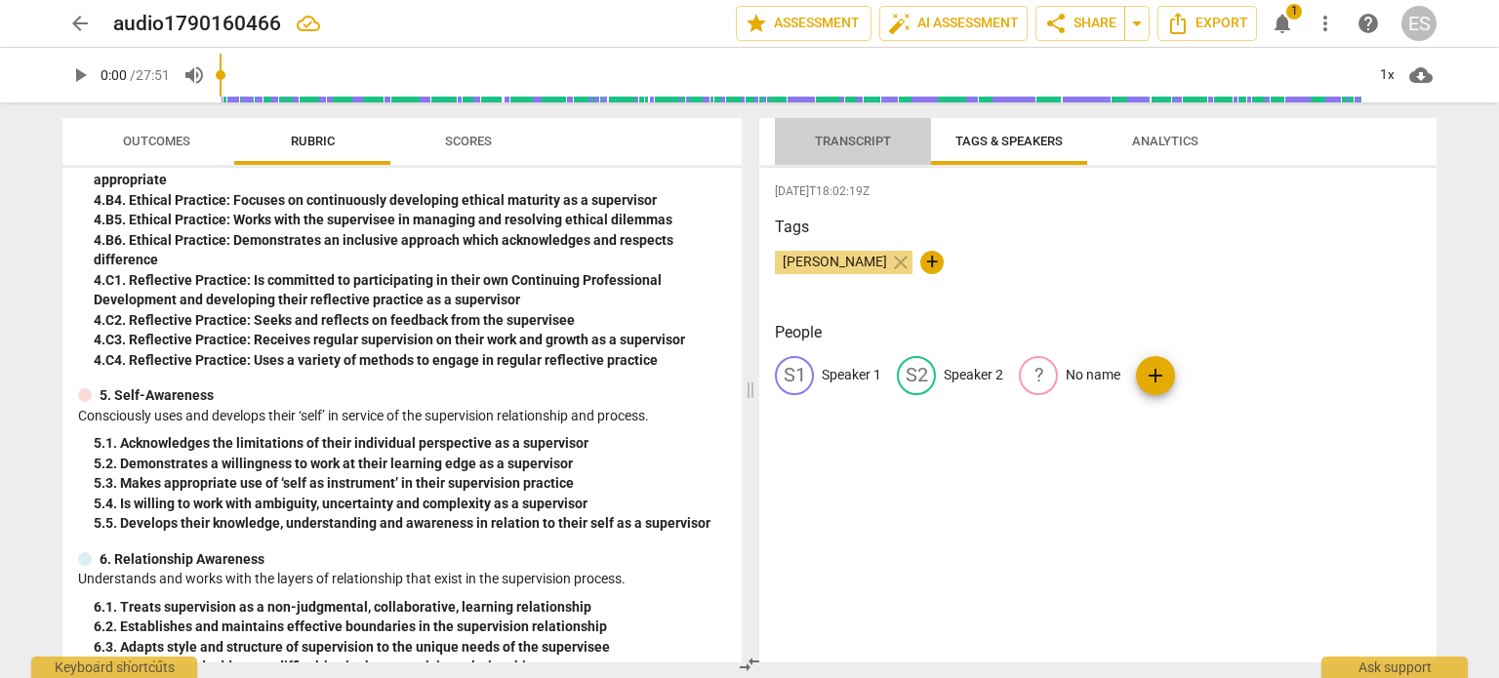
click at [839, 151] on span "Transcript" at bounding box center [853, 142] width 123 height 26
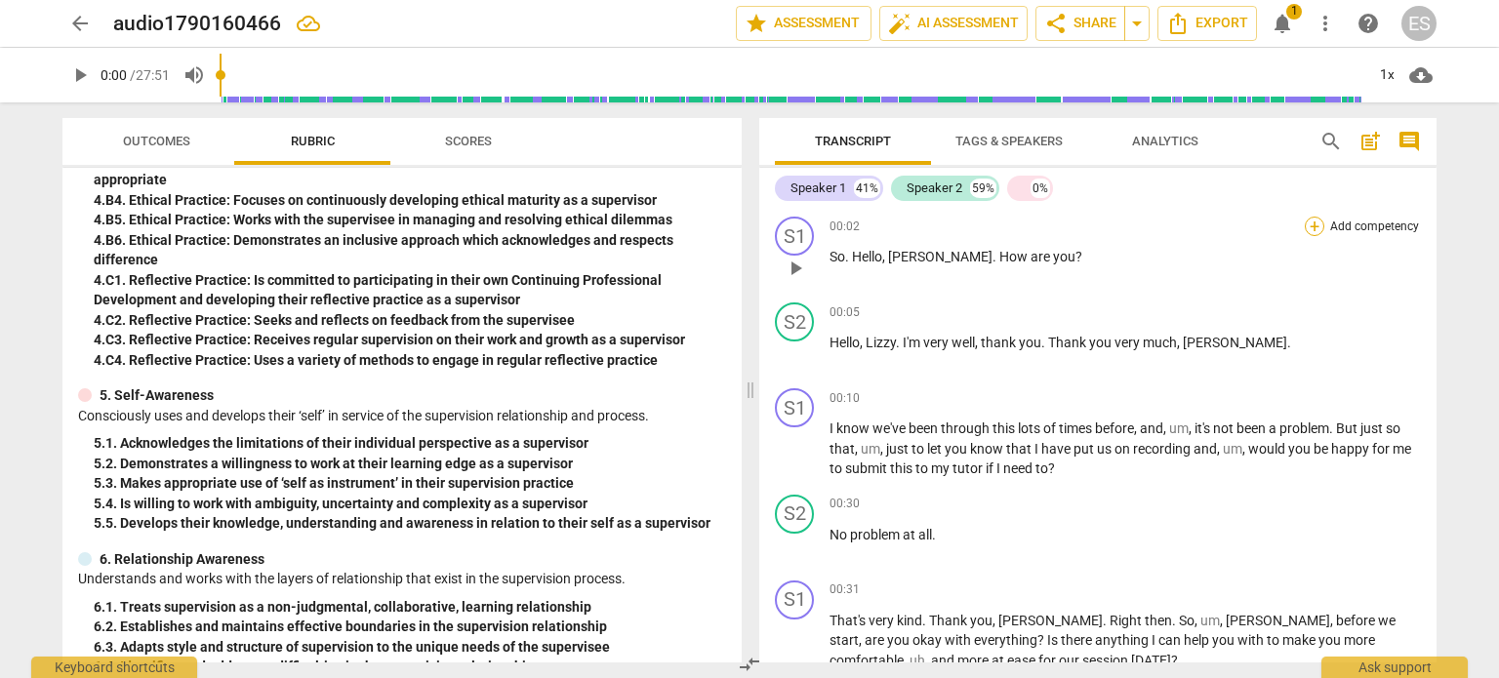
click at [1305, 227] on div "+" at bounding box center [1315, 227] width 20 height 20
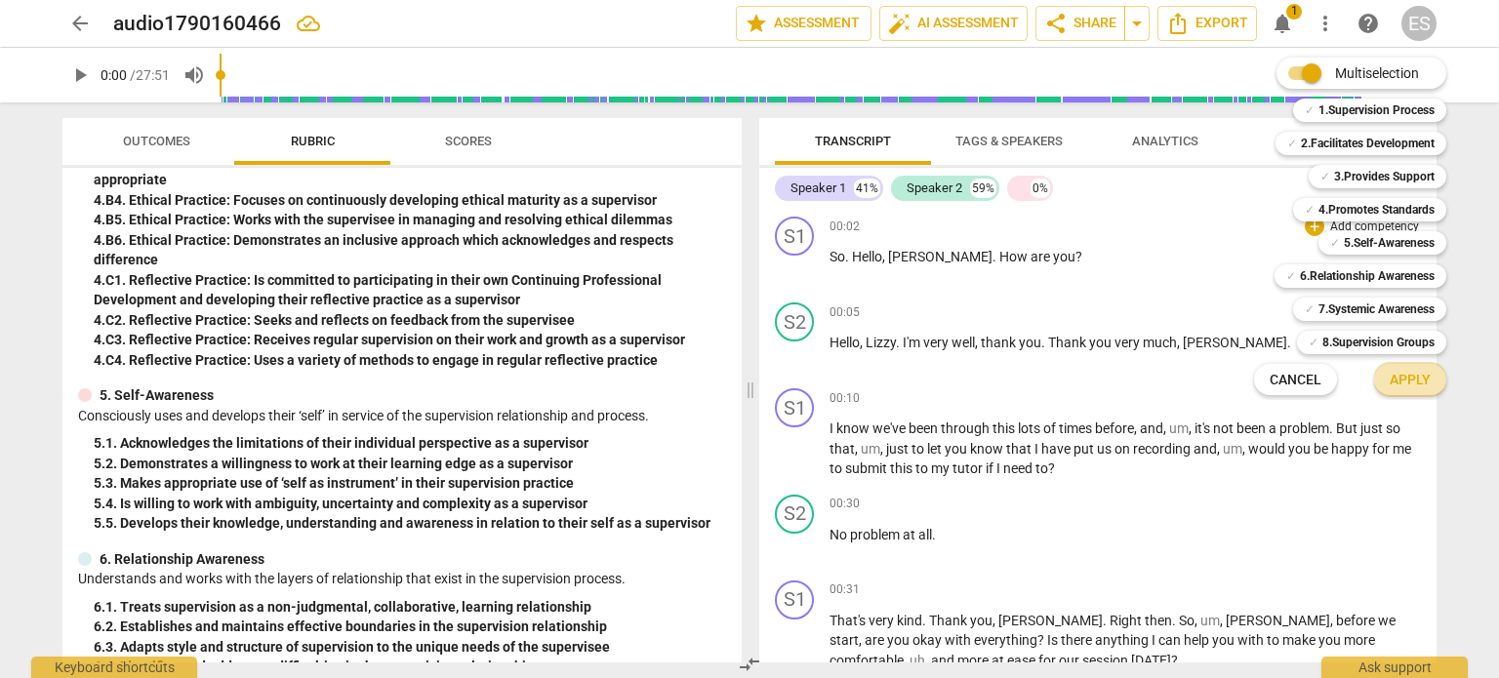
click at [1408, 378] on span "Apply" at bounding box center [1410, 381] width 41 height 20
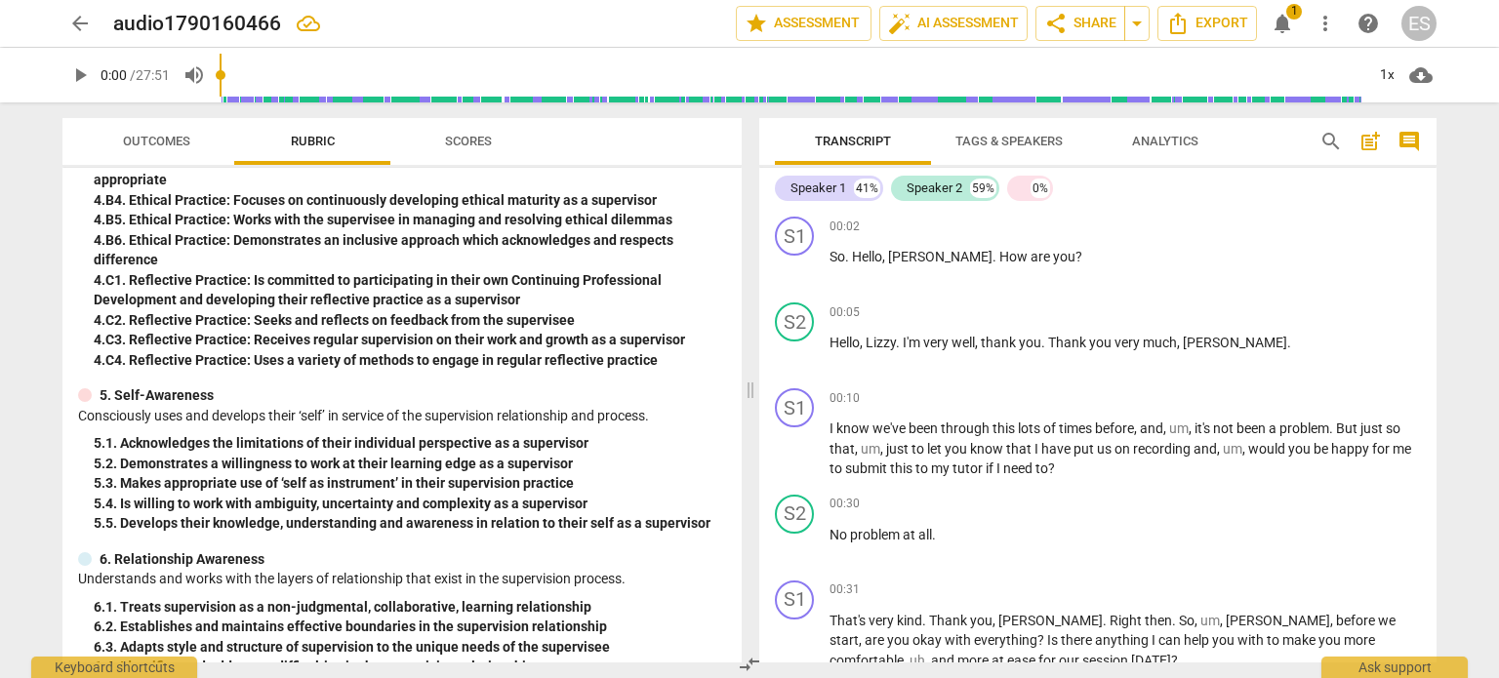
click at [1408, 138] on span "comment" at bounding box center [1409, 141] width 23 height 23
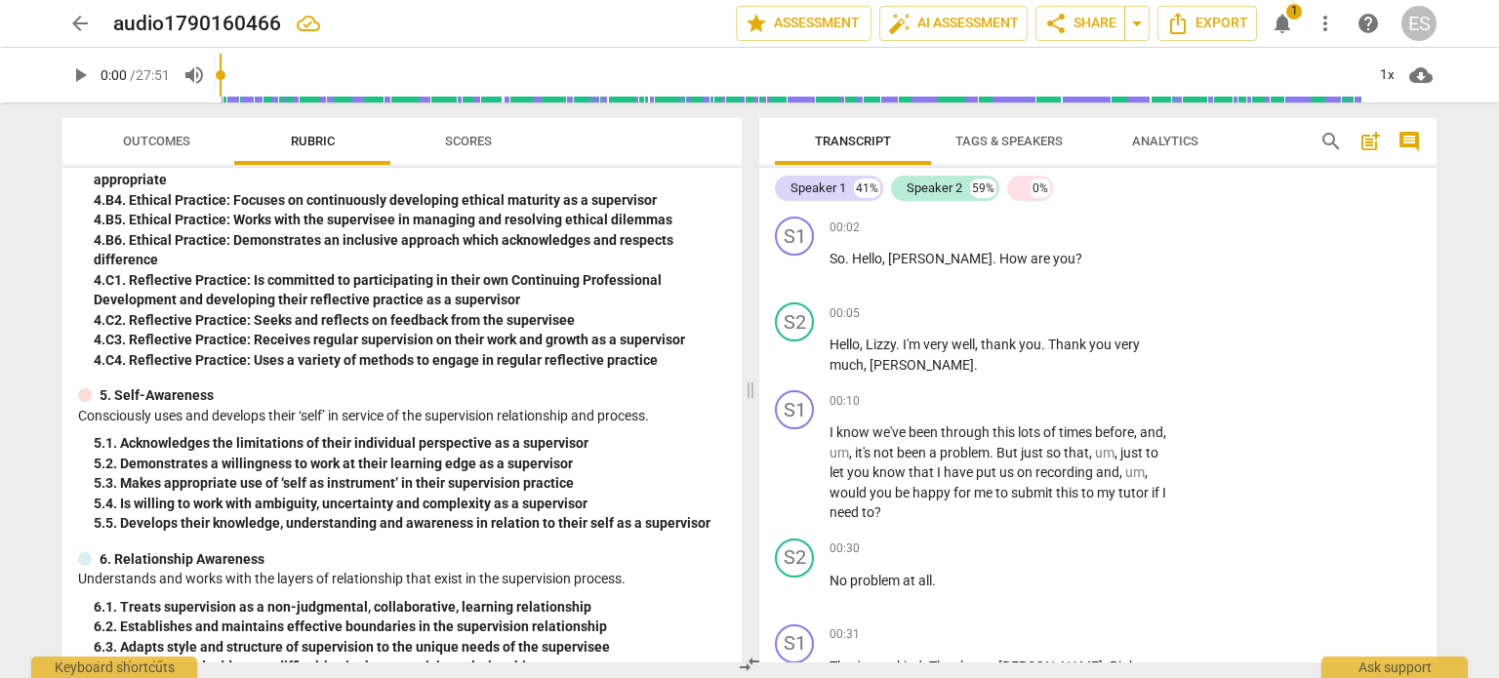
scroll to position [1557, 0]
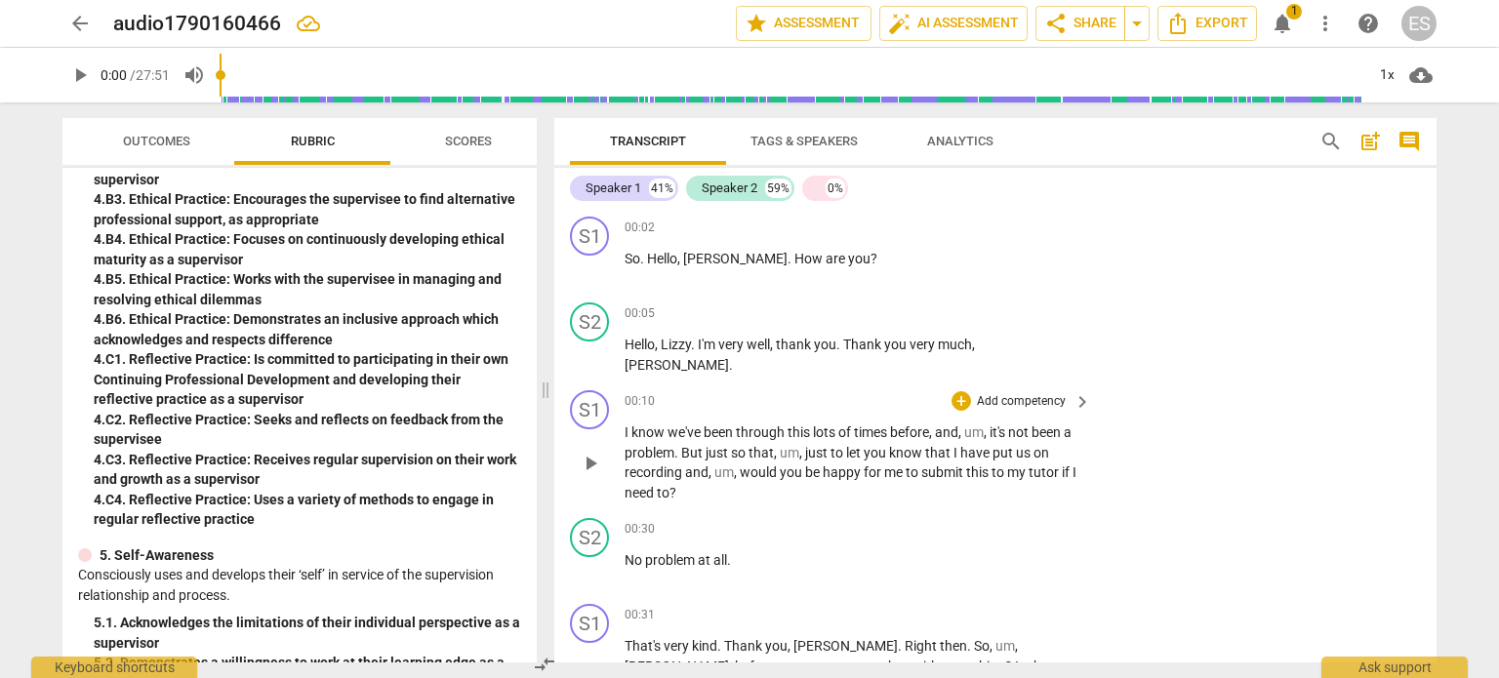
click at [1316, 399] on div "S1 play_arrow pause 00:10 + Add competency keyboard_arrow_right I know we've be…" at bounding box center [995, 447] width 882 height 128
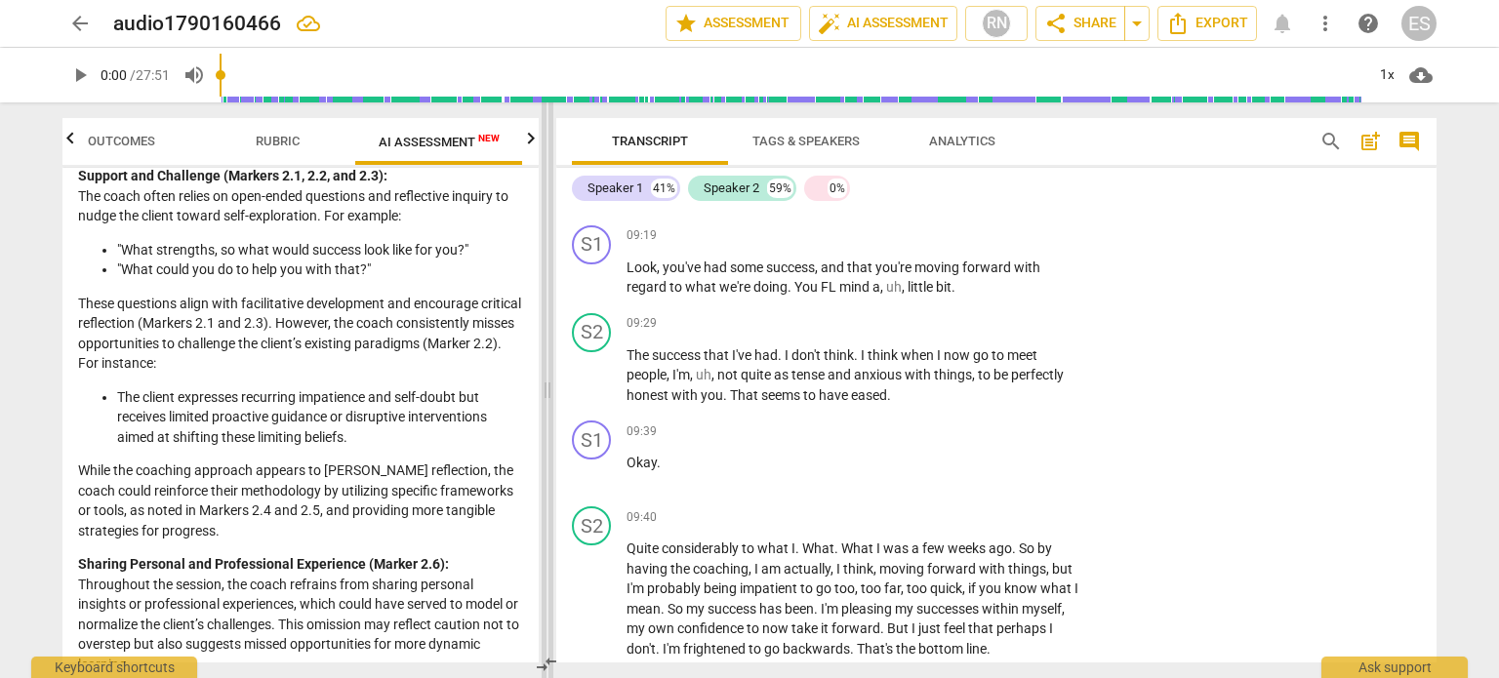
scroll to position [4548, 0]
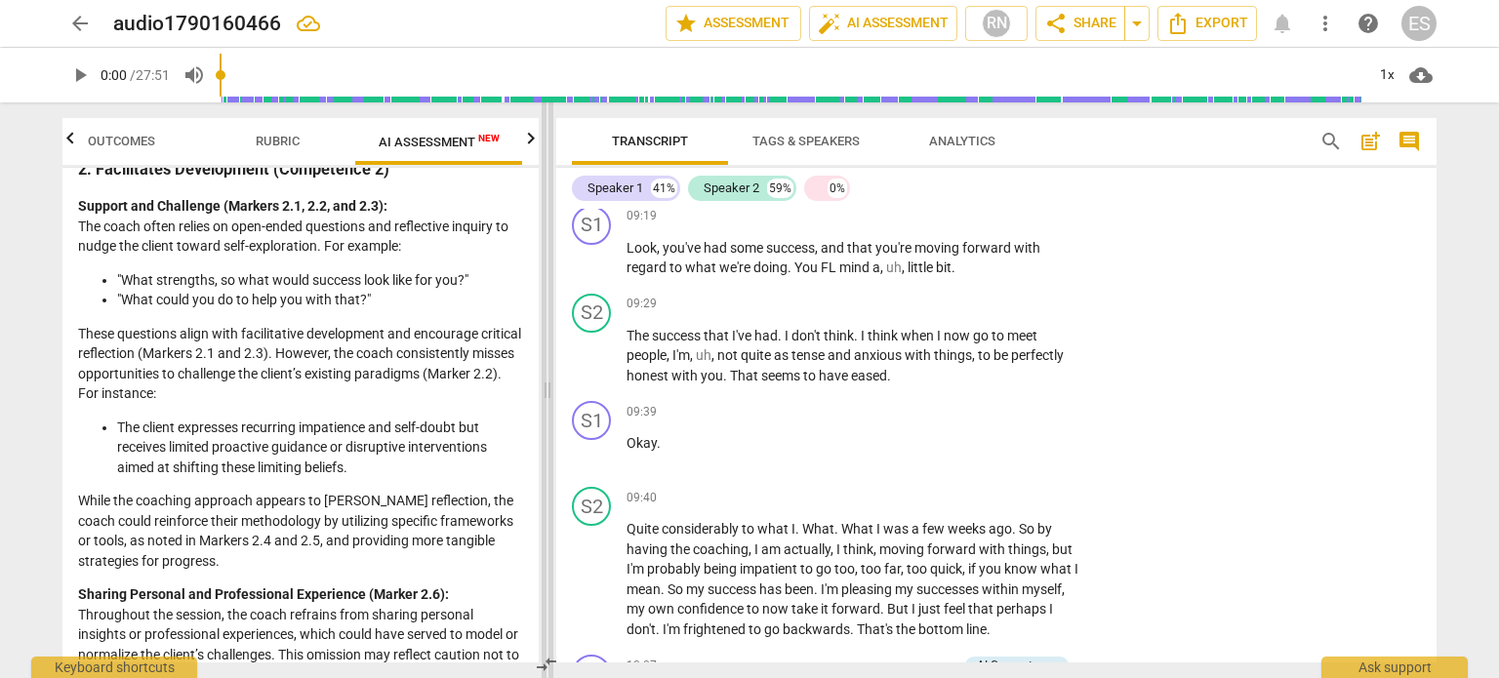
drag, startPoint x: 545, startPoint y: 288, endPoint x: 547, endPoint y: 304, distance: 15.7
click at [547, 304] on span at bounding box center [548, 390] width 12 height 576
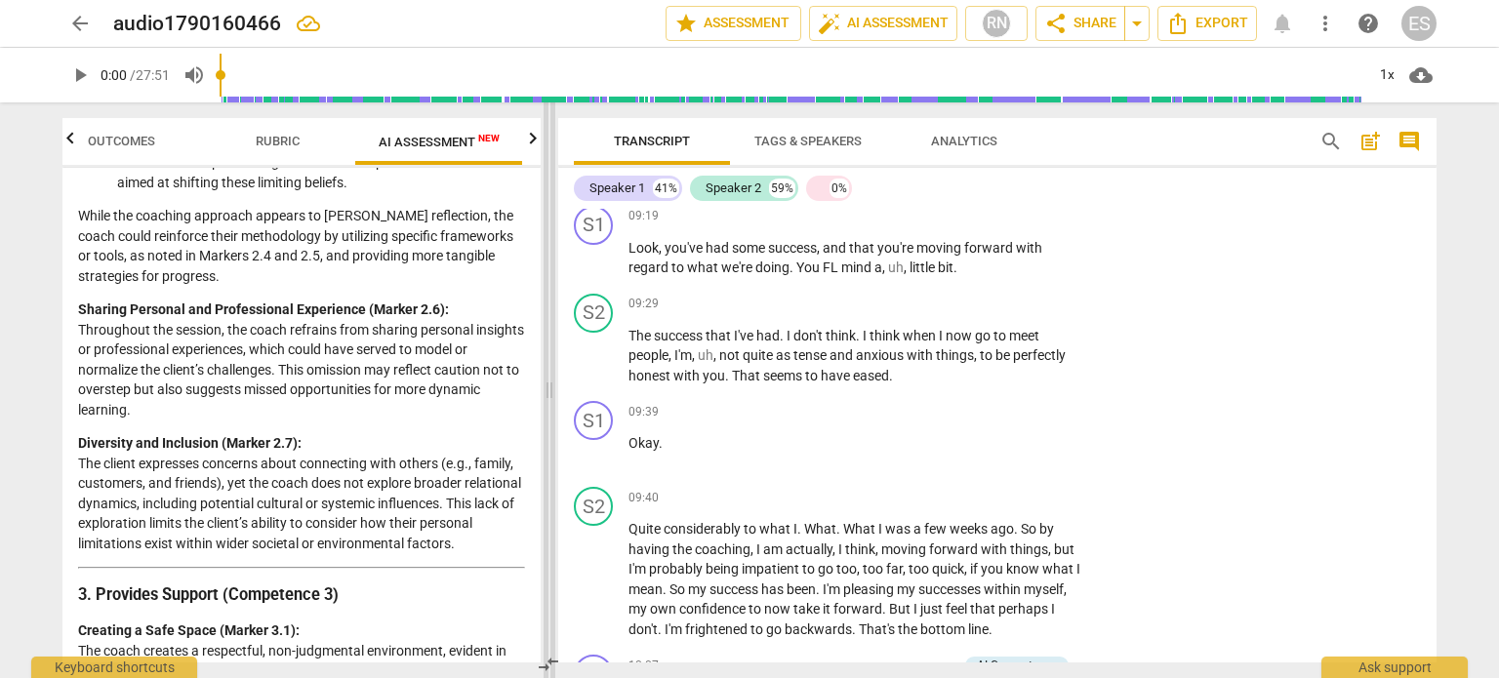
scroll to position [4568, 0]
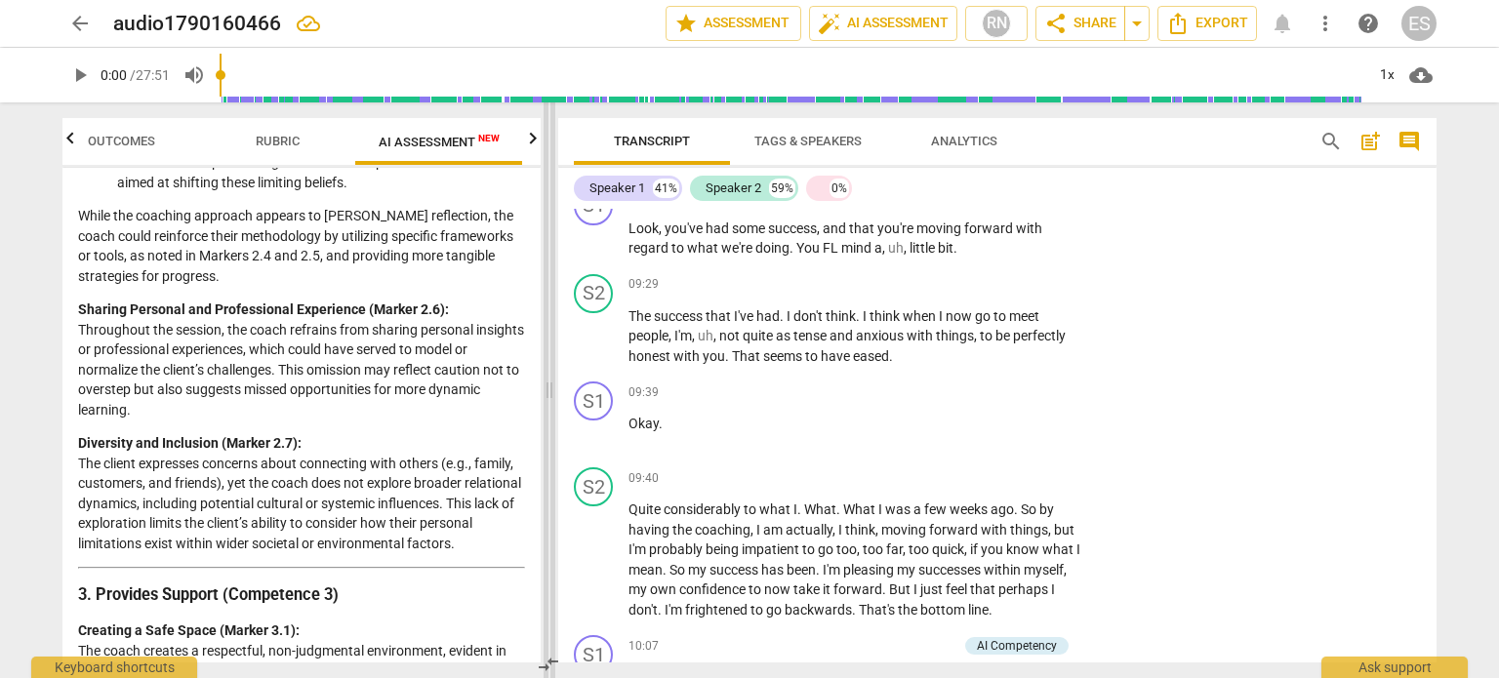
drag, startPoint x: 543, startPoint y: 335, endPoint x: 545, endPoint y: 349, distance: 14.8
click at [545, 349] on span at bounding box center [550, 390] width 12 height 576
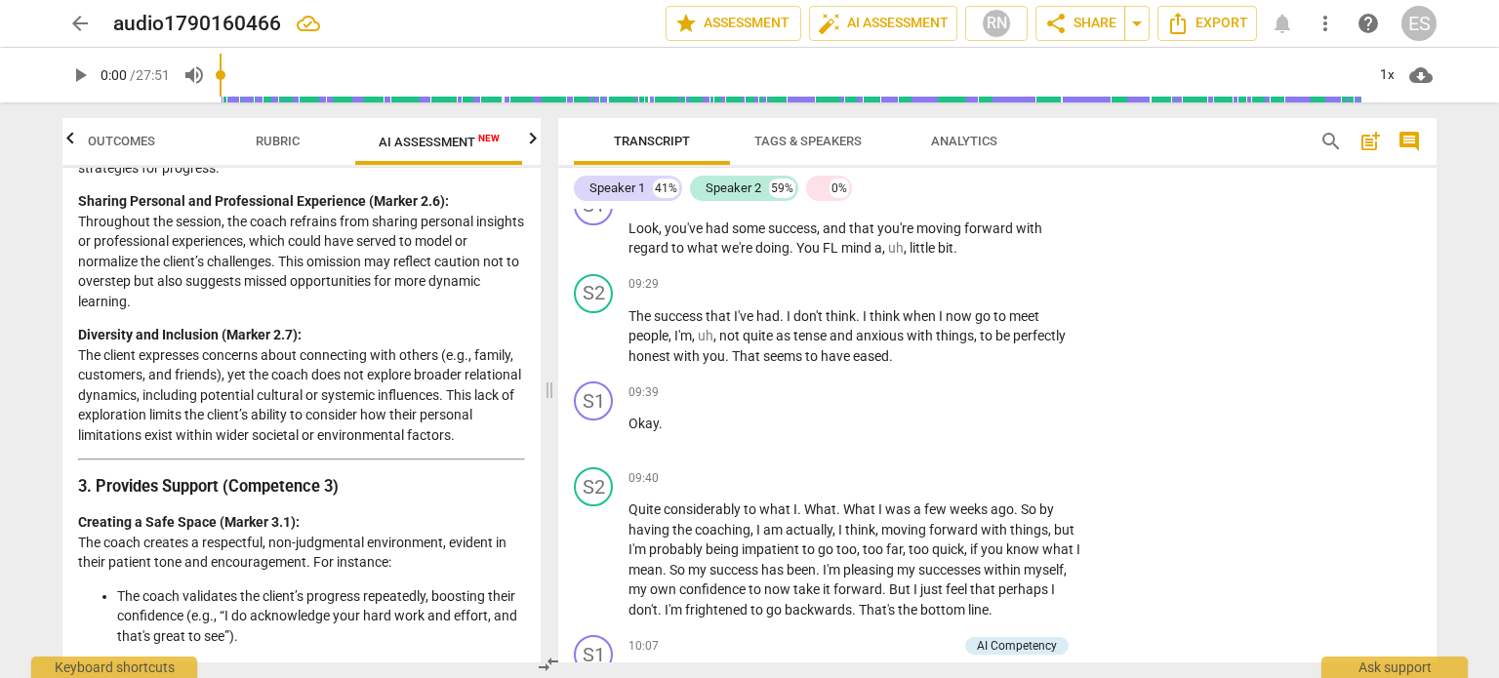
scroll to position [0, 0]
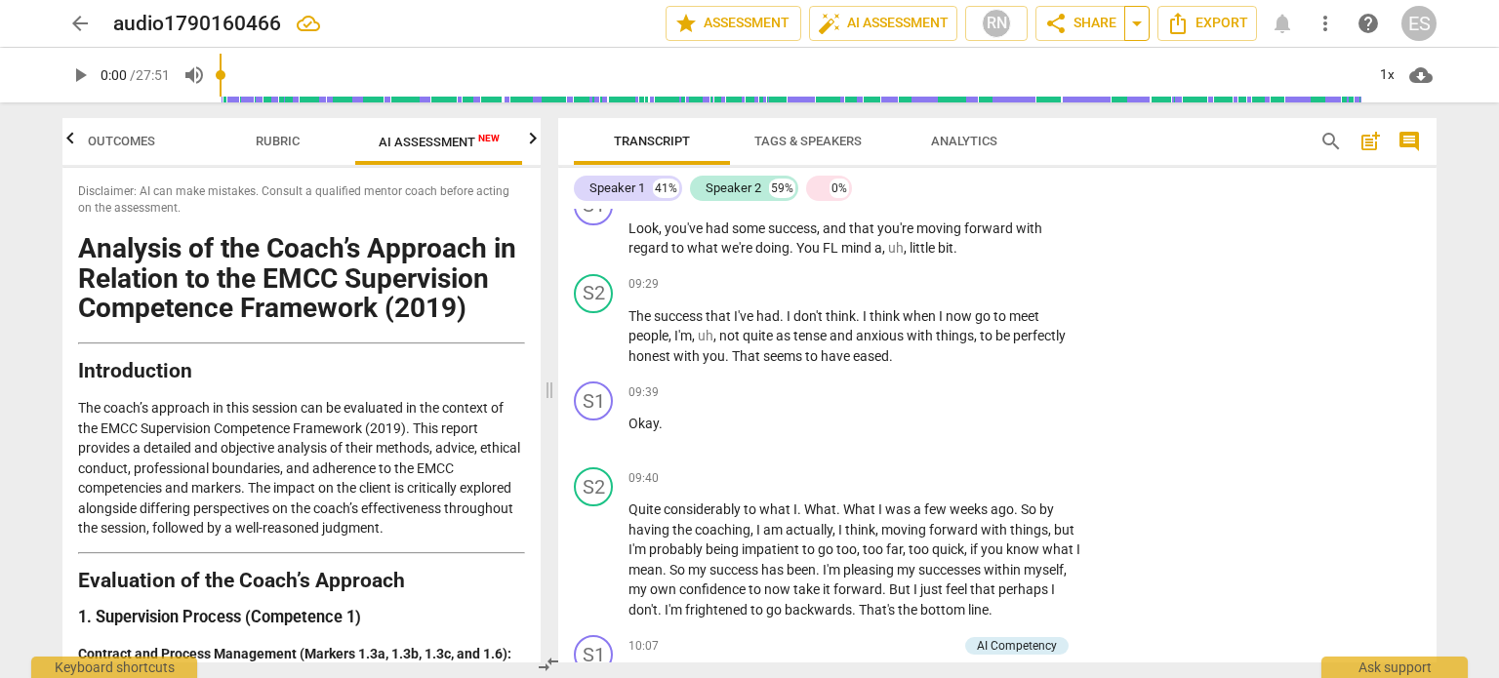
click at [1137, 23] on span "arrow_drop_down" at bounding box center [1136, 23] width 23 height 23
click at [1061, 26] on span "share" at bounding box center [1055, 23] width 23 height 23
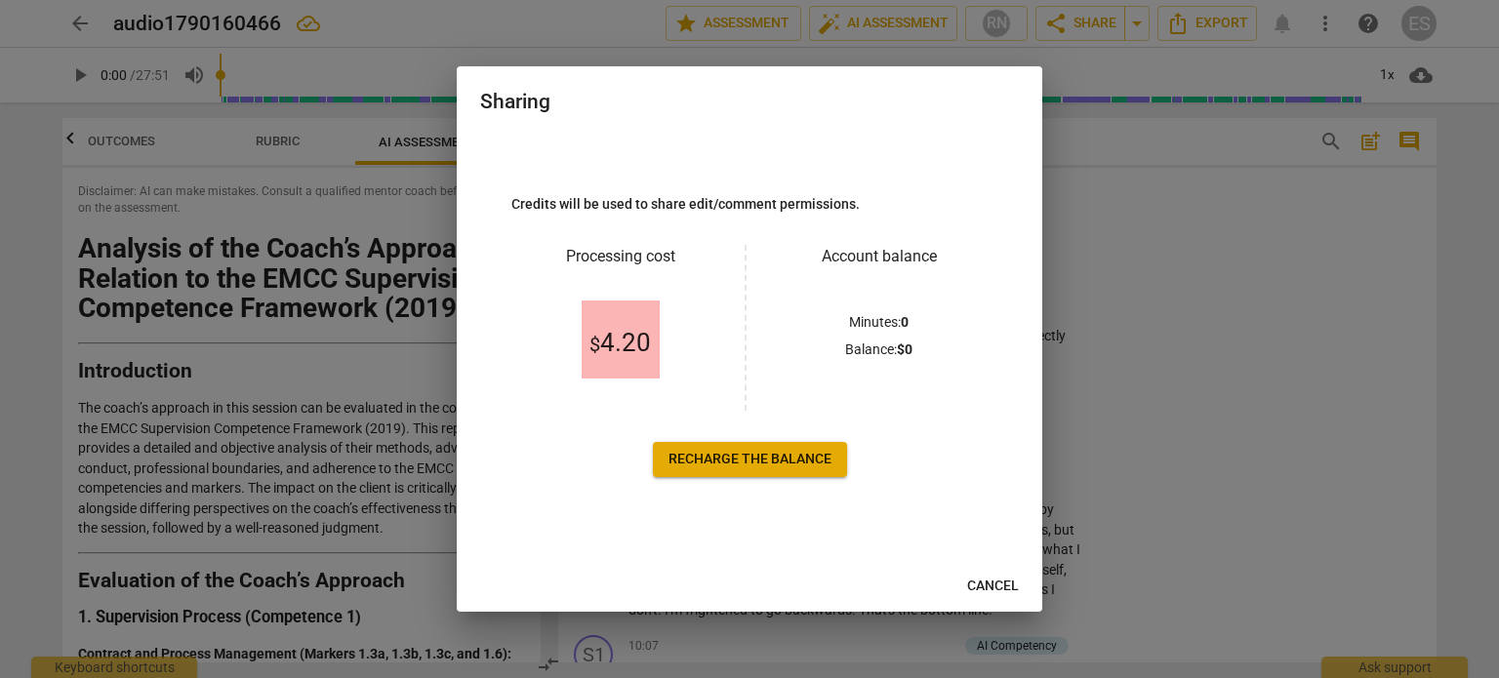
click at [972, 590] on span "Cancel" at bounding box center [993, 587] width 52 height 20
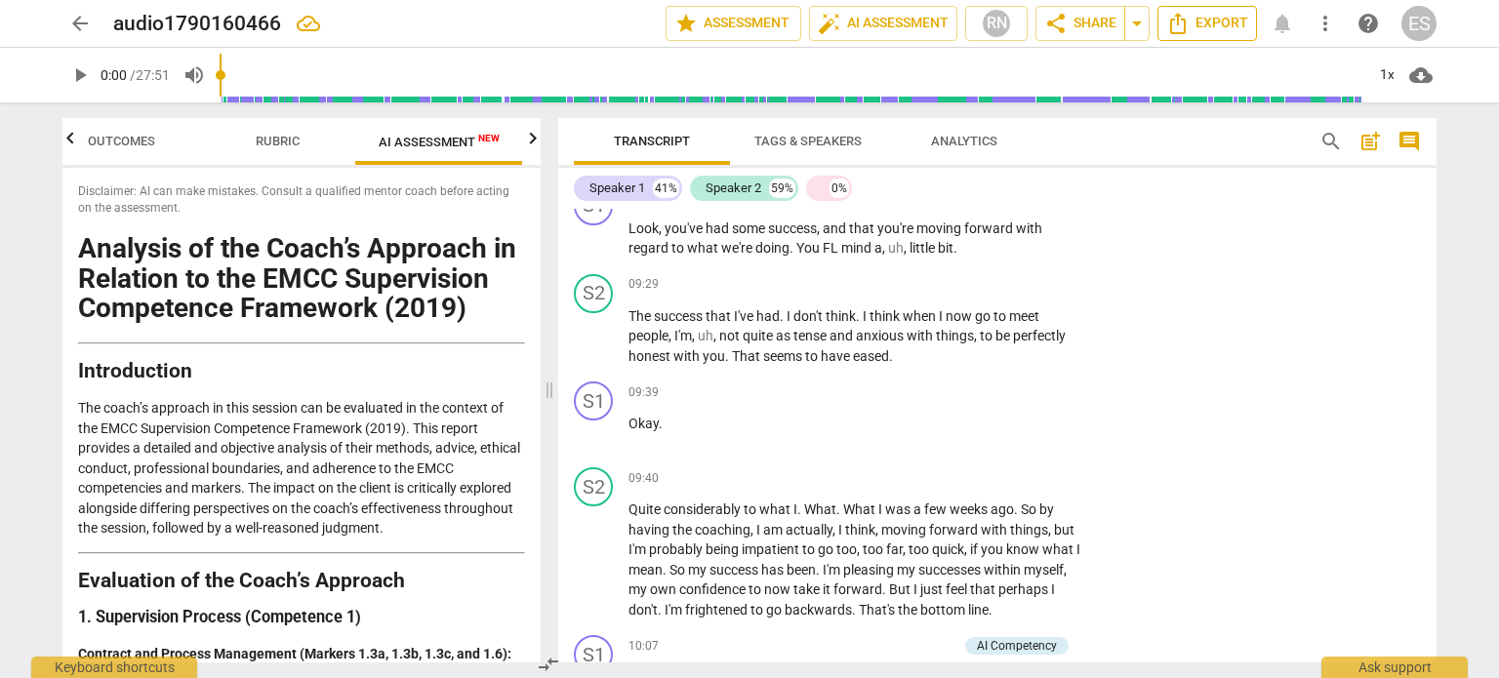
click at [1229, 27] on span "Export" at bounding box center [1207, 23] width 82 height 23
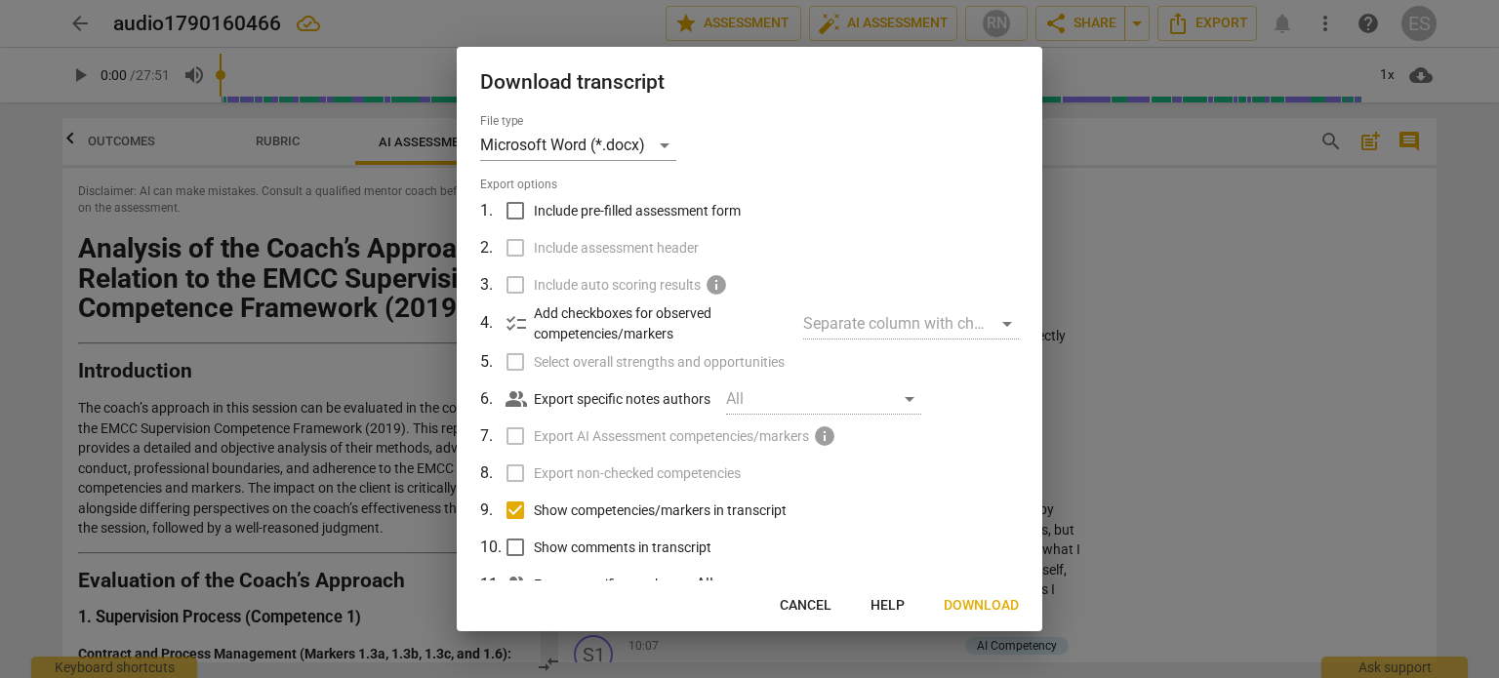
click at [552, 312] on p "Add checkboxes for observed competencies/markers" at bounding box center [661, 324] width 254 height 40
click at [566, 396] on p "Export specific notes authors" at bounding box center [622, 399] width 177 height 20
click at [583, 445] on span "Export AI Assessment competencies/markers" at bounding box center [671, 437] width 275 height 20
click at [596, 545] on span "Show comments in transcript" at bounding box center [623, 548] width 178 height 20
click at [534, 545] on input "Show comments in transcript" at bounding box center [515, 547] width 37 height 37
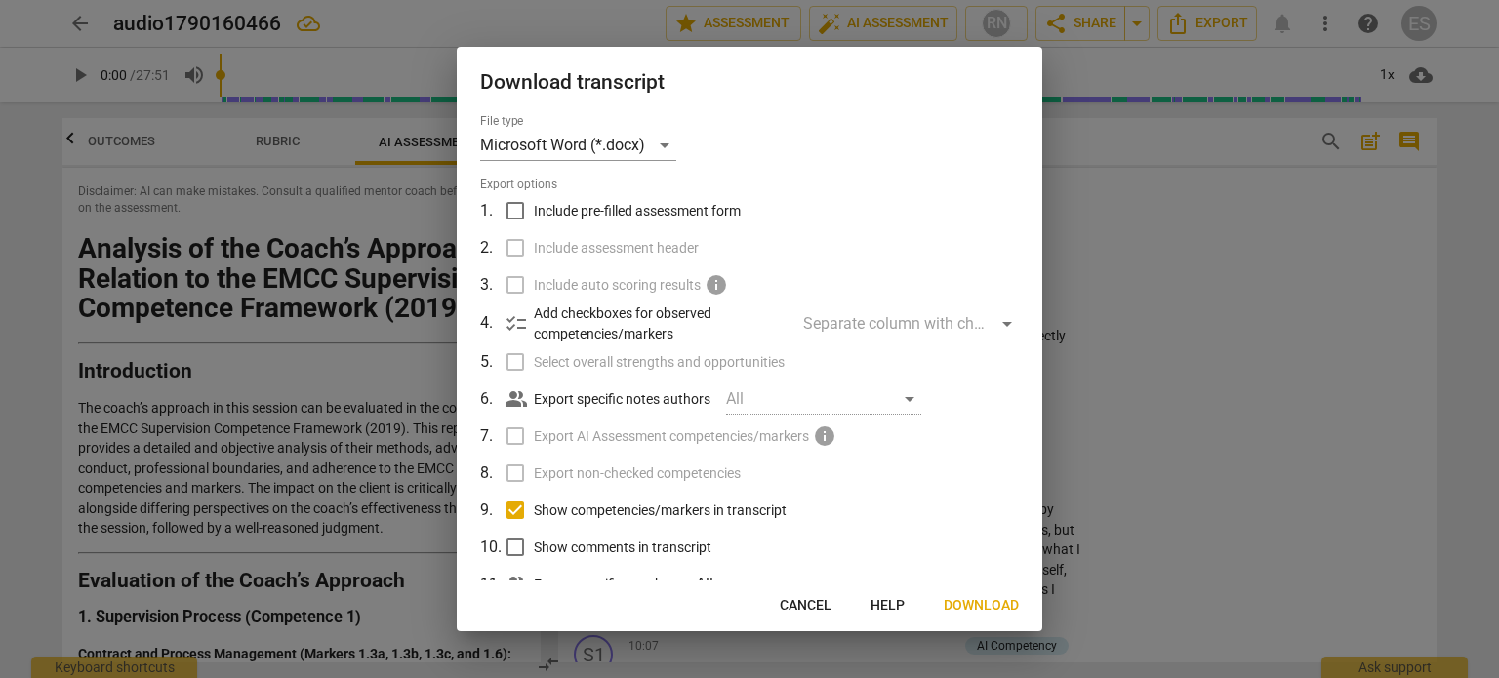
checkbox input "true"
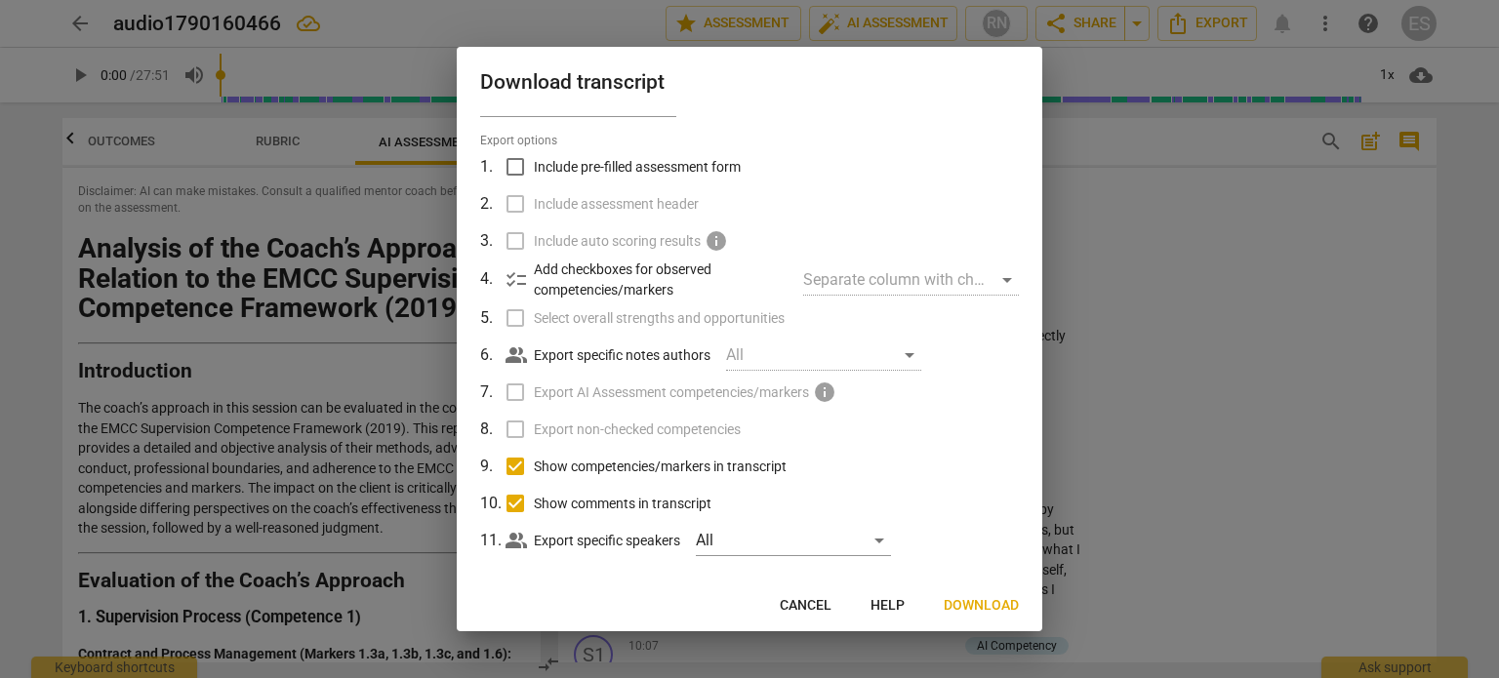
scroll to position [61, 0]
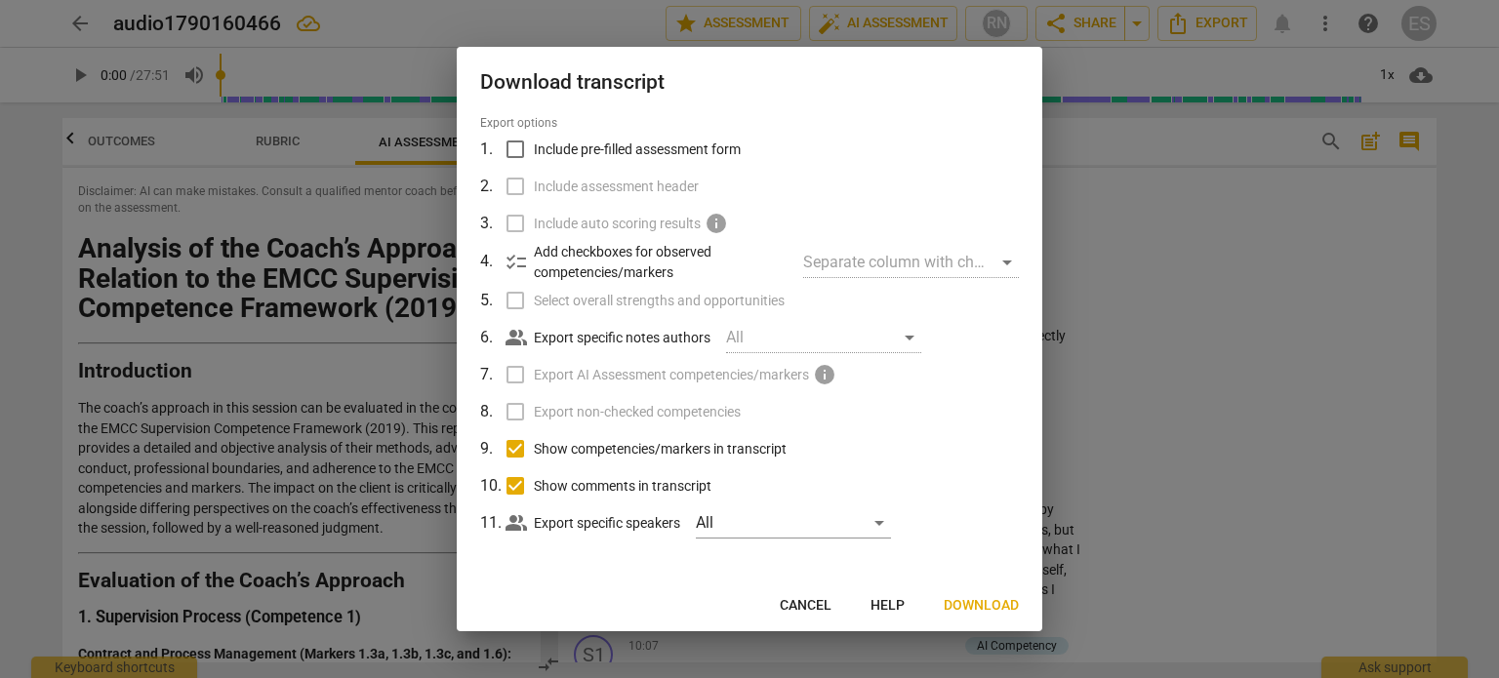
click at [972, 608] on span "Download" at bounding box center [981, 606] width 75 height 20
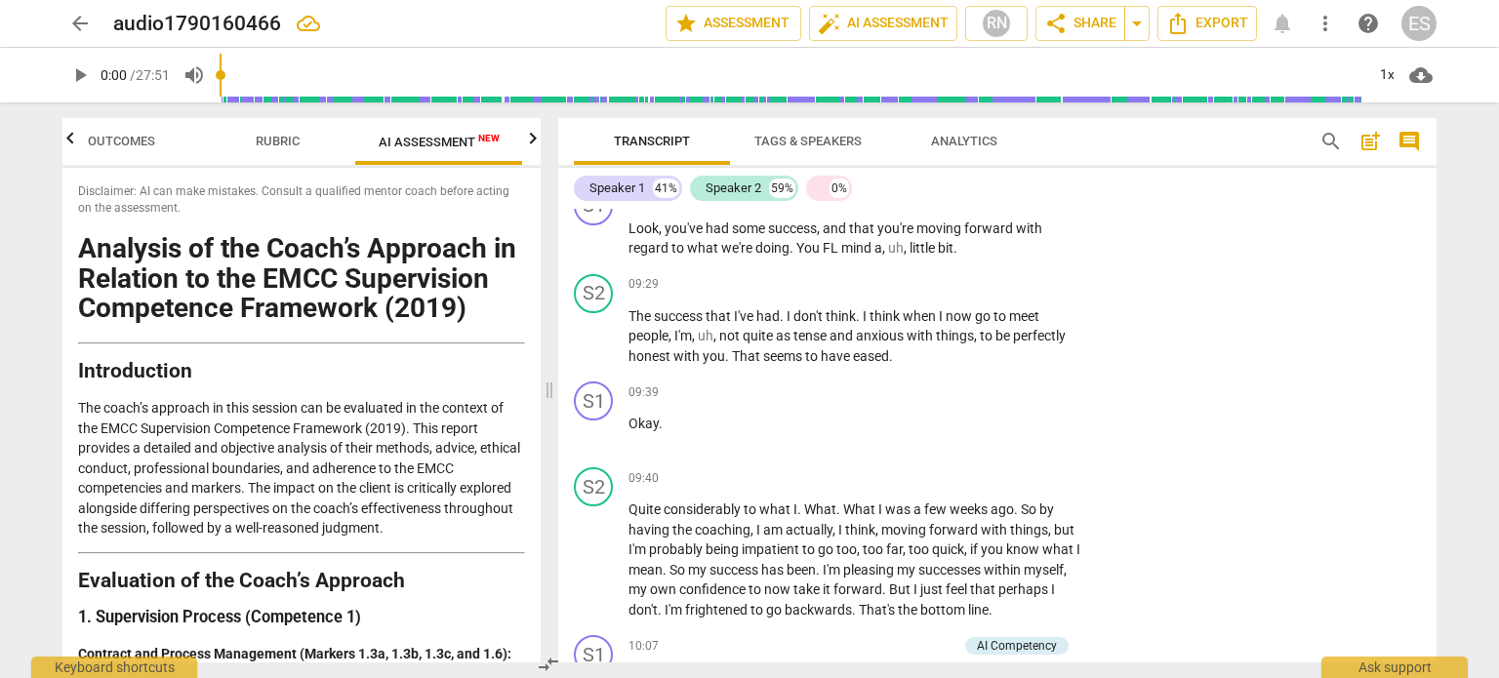
click at [55, 14] on div "arrow_back audio1790160466 edit star Assessment auto_fix_high AI Assessment RN …" at bounding box center [750, 23] width 1468 height 47
